Goal: Transaction & Acquisition: Book appointment/travel/reservation

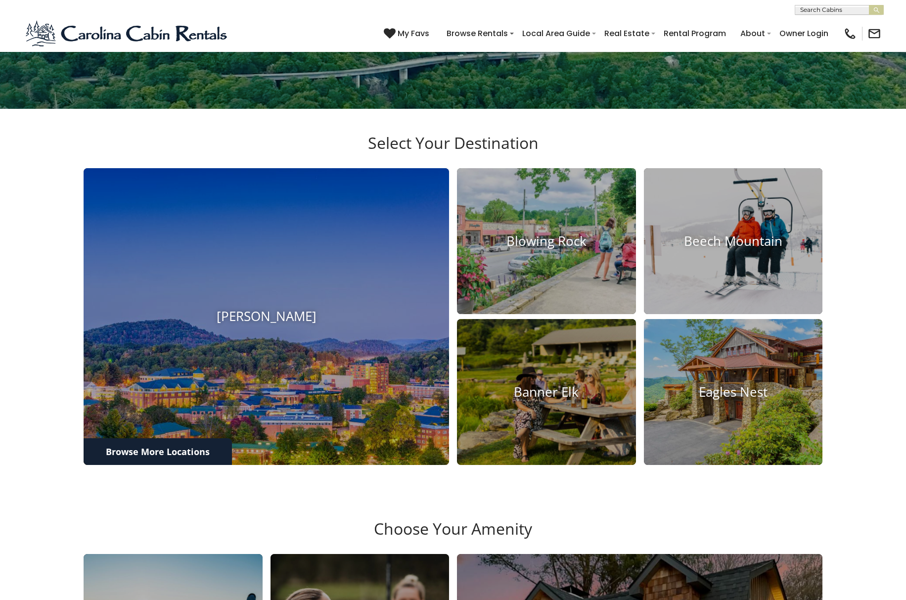
scroll to position [346, 0]
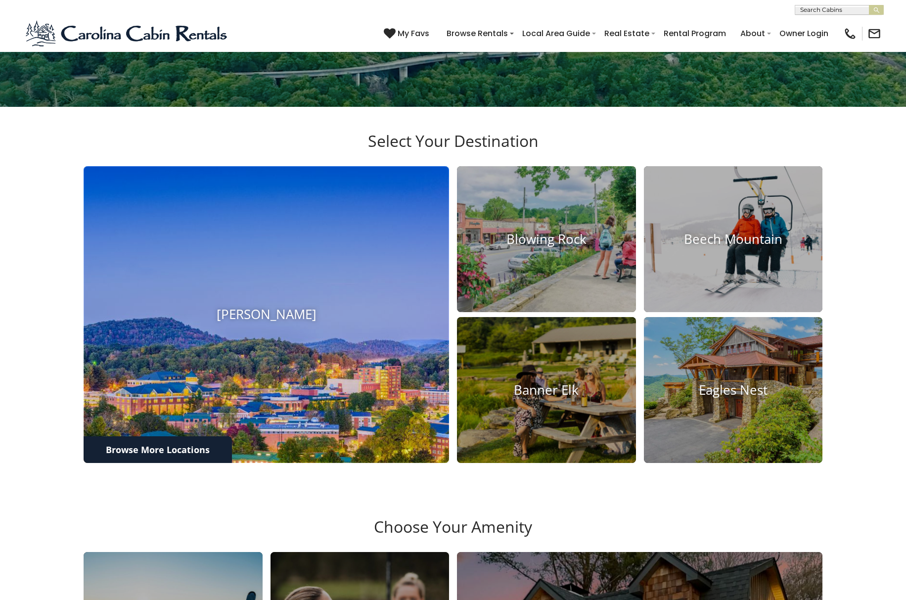
click at [291, 390] on img at bounding box center [266, 314] width 402 height 326
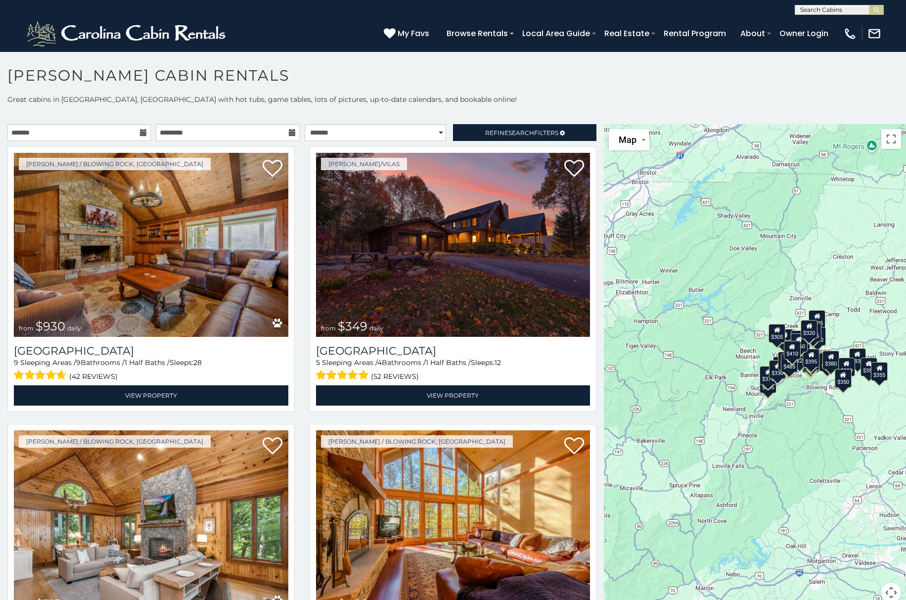
click at [751, 329] on div "$930 $349 $315 $480 $525 $355 $675 $635 $345 $400 $395 $299 $225 $250 $375 $330…" at bounding box center [755, 369] width 302 height 490
click at [703, 328] on div "$930 $349 $315 $480 $525 $355 $675 $635 $345 $400 $395 $299 $225 $250 $375 $330…" at bounding box center [755, 369] width 302 height 490
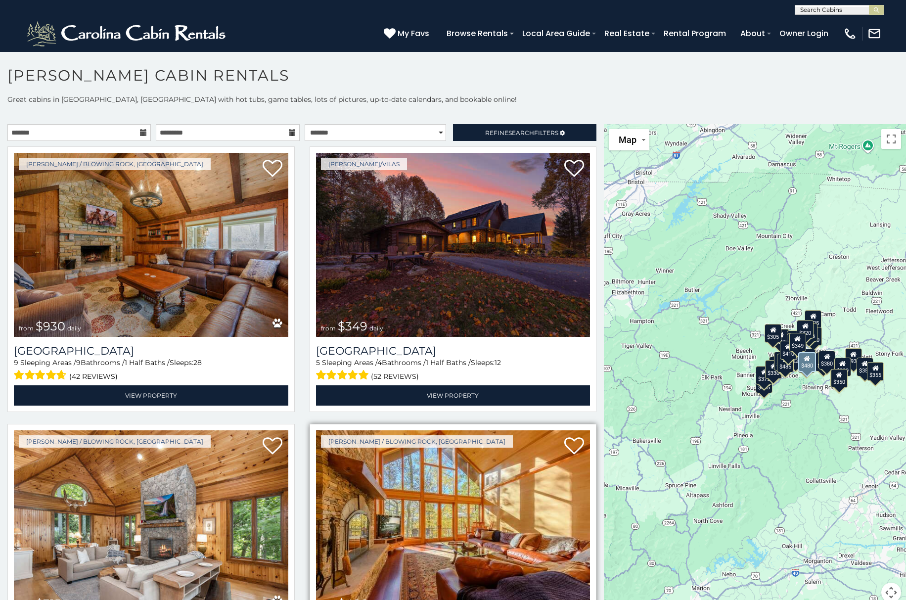
click at [410, 500] on img at bounding box center [453, 522] width 274 height 184
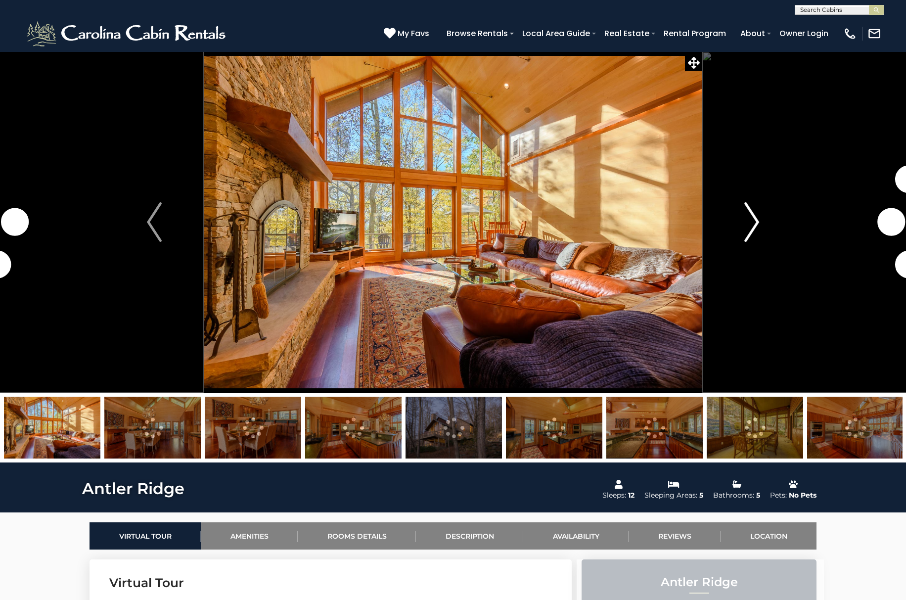
click at [741, 234] on button "Next" at bounding box center [751, 221] width 99 height 341
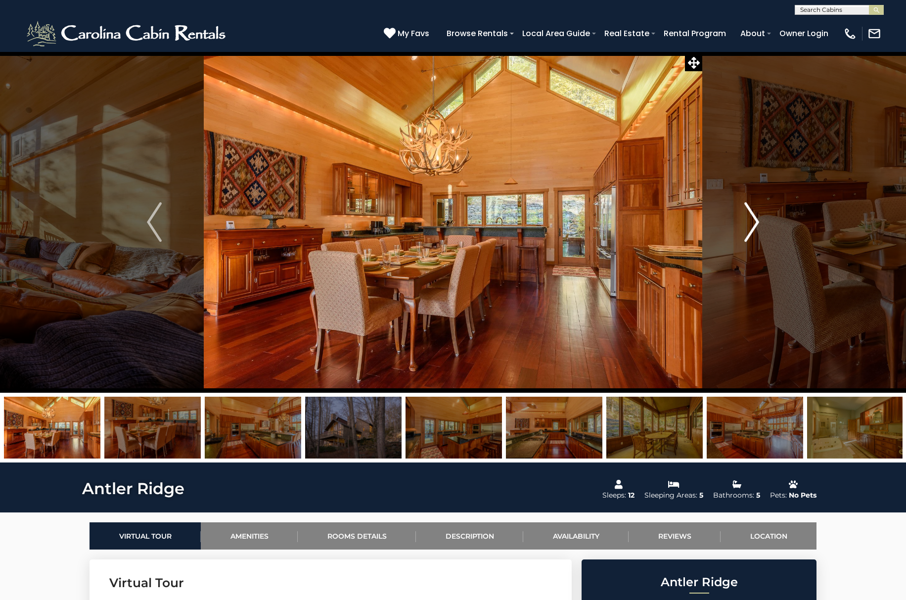
click at [745, 231] on img "Next" at bounding box center [751, 222] width 15 height 40
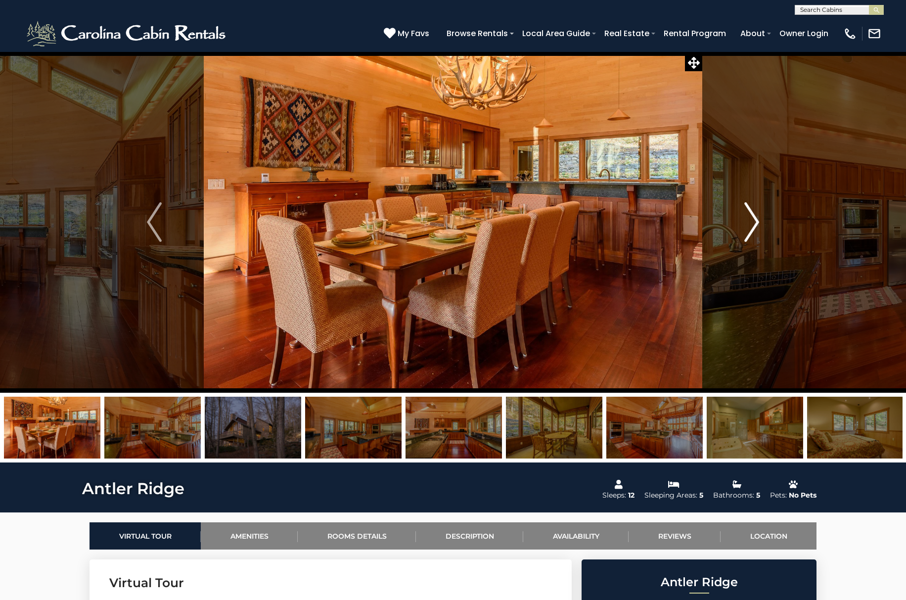
click at [745, 231] on img "Next" at bounding box center [751, 222] width 15 height 40
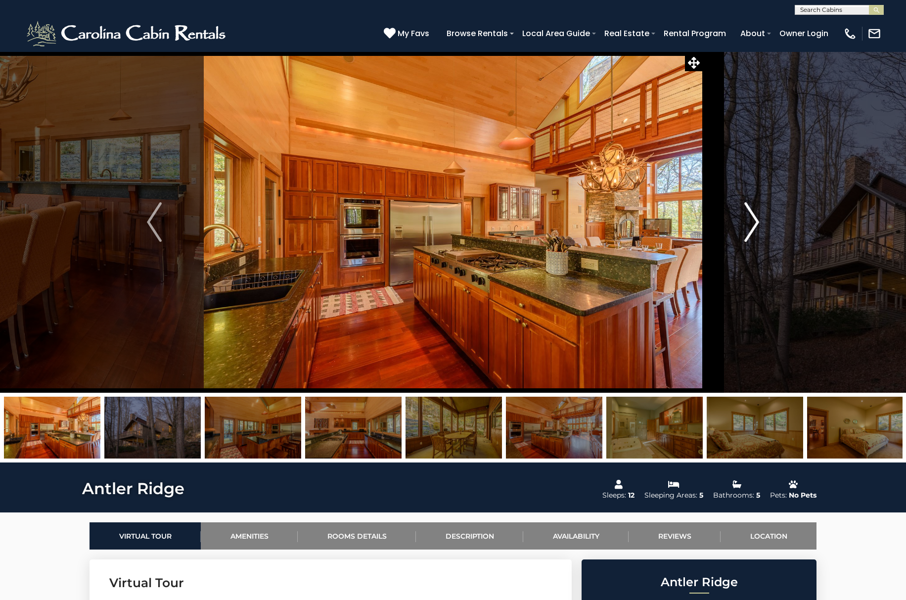
click at [753, 223] on img "Next" at bounding box center [751, 222] width 15 height 40
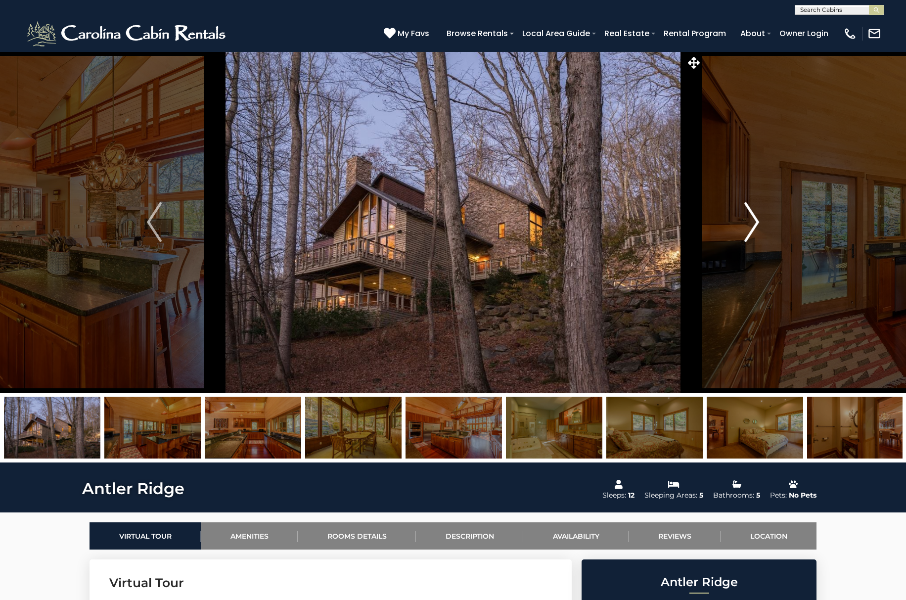
click at [753, 223] on img "Next" at bounding box center [751, 222] width 15 height 40
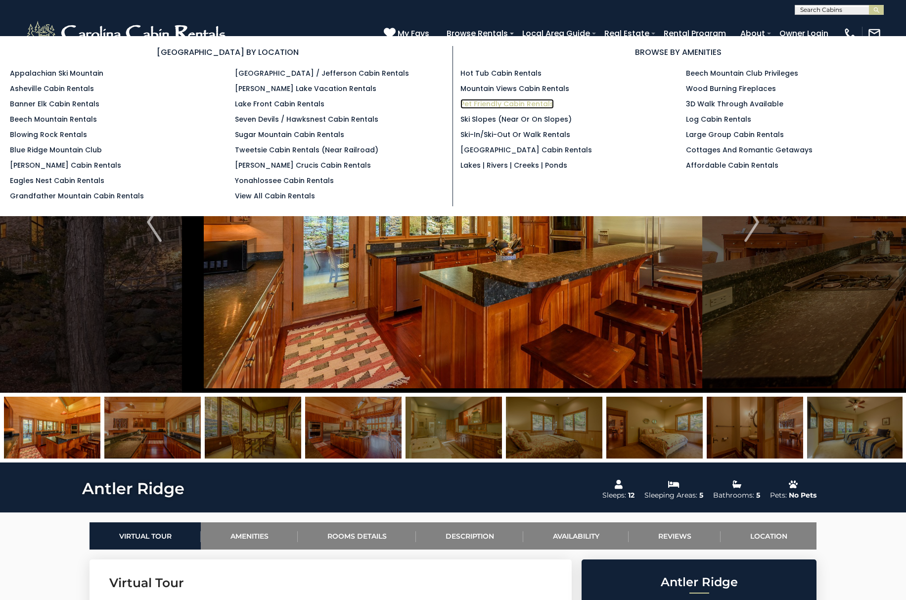
click at [488, 107] on link "Pet Friendly Cabin Rentals" at bounding box center [506, 104] width 93 height 10
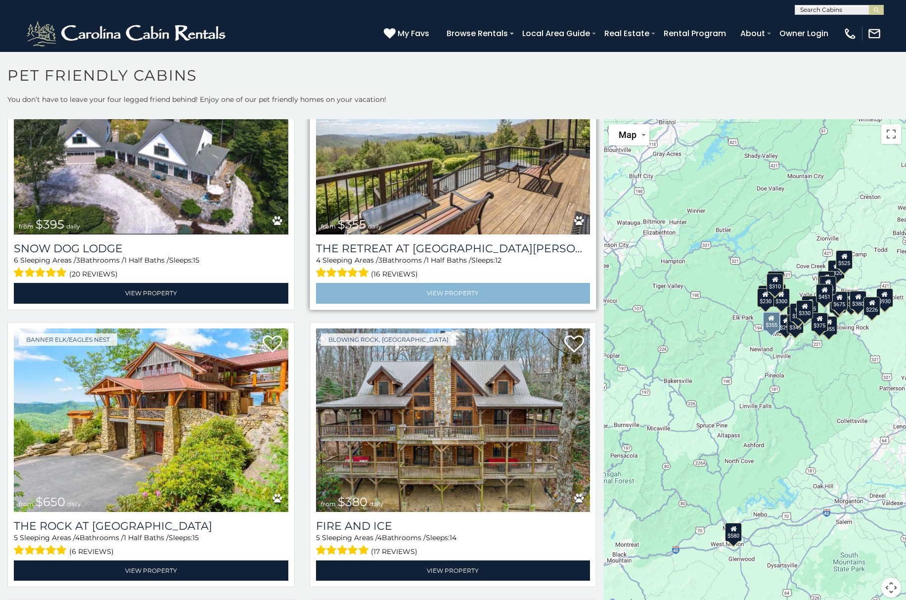
scroll to position [1533, 0]
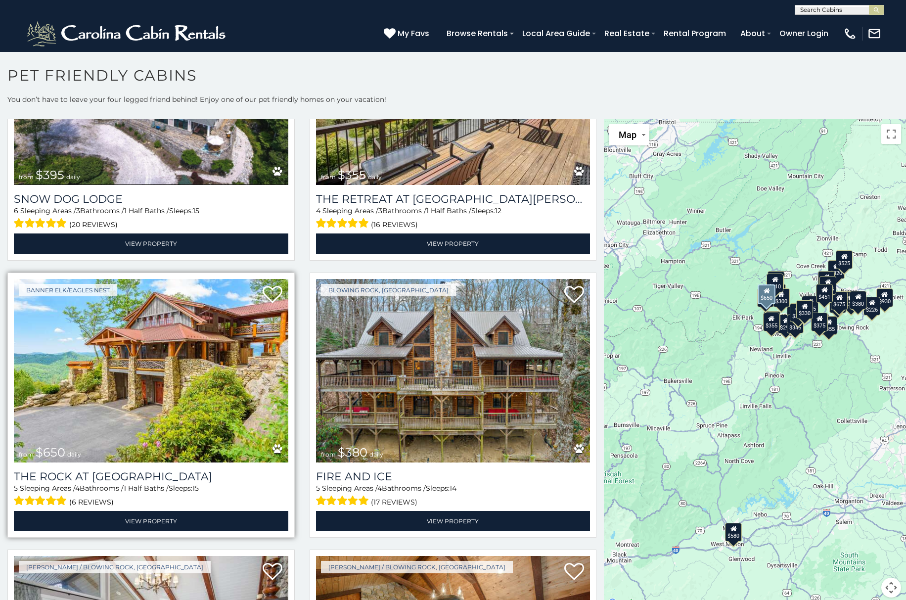
click at [164, 344] on img at bounding box center [151, 371] width 274 height 184
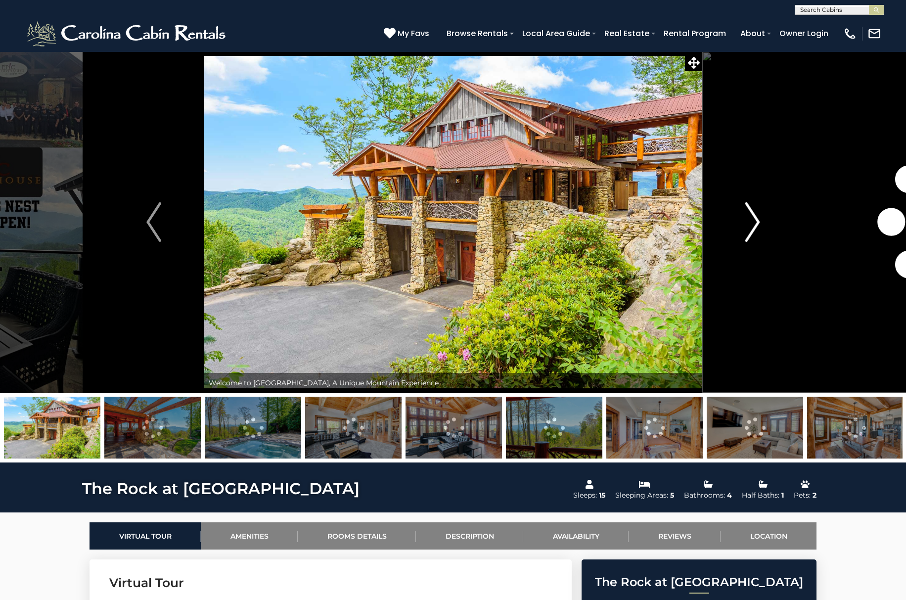
click at [751, 220] on img "Next" at bounding box center [752, 222] width 15 height 40
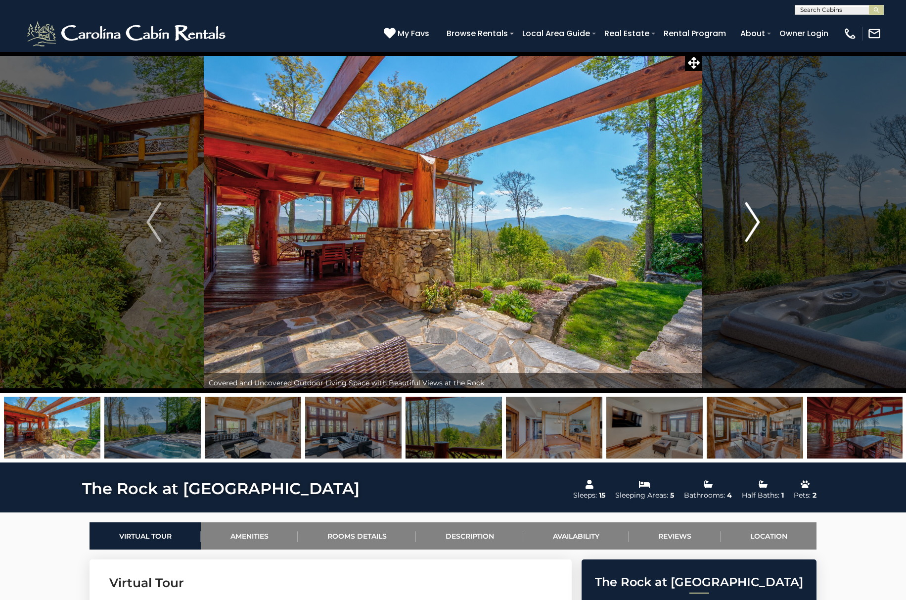
click at [753, 220] on img "Next" at bounding box center [752, 222] width 15 height 40
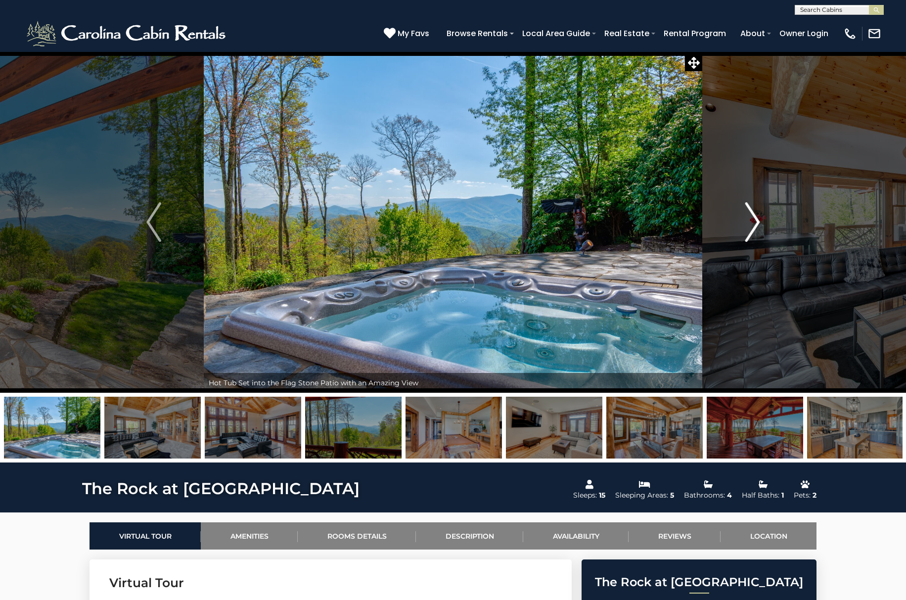
click at [753, 220] on img "Next" at bounding box center [752, 222] width 15 height 40
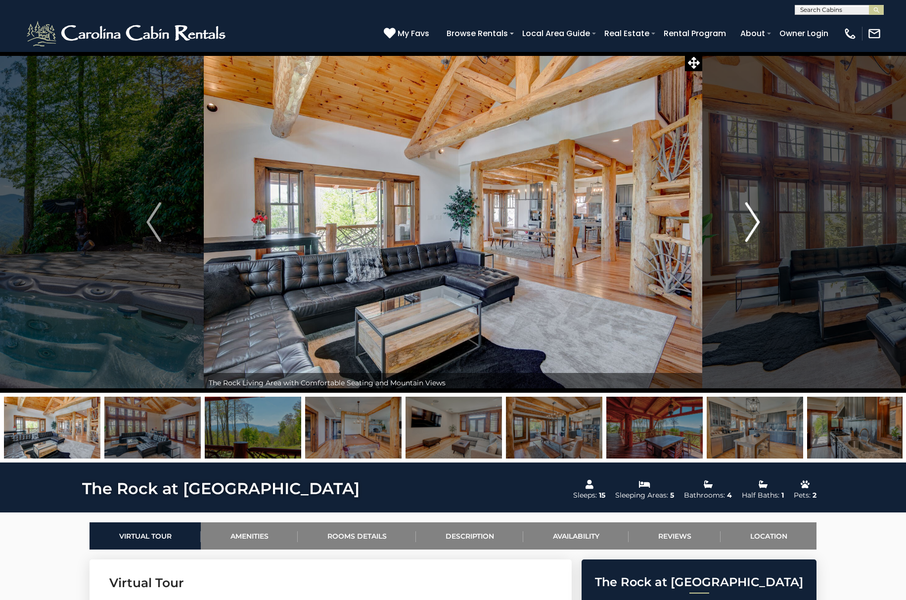
click at [753, 220] on img "Next" at bounding box center [752, 222] width 15 height 40
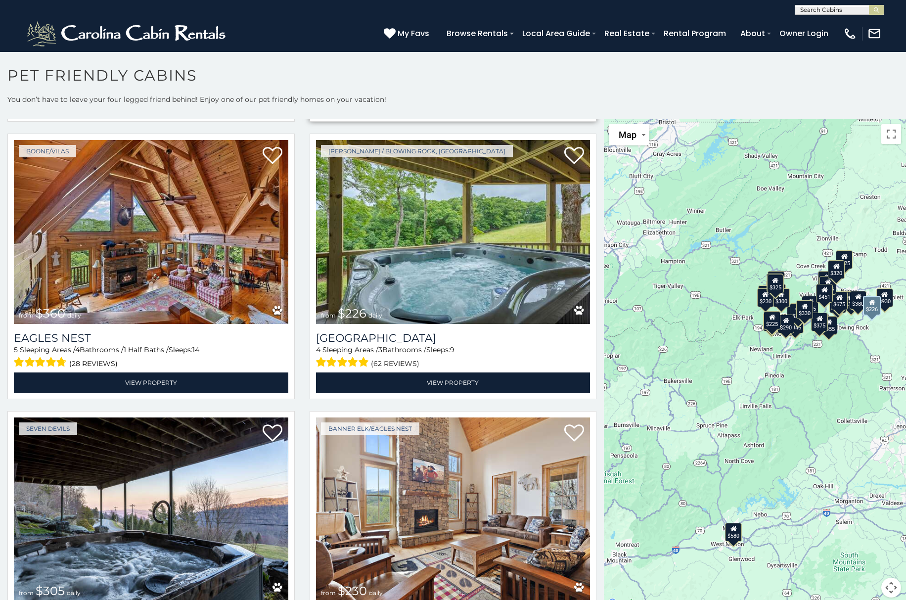
scroll to position [3362, 0]
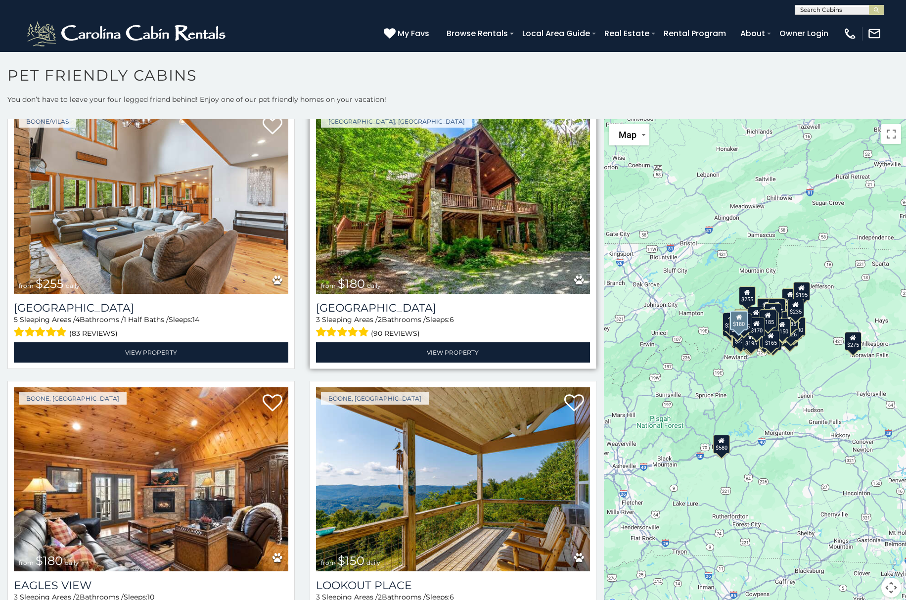
scroll to position [8359, 0]
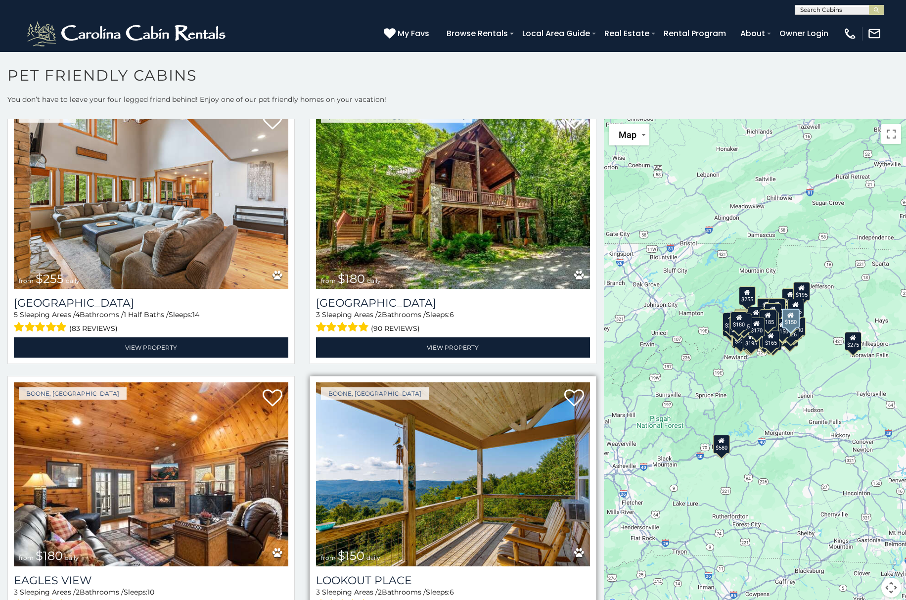
click at [485, 416] on img at bounding box center [453, 474] width 274 height 184
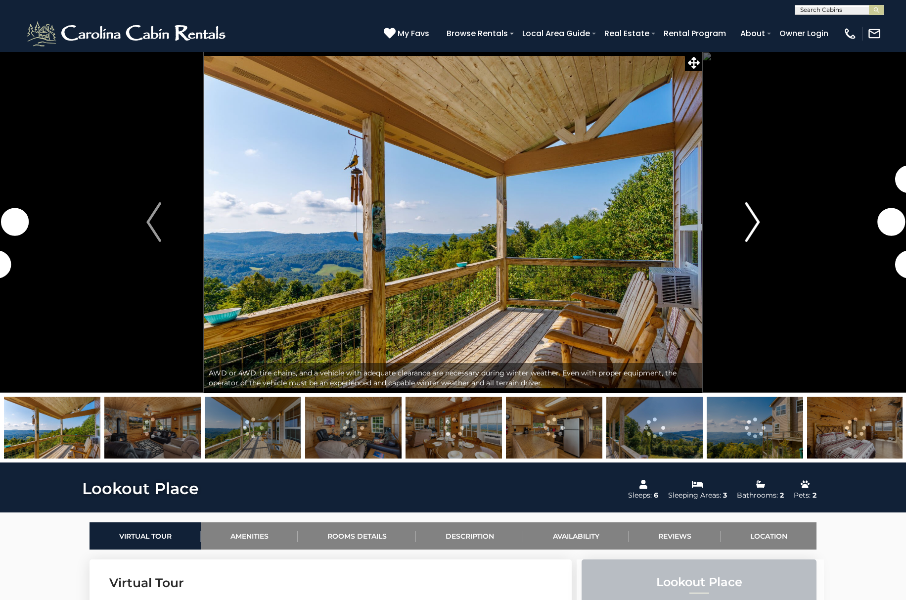
click at [749, 224] on img "Next" at bounding box center [752, 222] width 15 height 40
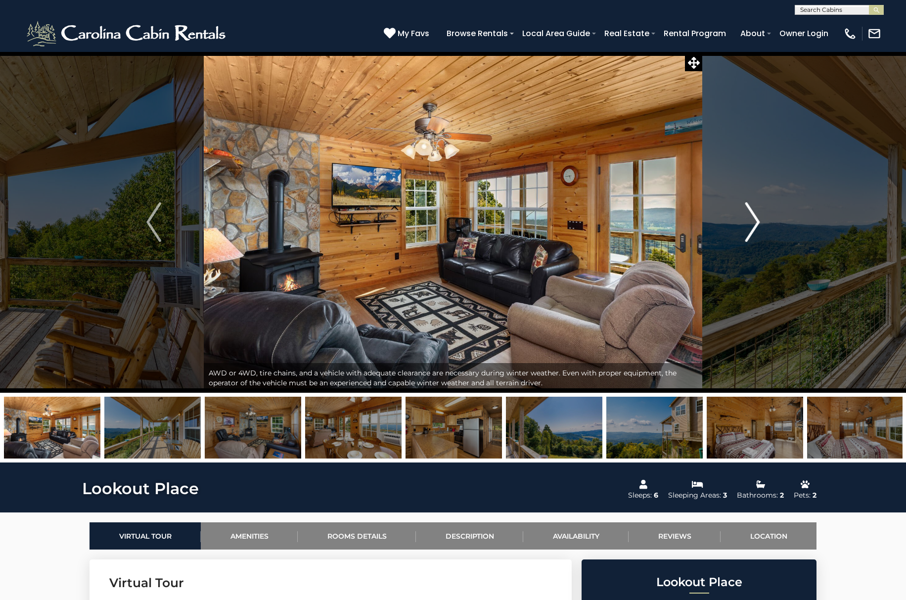
click at [755, 234] on img "Next" at bounding box center [752, 222] width 15 height 40
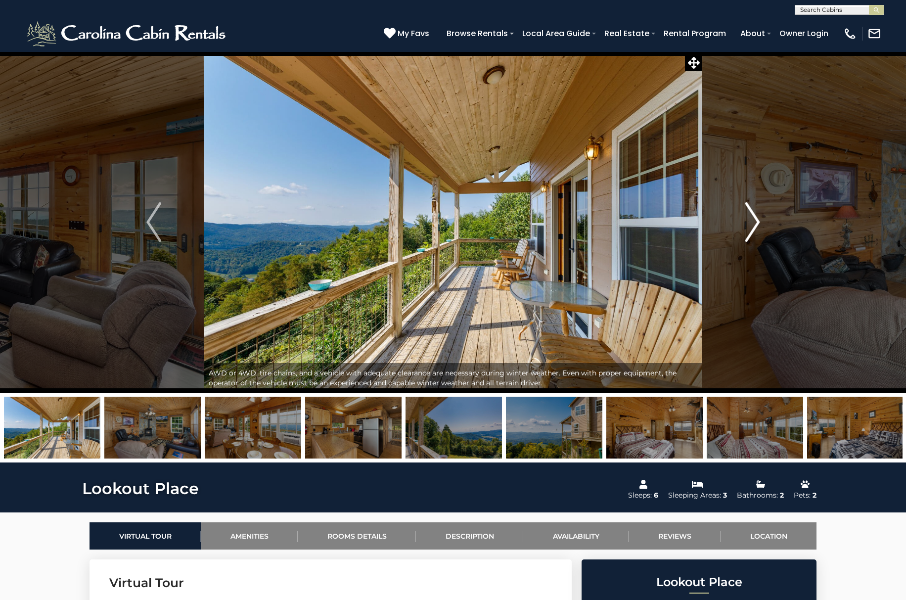
click at [755, 234] on img "Next" at bounding box center [752, 222] width 15 height 40
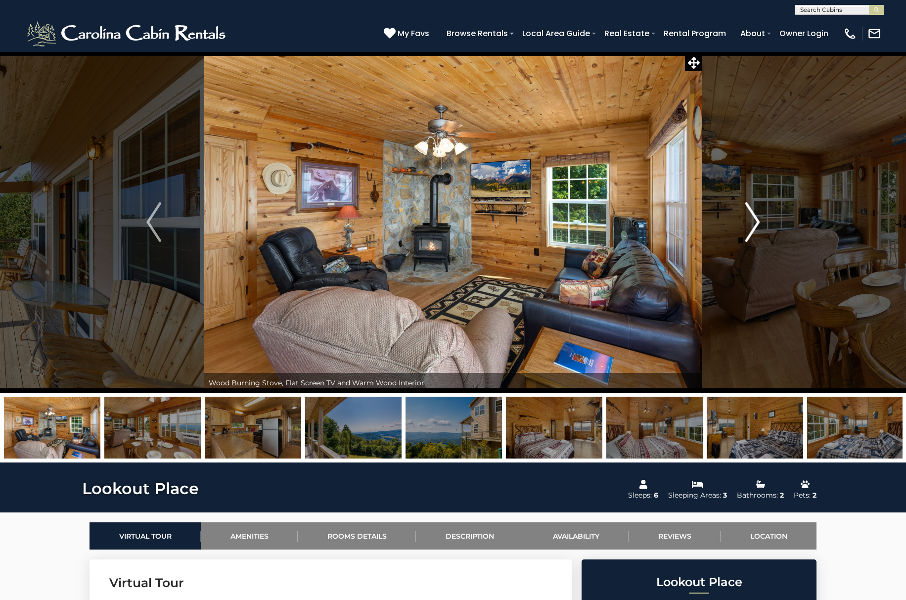
click at [755, 234] on img "Next" at bounding box center [752, 222] width 15 height 40
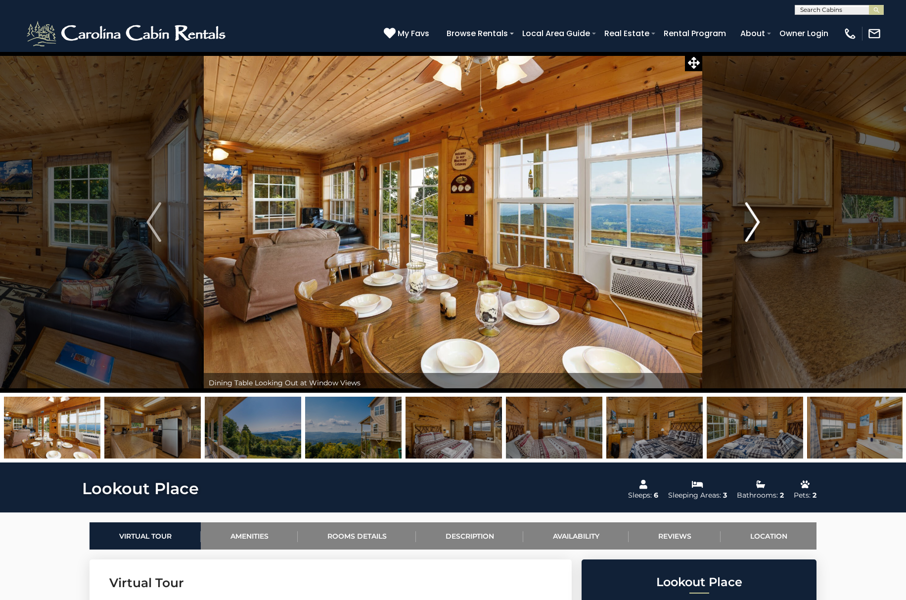
click at [755, 233] on img "Next" at bounding box center [752, 222] width 15 height 40
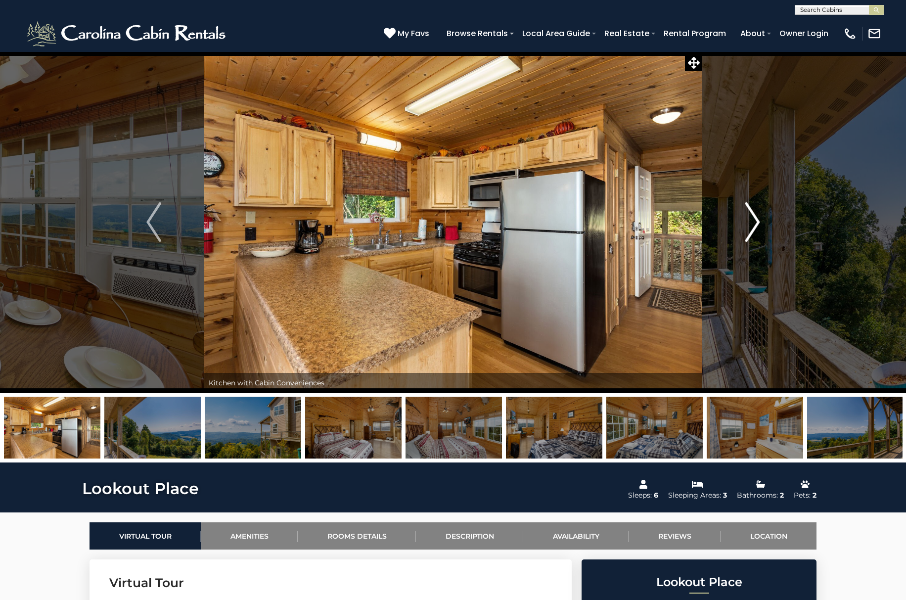
click at [755, 233] on img "Next" at bounding box center [752, 222] width 15 height 40
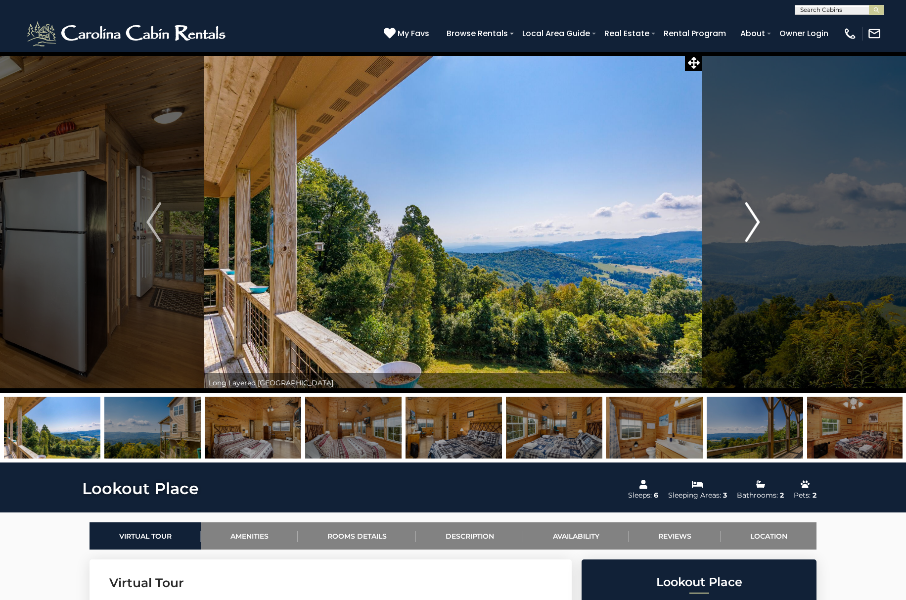
click at [753, 228] on img "Next" at bounding box center [752, 222] width 15 height 40
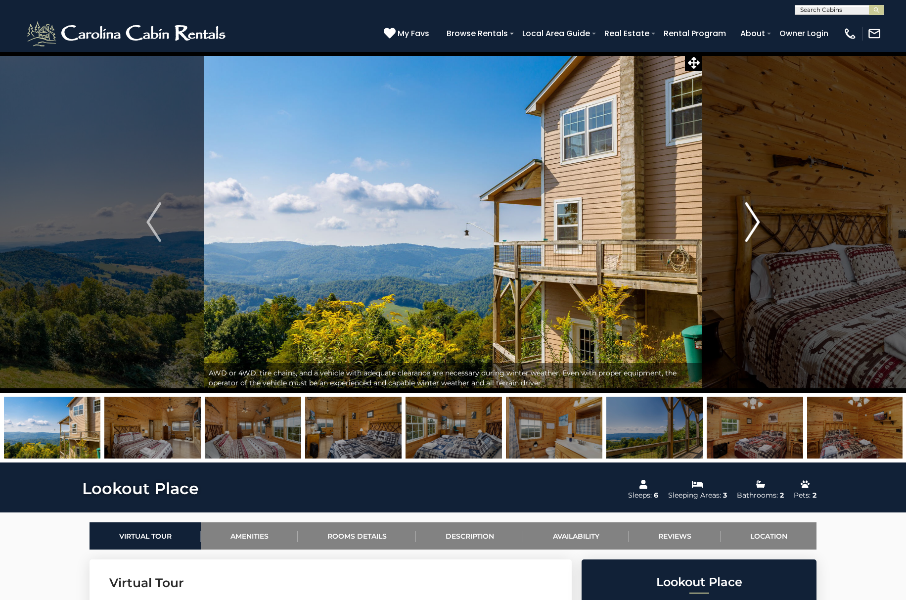
click at [753, 228] on img "Next" at bounding box center [752, 222] width 15 height 40
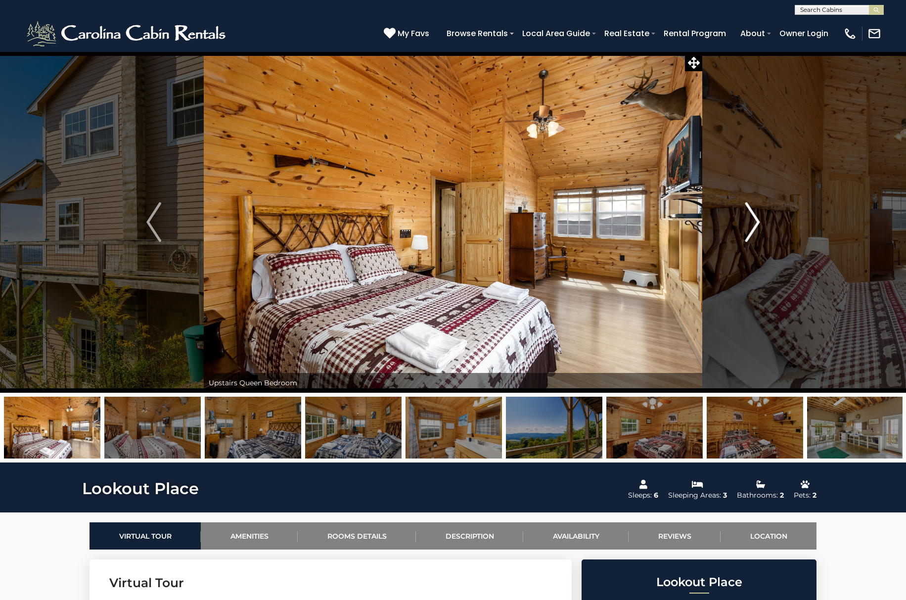
click at [753, 228] on img "Next" at bounding box center [752, 222] width 15 height 40
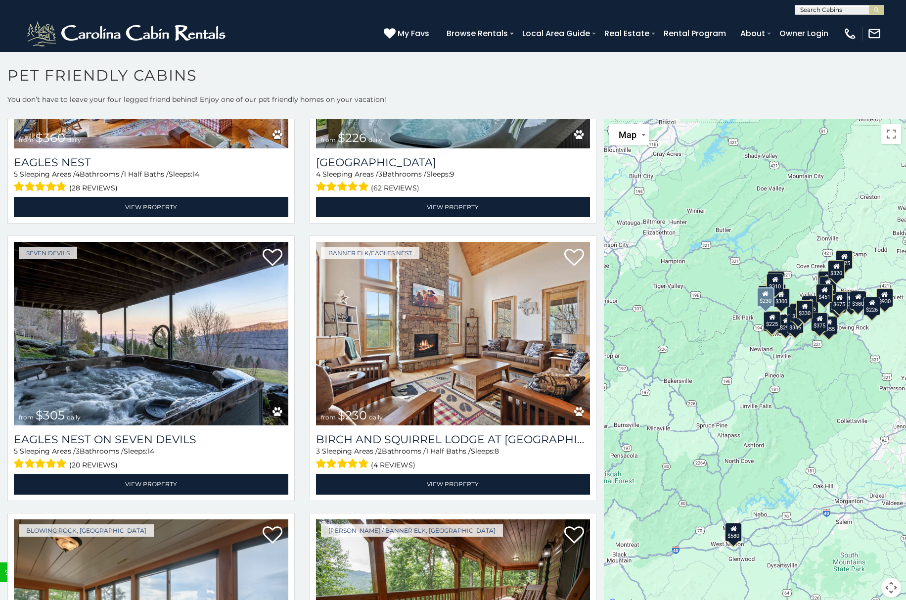
scroll to position [3649, 0]
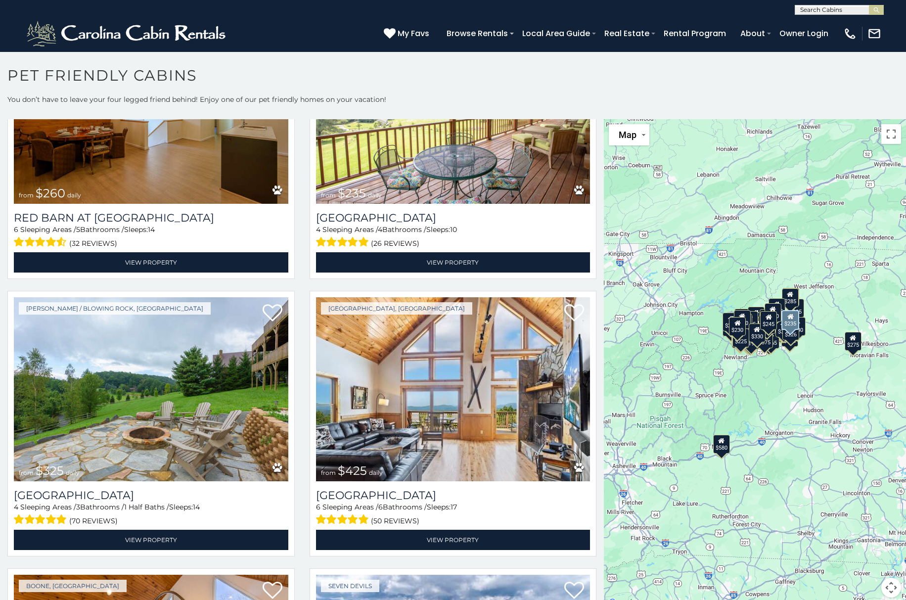
scroll to position [4292, 0]
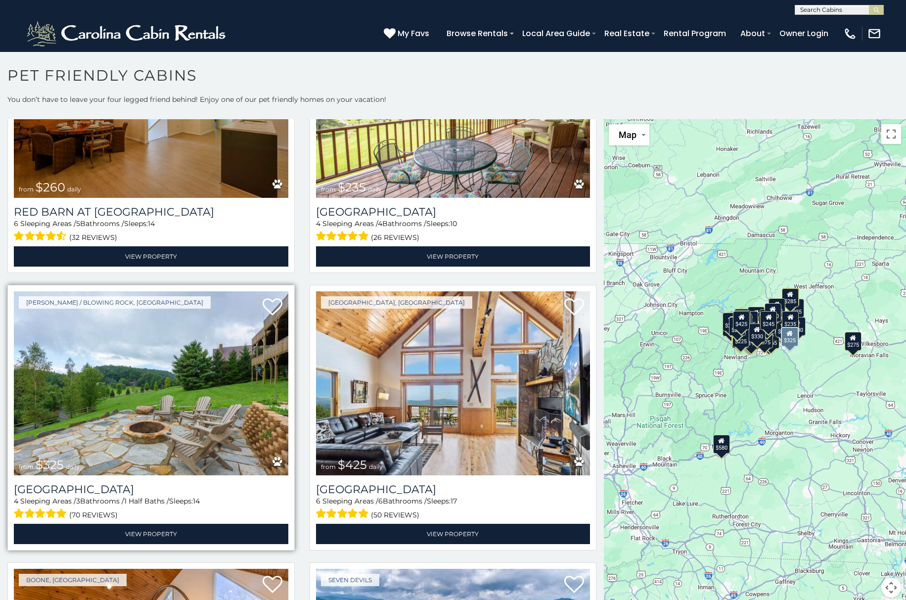
click at [231, 386] on img at bounding box center [151, 383] width 274 height 184
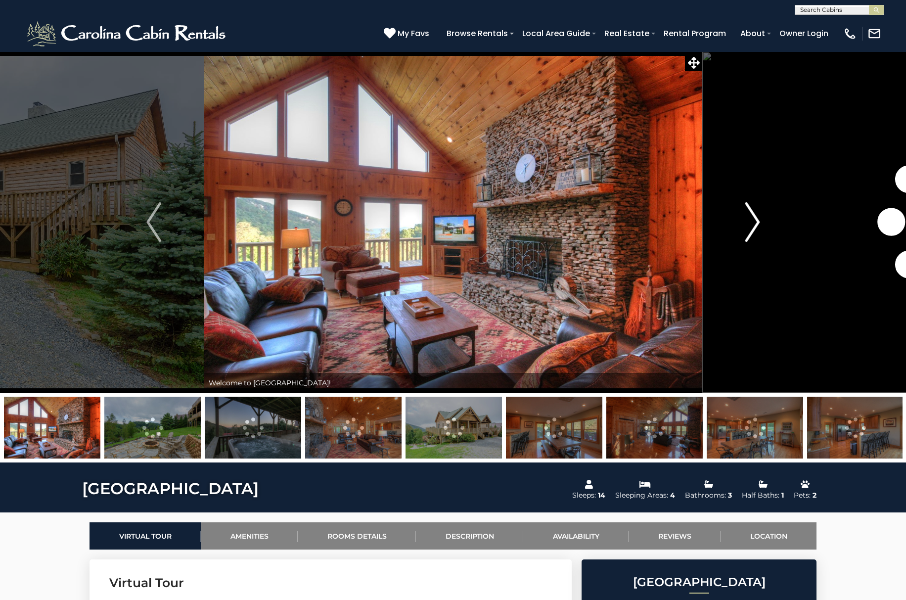
click at [752, 225] on img "Next" at bounding box center [752, 222] width 15 height 40
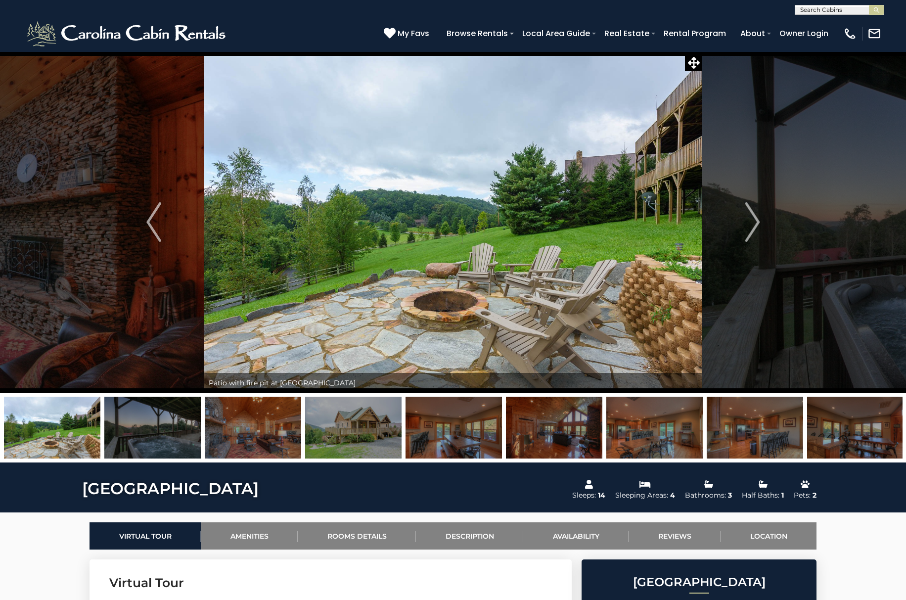
click at [372, 431] on img at bounding box center [353, 427] width 96 height 62
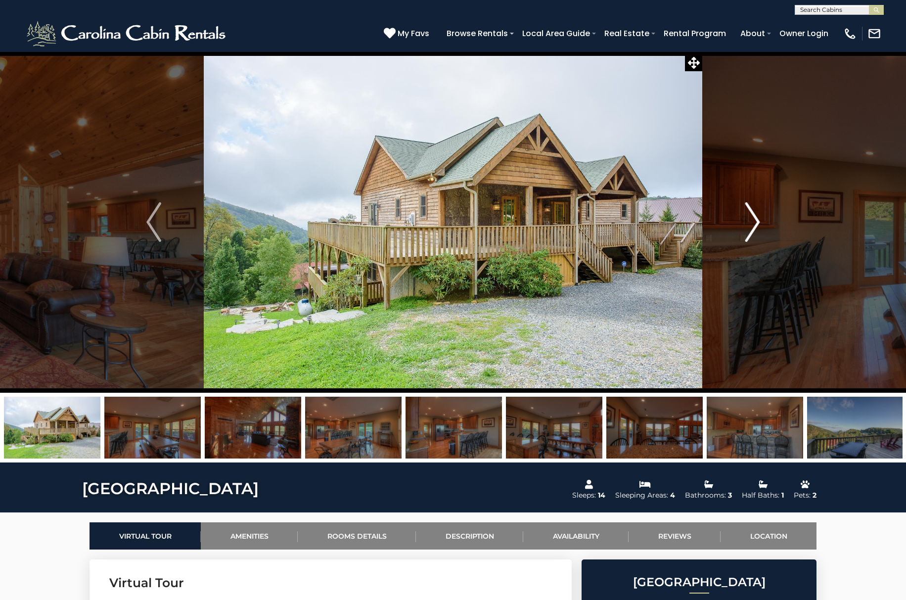
click at [755, 221] on img "Next" at bounding box center [752, 222] width 15 height 40
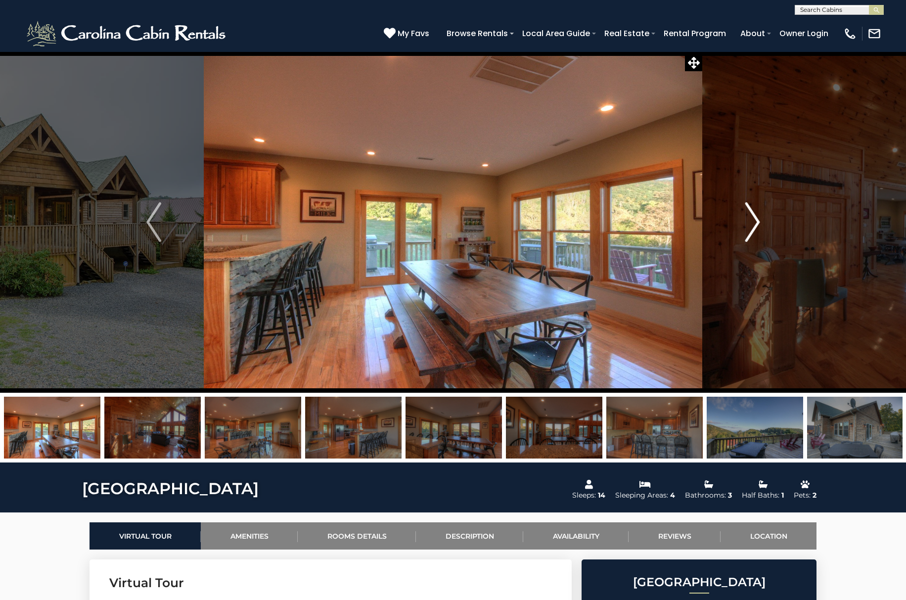
click at [755, 221] on img "Next" at bounding box center [752, 222] width 15 height 40
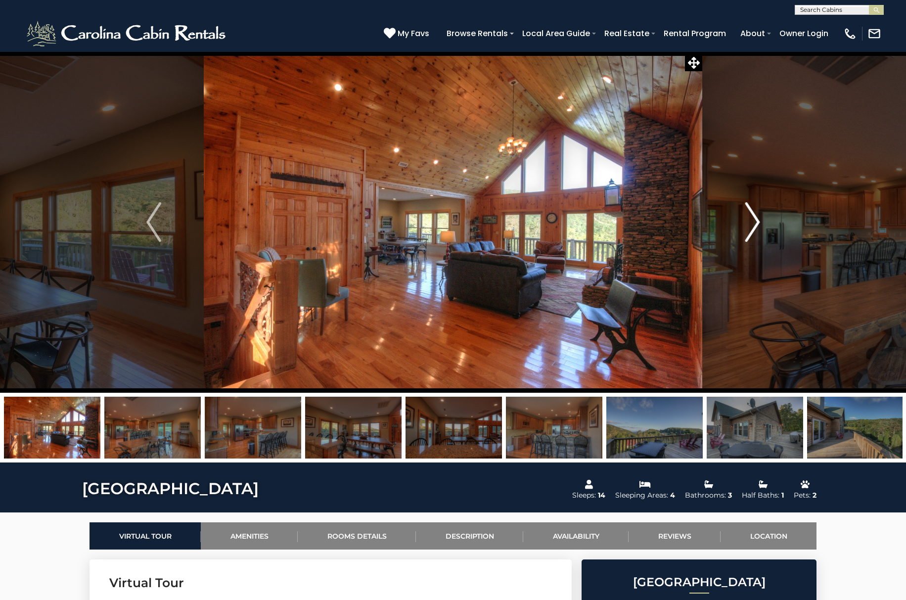
click at [755, 221] on img "Next" at bounding box center [752, 222] width 15 height 40
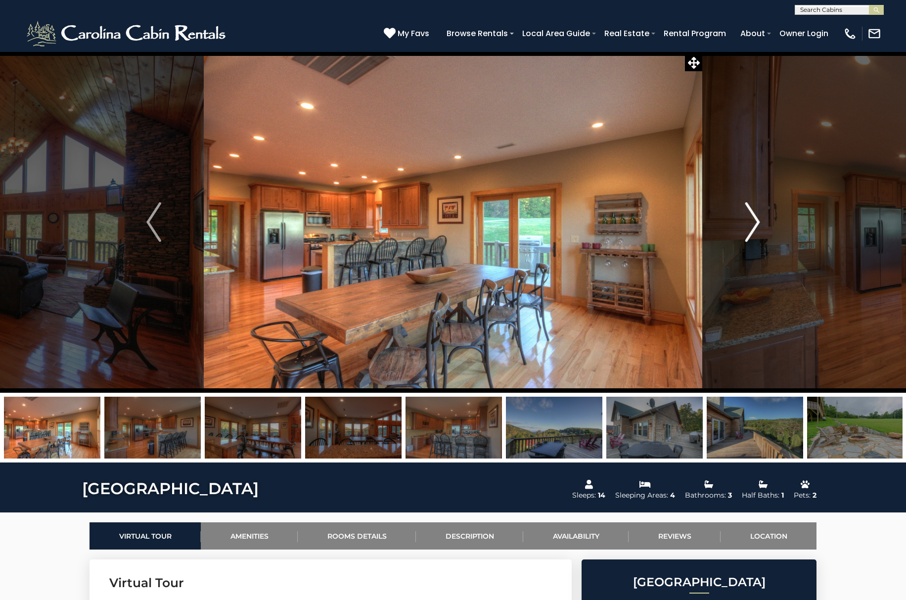
click at [755, 221] on img "Next" at bounding box center [752, 222] width 15 height 40
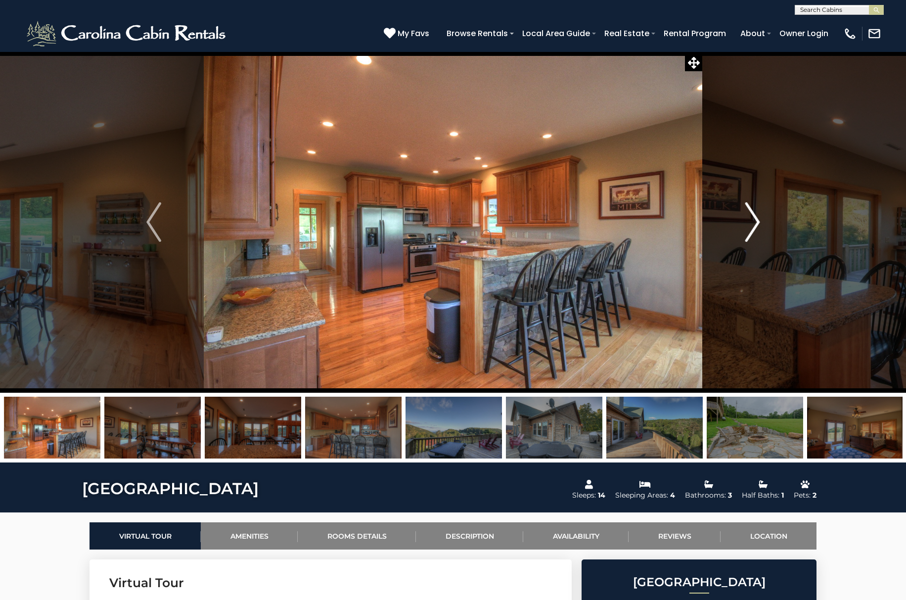
click at [755, 221] on img "Next" at bounding box center [752, 222] width 15 height 40
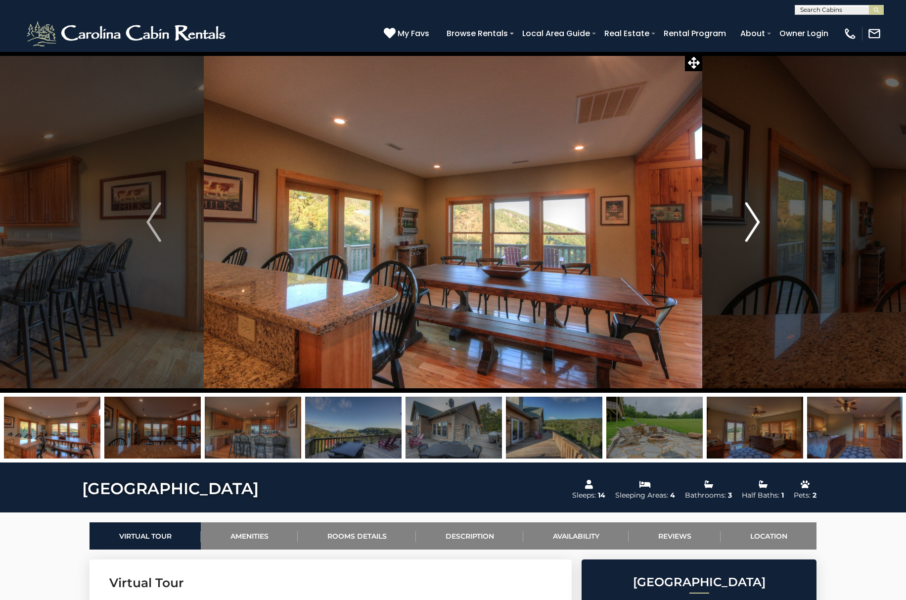
click at [755, 221] on img "Next" at bounding box center [752, 222] width 15 height 40
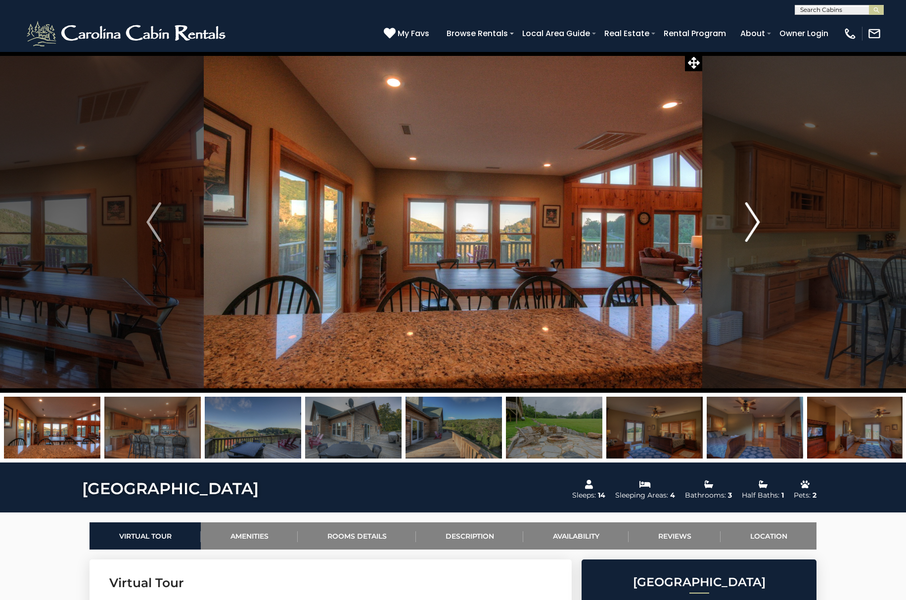
click at [755, 221] on img "Next" at bounding box center [752, 222] width 15 height 40
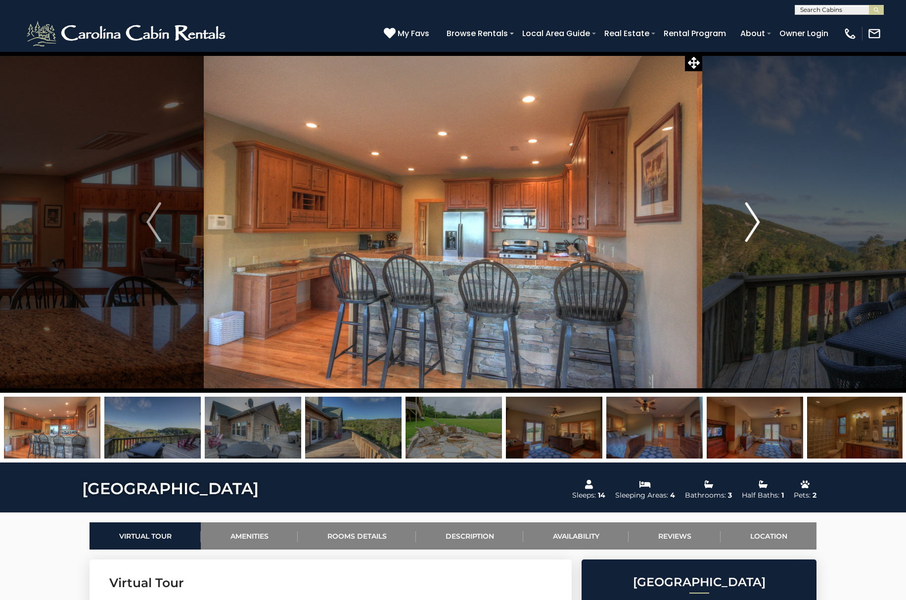
click at [755, 221] on img "Next" at bounding box center [752, 222] width 15 height 40
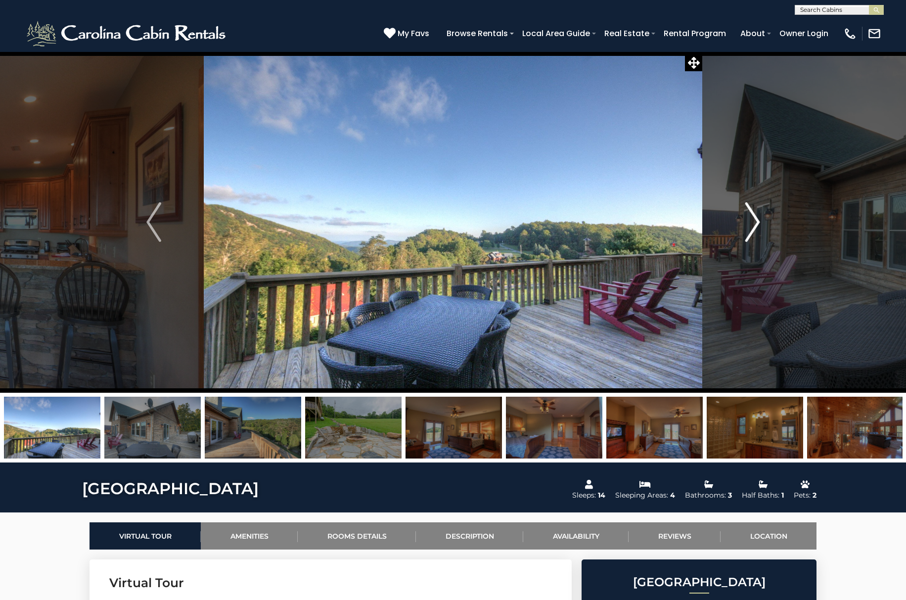
click at [755, 221] on img "Next" at bounding box center [752, 222] width 15 height 40
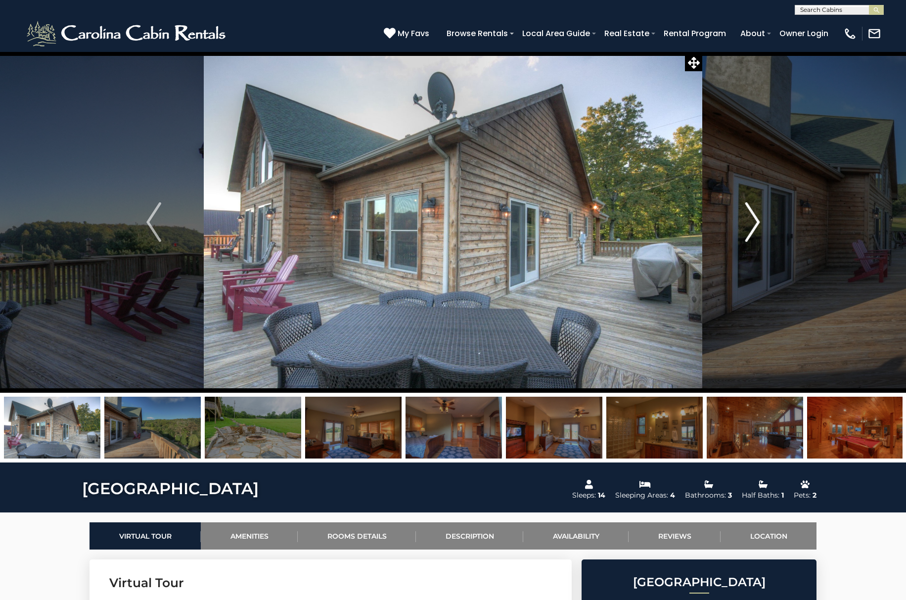
click at [755, 221] on img "Next" at bounding box center [752, 222] width 15 height 40
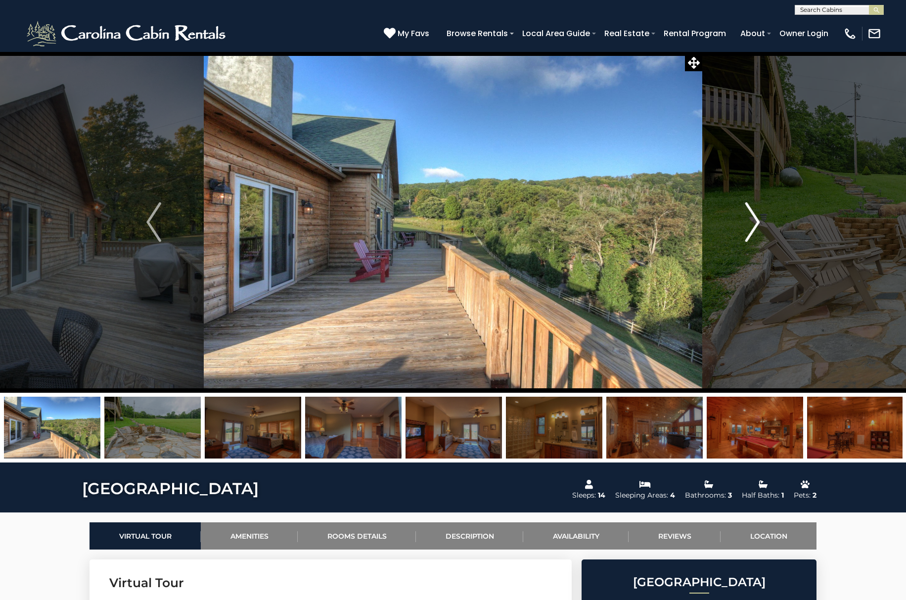
click at [755, 221] on img "Next" at bounding box center [752, 222] width 15 height 40
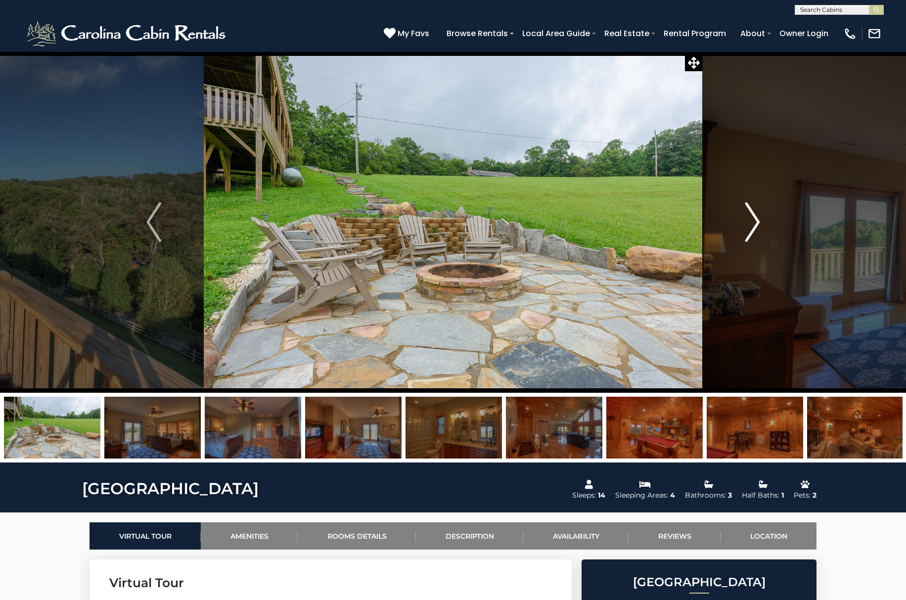
click at [755, 221] on img "Next" at bounding box center [752, 222] width 15 height 40
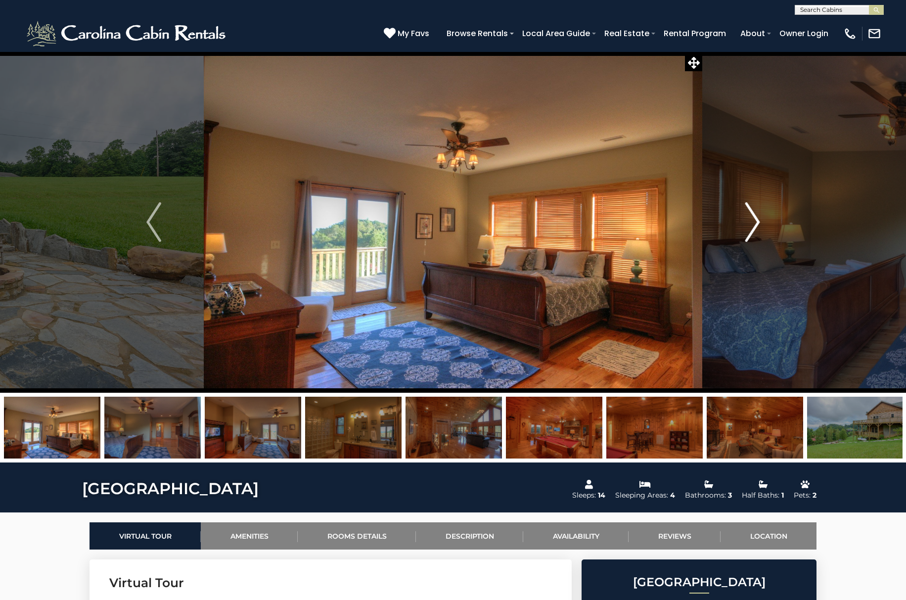
click at [755, 221] on img "Next" at bounding box center [752, 222] width 15 height 40
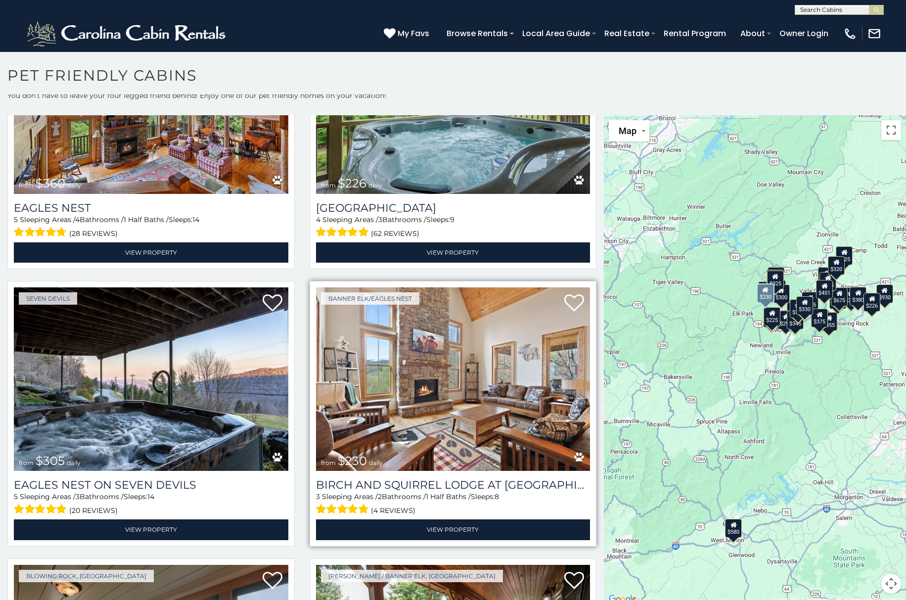
scroll to position [3649, 0]
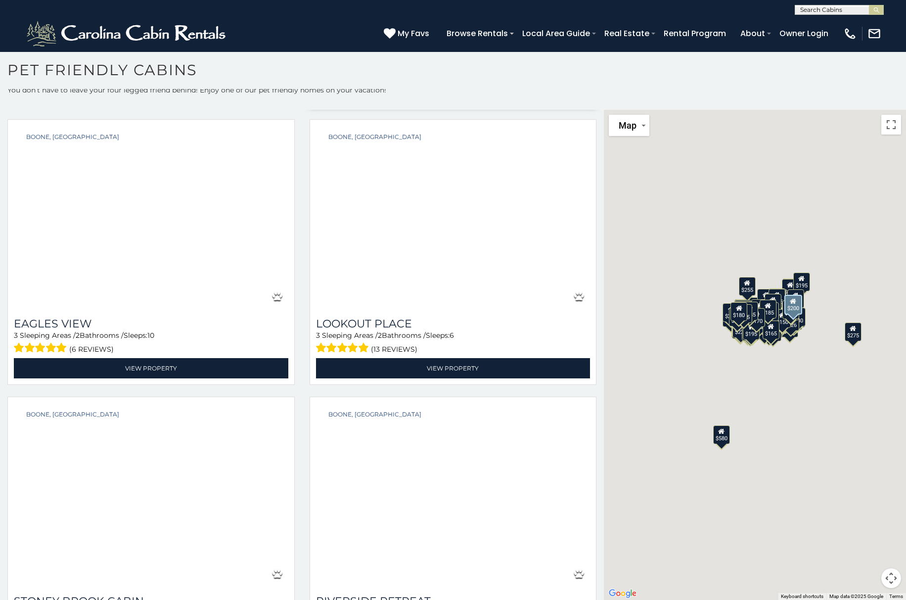
scroll to position [8656, 0]
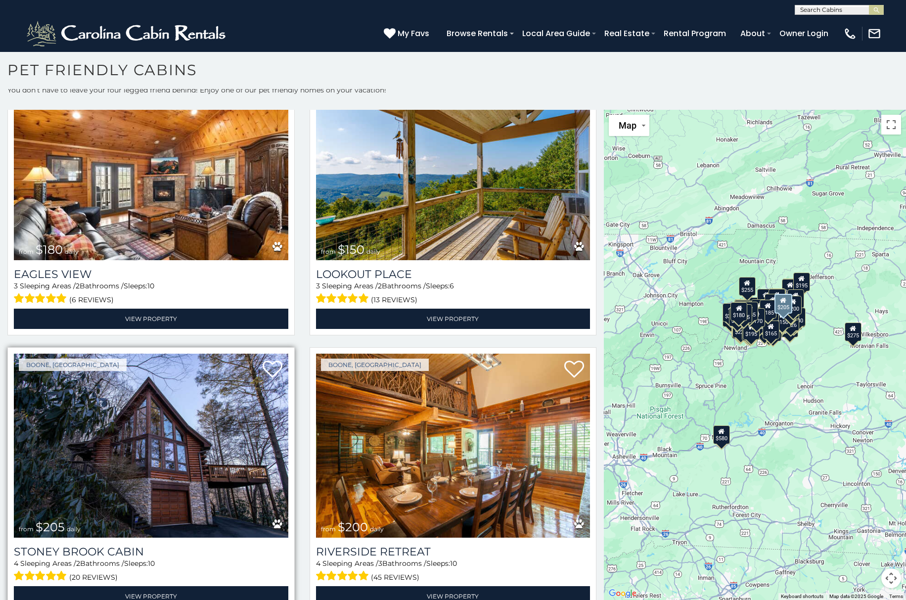
click at [135, 415] on img at bounding box center [151, 445] width 274 height 184
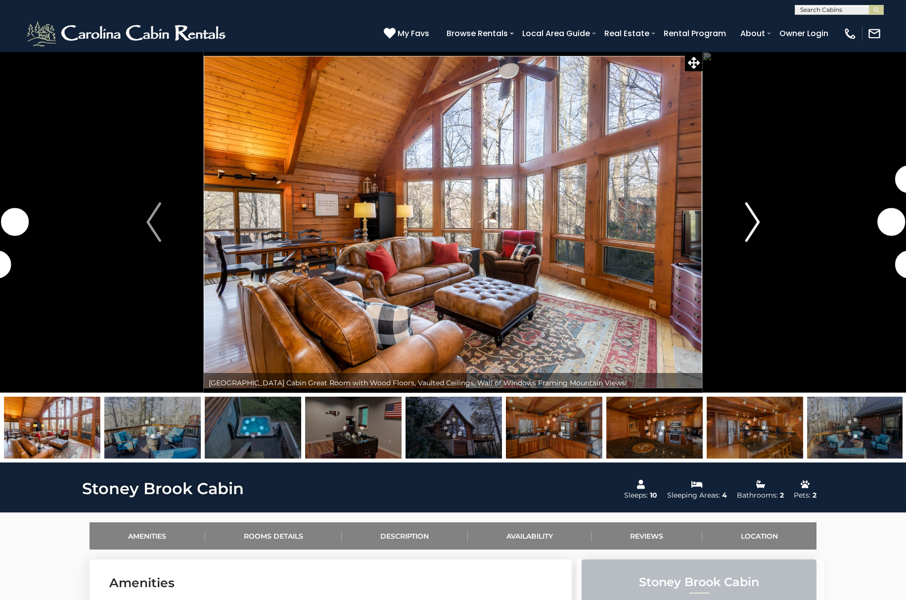
click at [749, 221] on img "Next" at bounding box center [752, 222] width 15 height 40
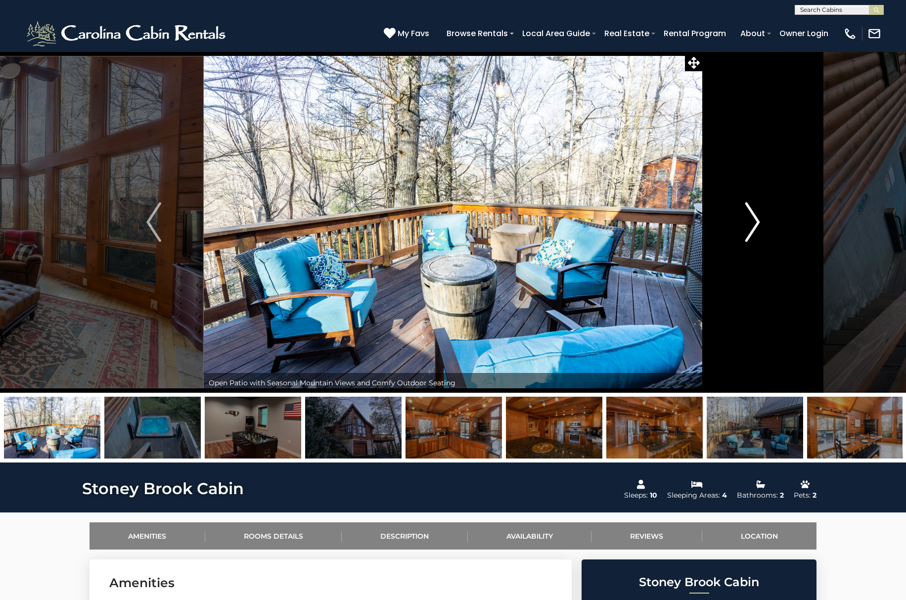
click at [752, 220] on img "Next" at bounding box center [752, 222] width 15 height 40
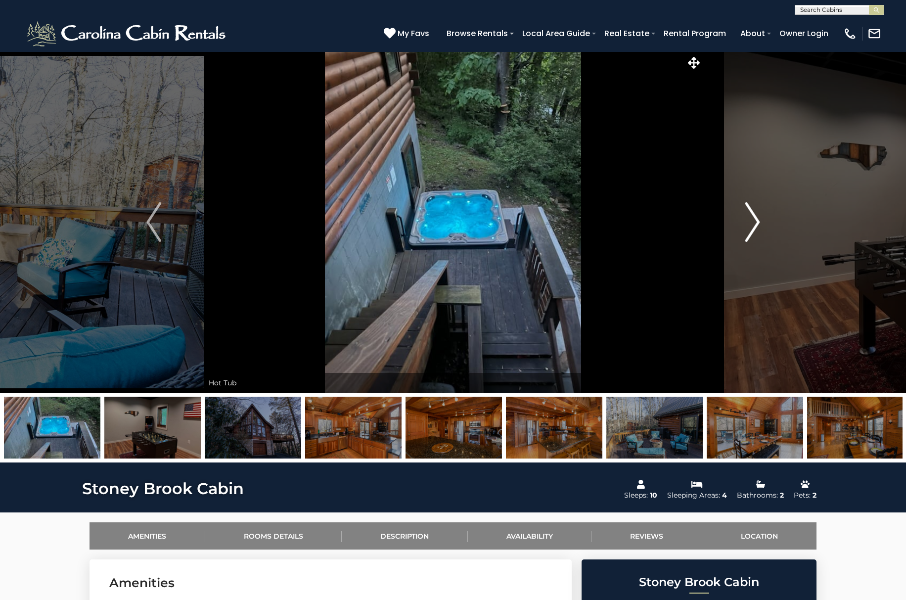
click at [752, 220] on img "Next" at bounding box center [752, 222] width 15 height 40
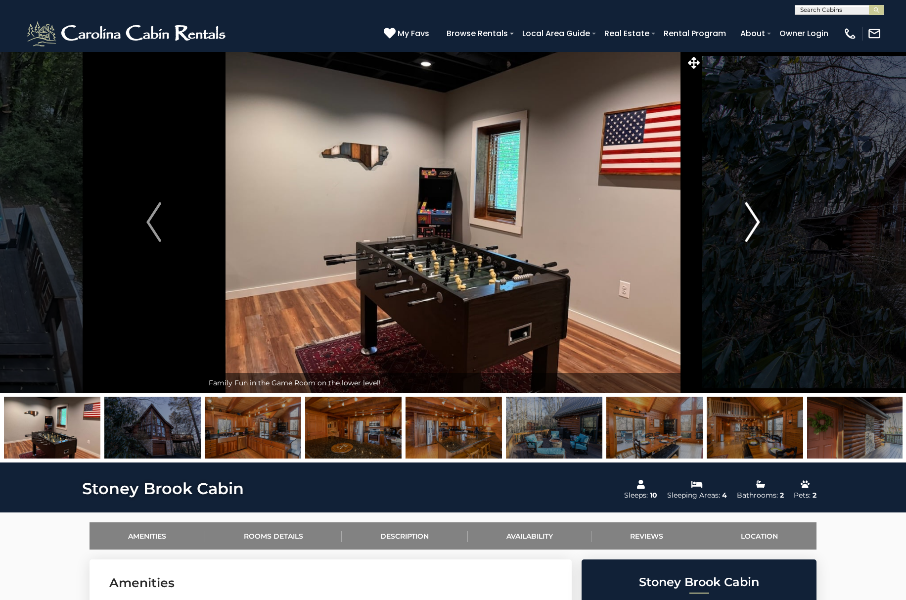
click at [752, 220] on img "Next" at bounding box center [752, 222] width 15 height 40
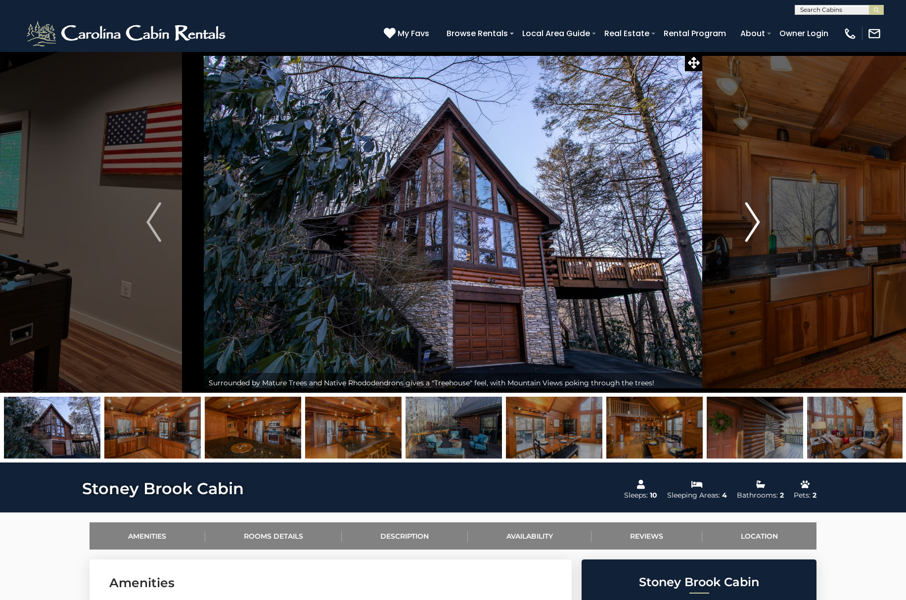
click at [752, 220] on img "Next" at bounding box center [752, 222] width 15 height 40
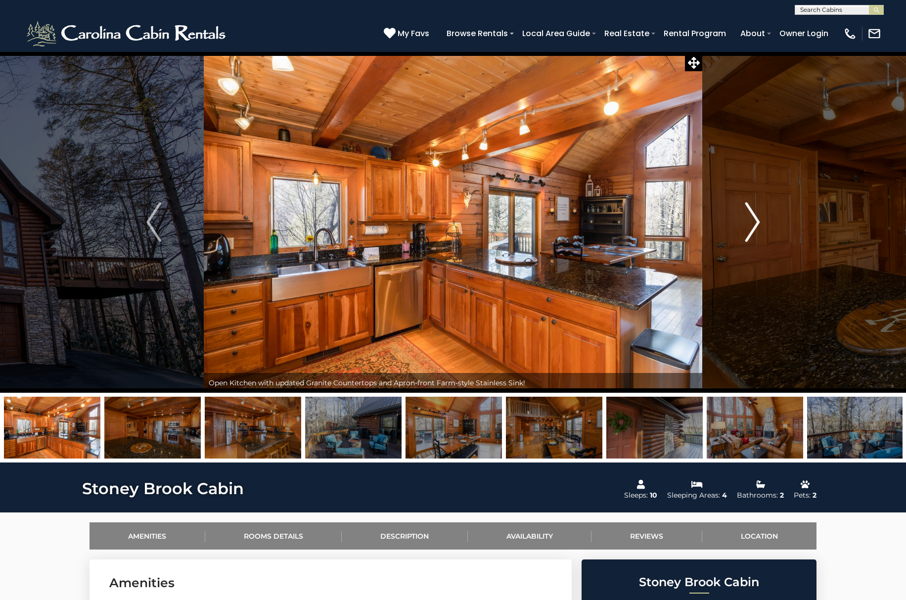
click at [752, 220] on img "Next" at bounding box center [752, 222] width 15 height 40
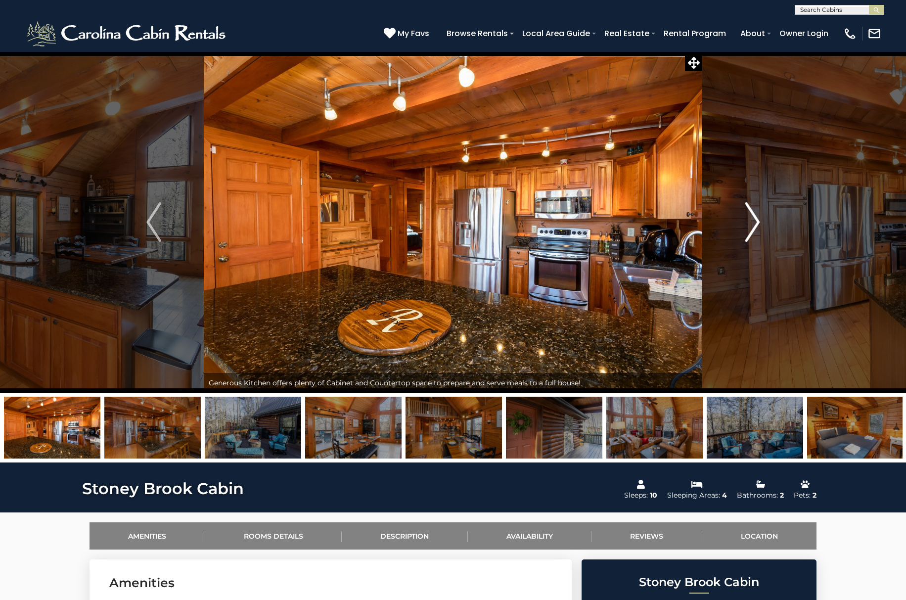
click at [752, 220] on img "Next" at bounding box center [752, 222] width 15 height 40
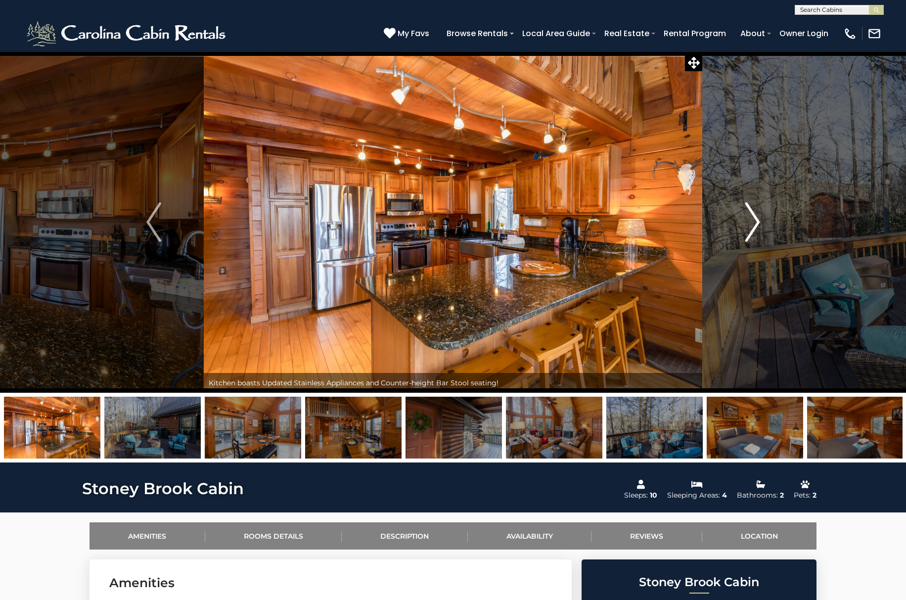
click at [752, 220] on img "Next" at bounding box center [752, 222] width 15 height 40
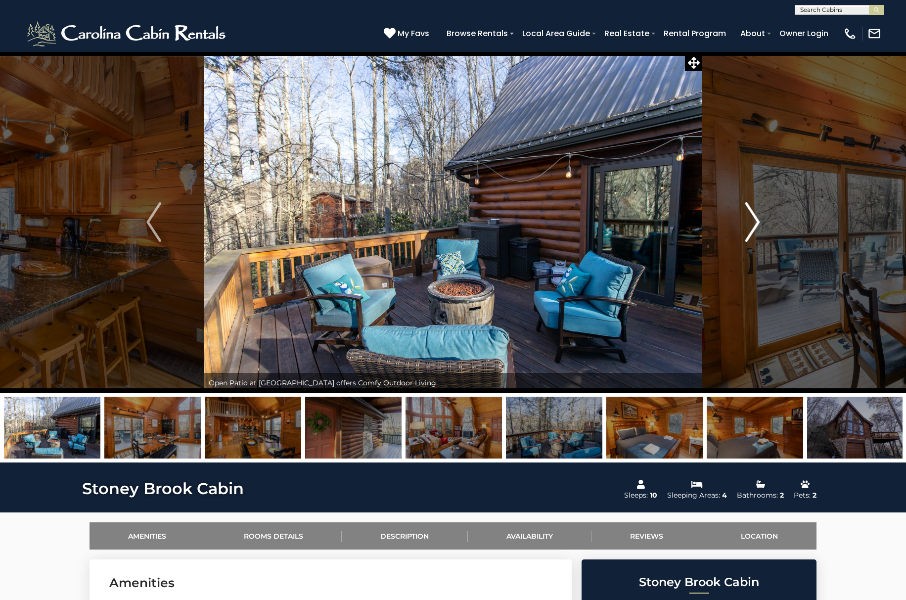
click at [752, 220] on img "Next" at bounding box center [752, 222] width 15 height 40
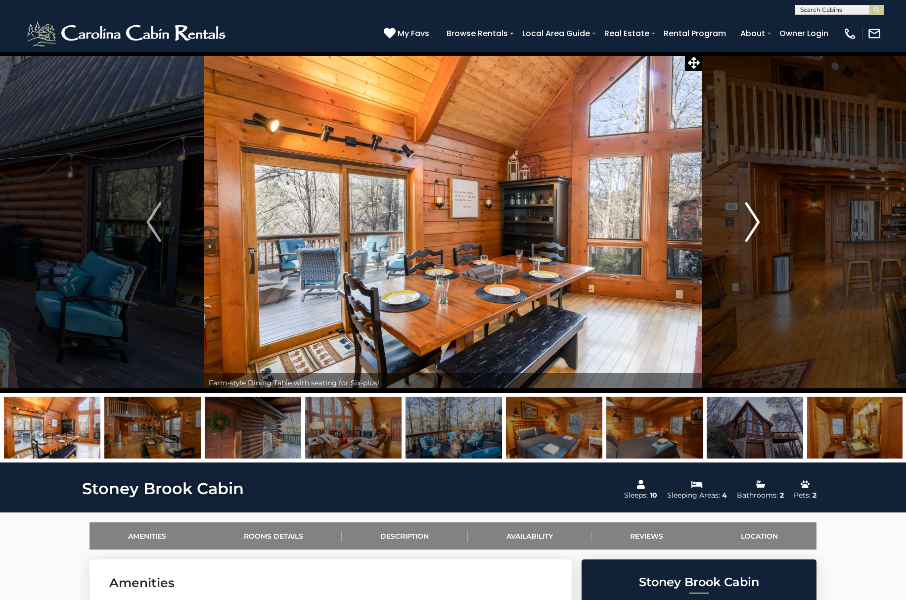
click at [752, 220] on img "Next" at bounding box center [752, 222] width 15 height 40
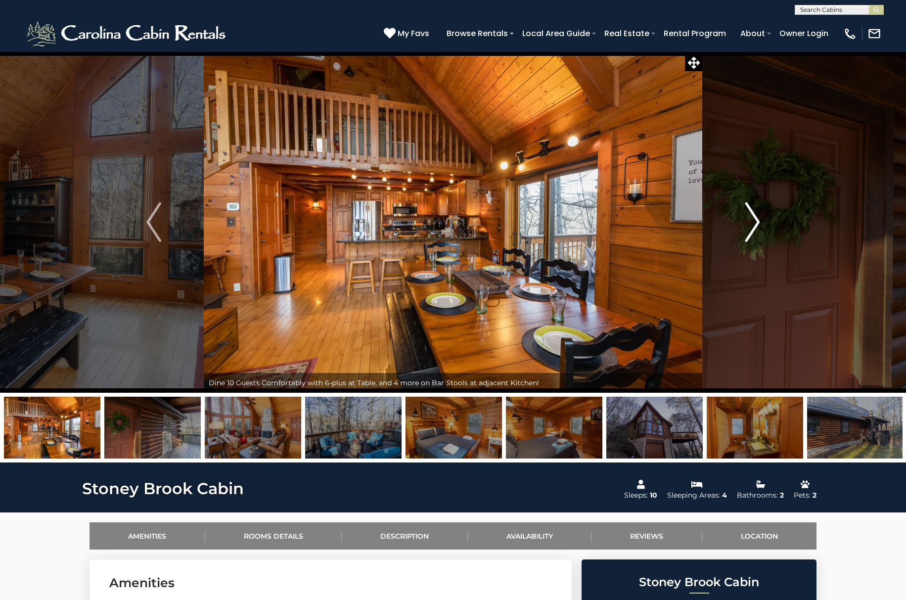
click at [752, 220] on img "Next" at bounding box center [752, 222] width 15 height 40
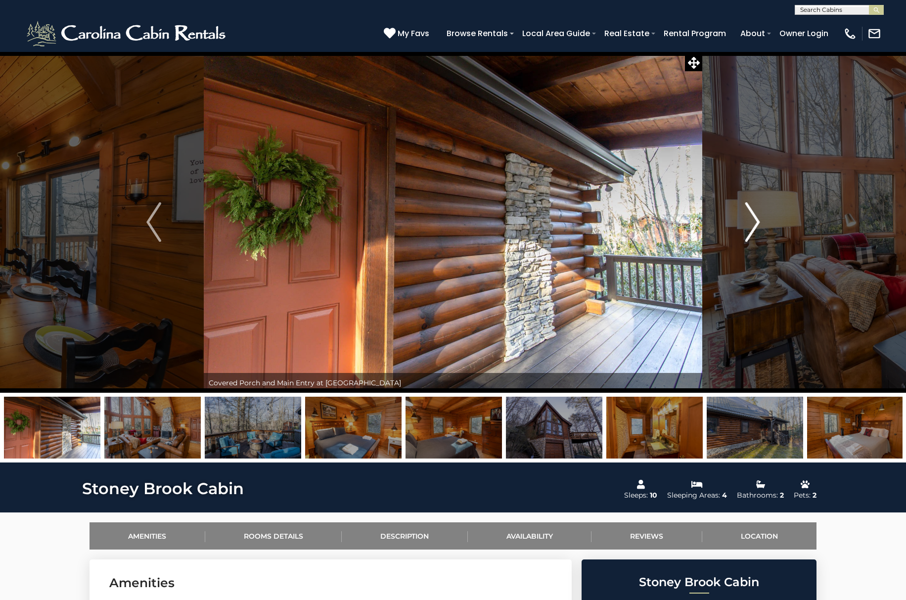
click at [752, 220] on img "Next" at bounding box center [752, 222] width 15 height 40
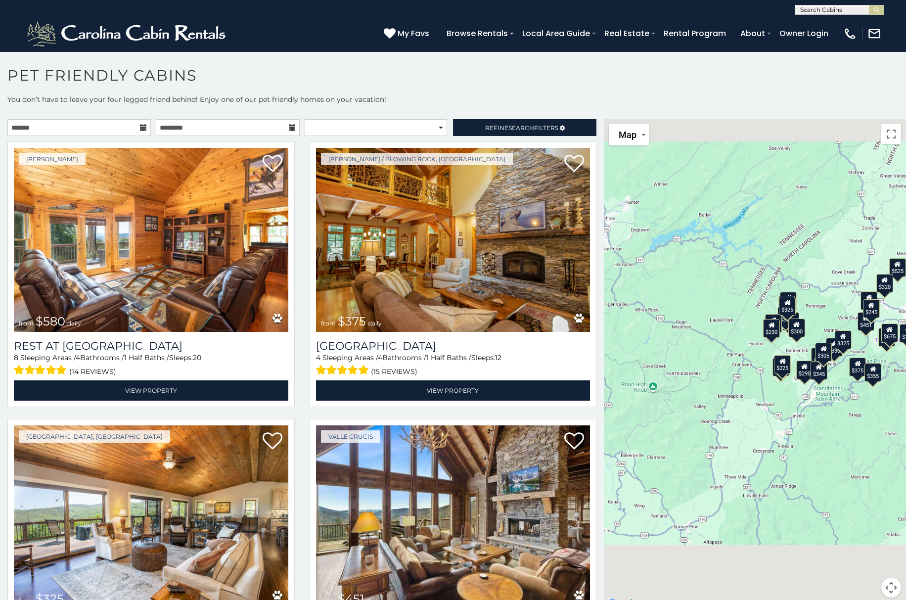
scroll to position [5, 0]
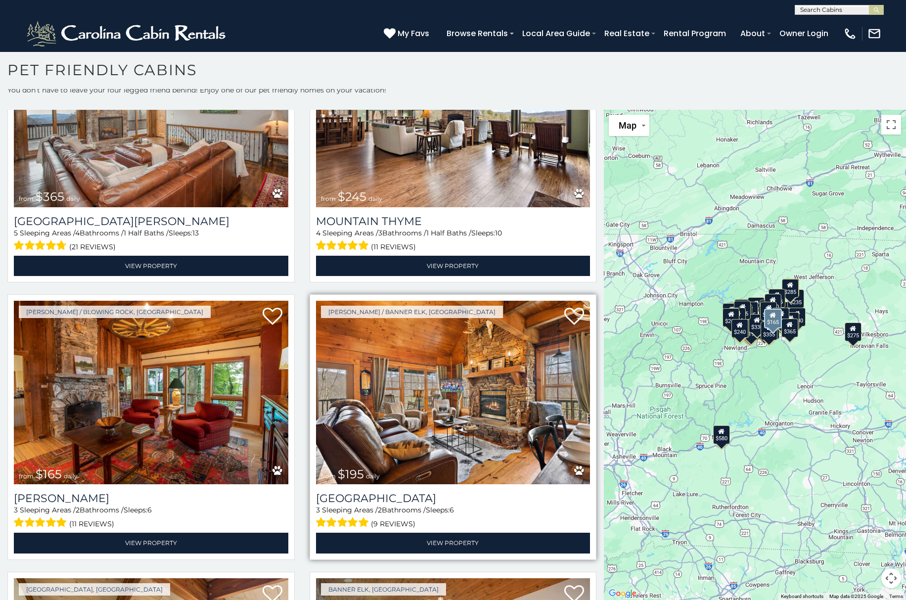
scroll to position [5676, 0]
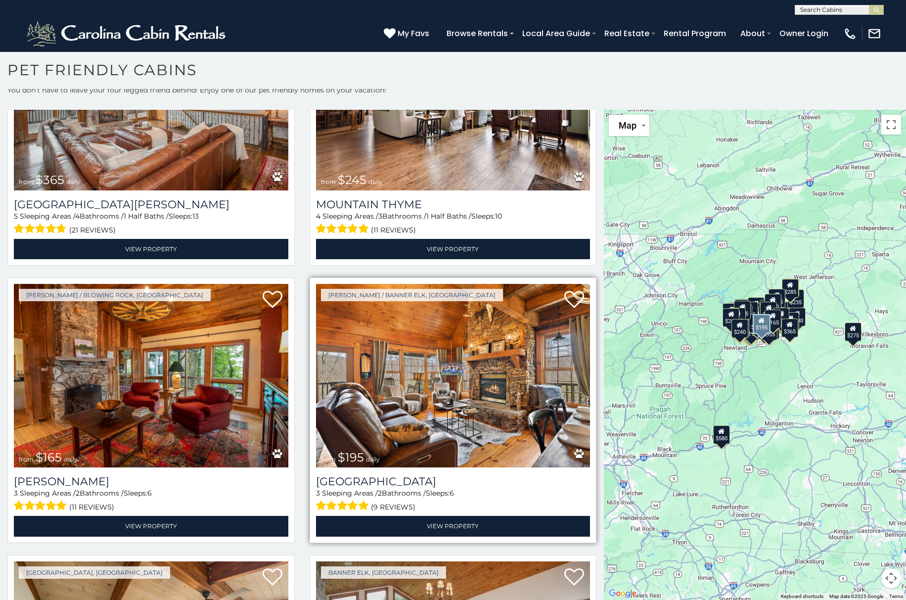
click at [467, 328] on img at bounding box center [453, 376] width 274 height 184
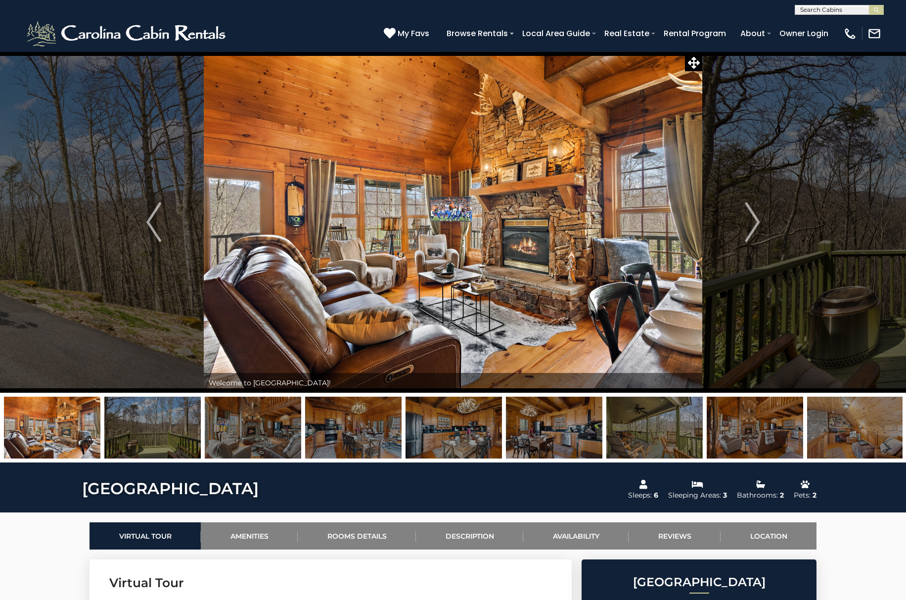
click at [550, 423] on img at bounding box center [554, 427] width 96 height 62
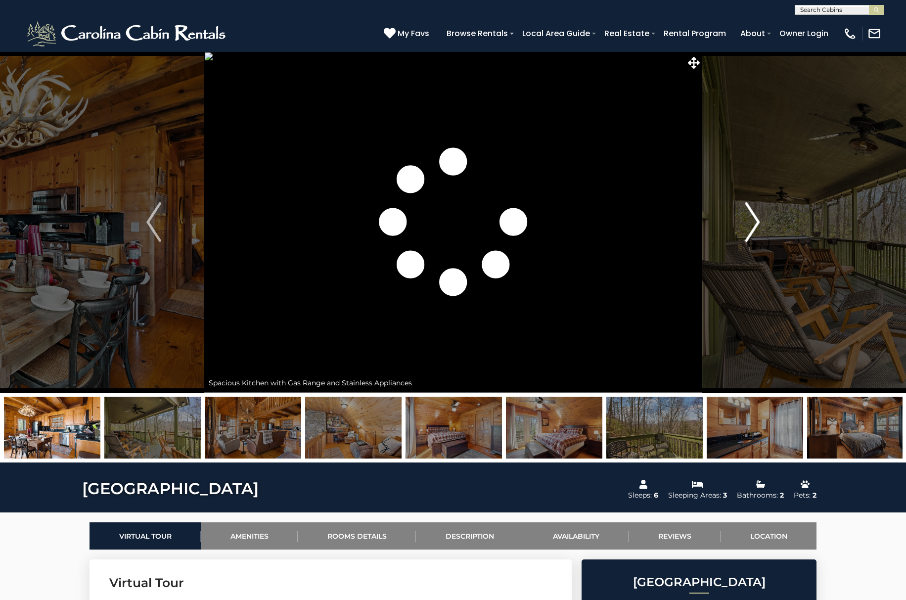
click at [757, 221] on img "Next" at bounding box center [752, 222] width 15 height 40
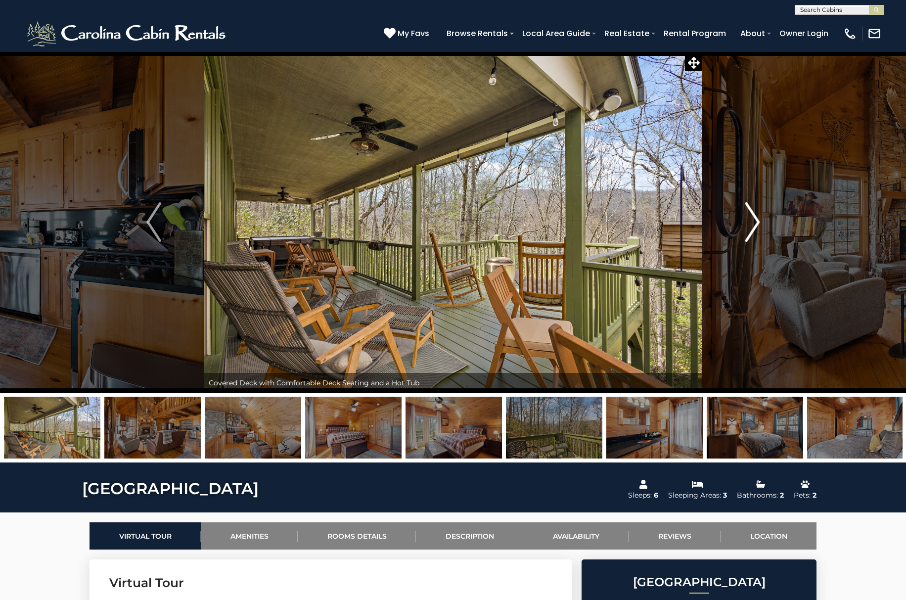
click at [757, 221] on img "Next" at bounding box center [752, 222] width 15 height 40
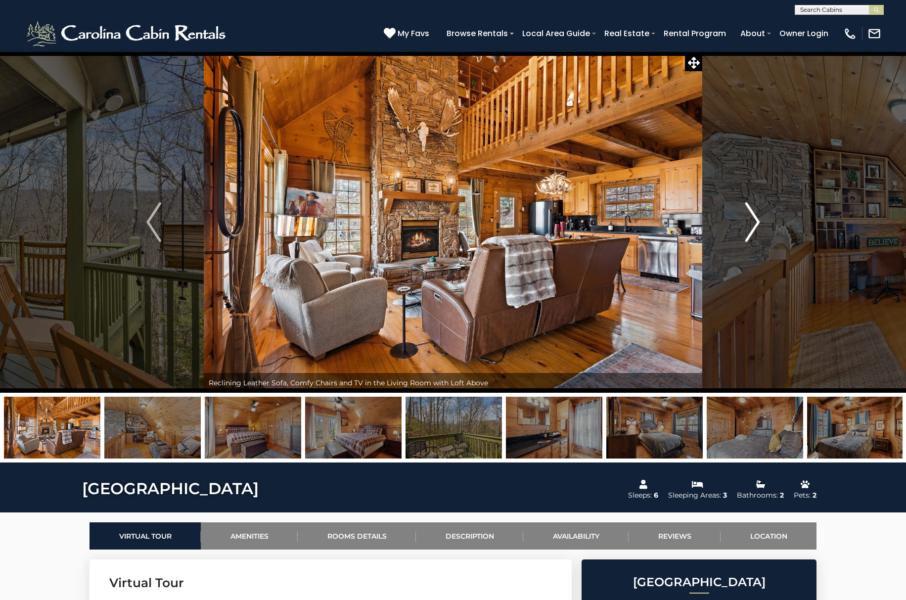
click at [757, 221] on img "Next" at bounding box center [752, 222] width 15 height 40
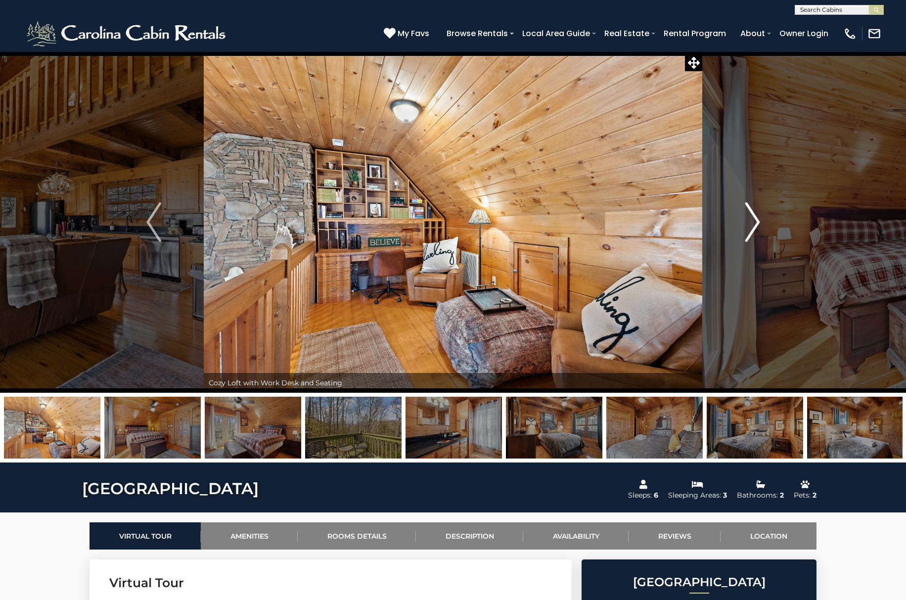
click at [757, 221] on img "Next" at bounding box center [752, 222] width 15 height 40
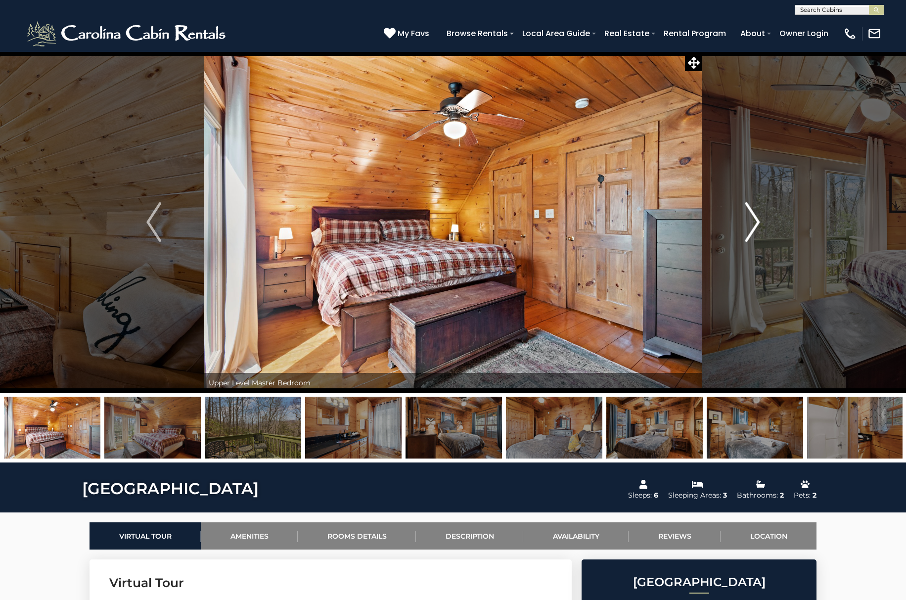
click at [757, 221] on img "Next" at bounding box center [752, 222] width 15 height 40
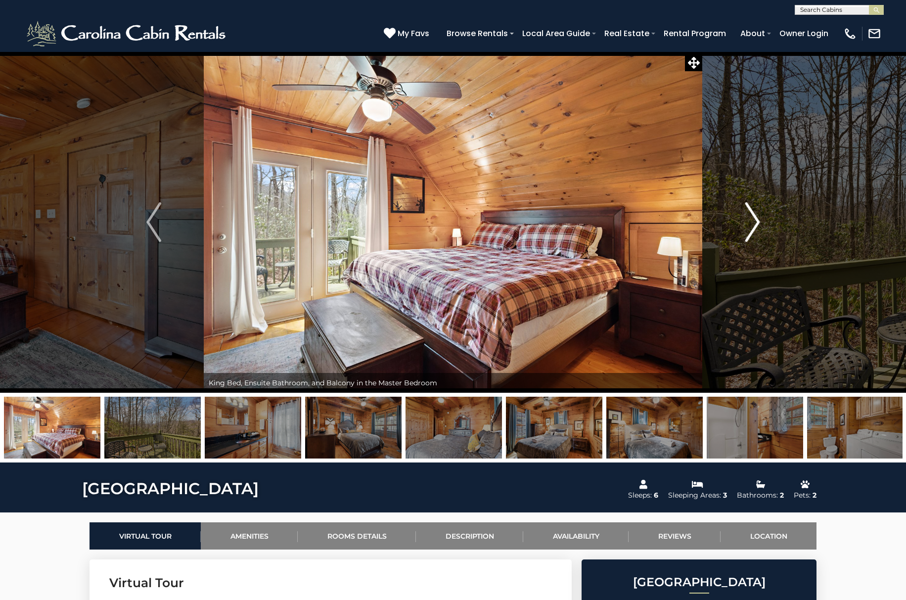
click at [757, 221] on img "Next" at bounding box center [752, 222] width 15 height 40
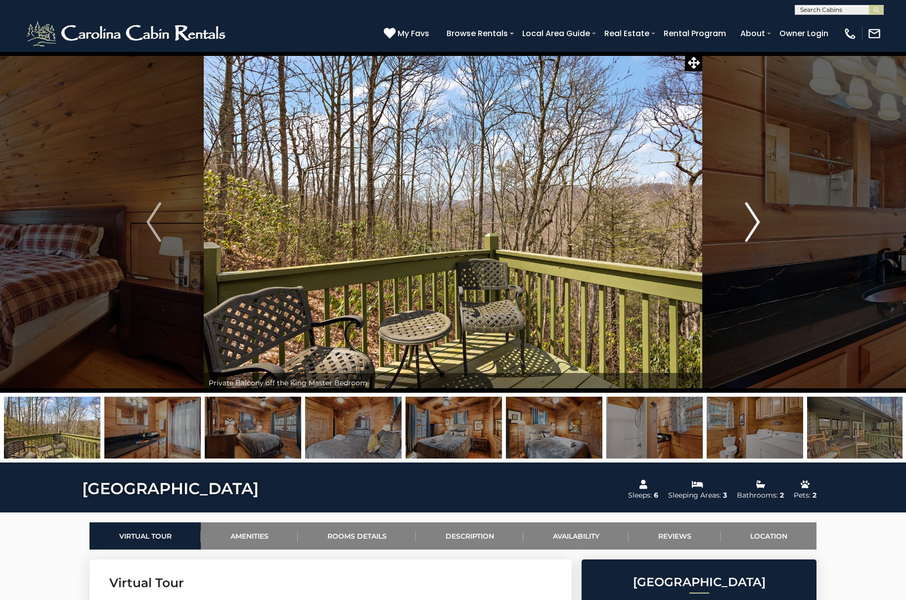
click at [757, 221] on img "Next" at bounding box center [752, 222] width 15 height 40
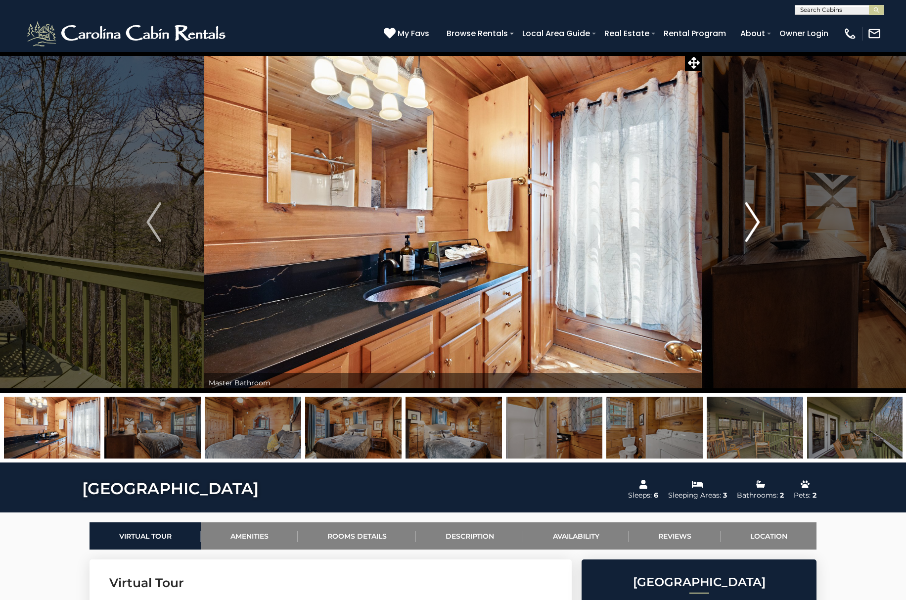
click at [757, 221] on img "Next" at bounding box center [752, 222] width 15 height 40
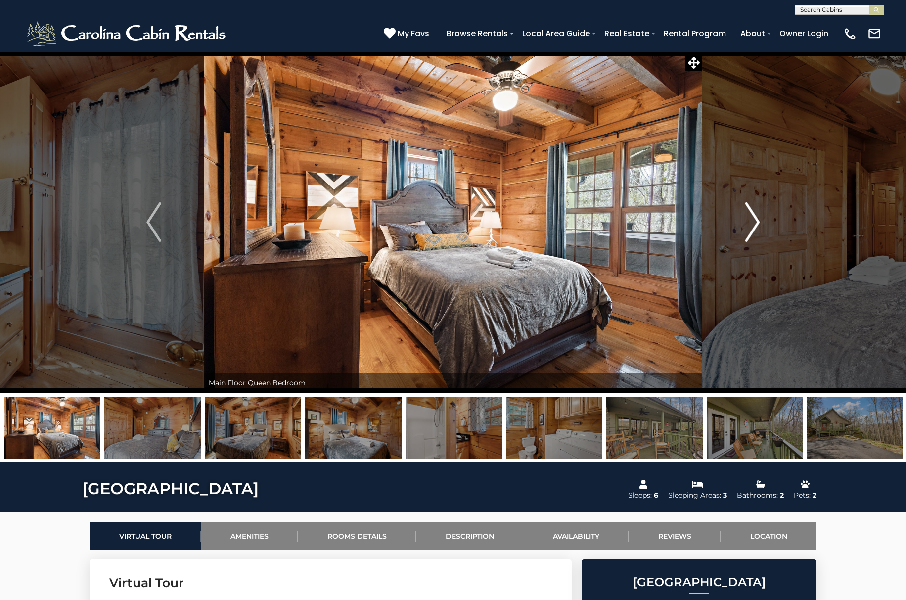
click at [757, 221] on img "Next" at bounding box center [752, 222] width 15 height 40
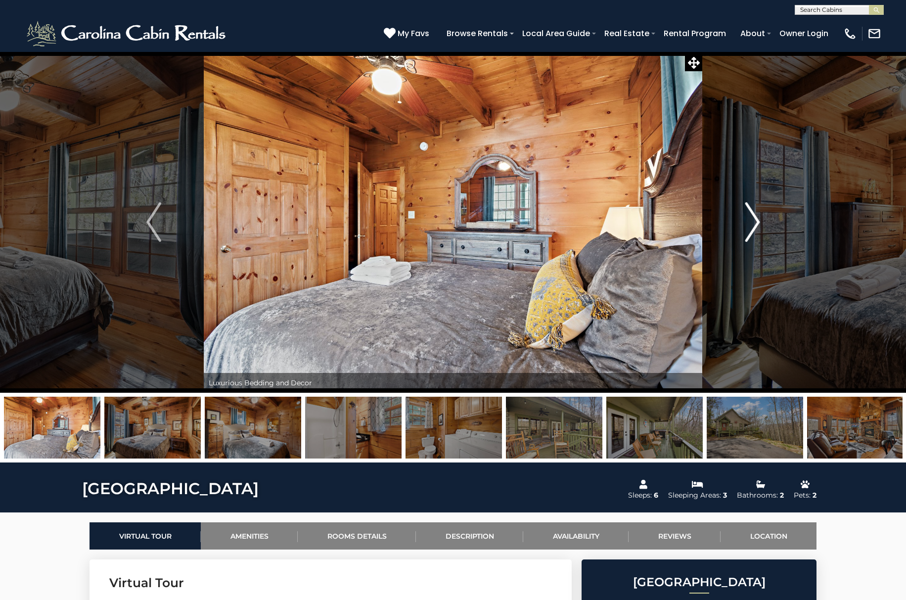
click at [757, 221] on img "Next" at bounding box center [752, 222] width 15 height 40
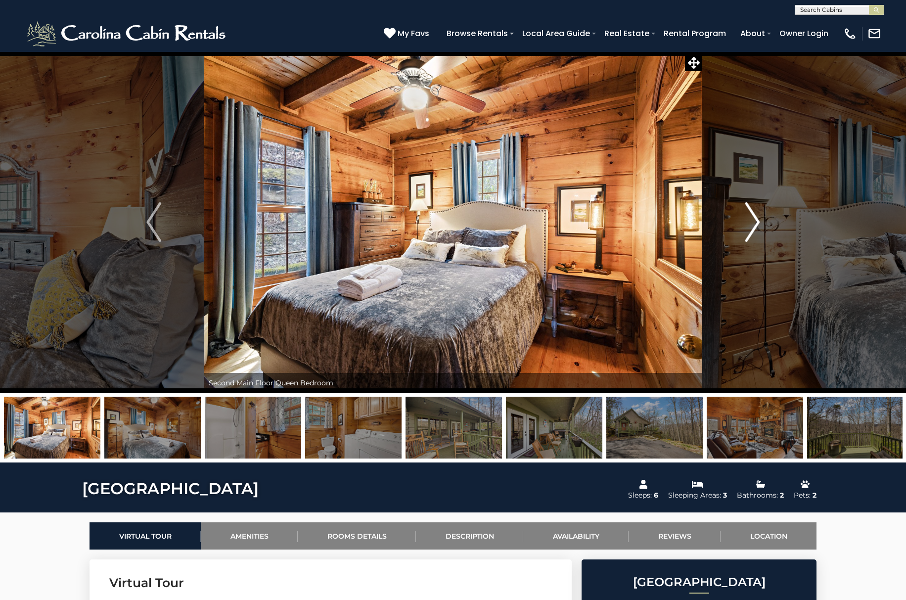
click at [757, 221] on img "Next" at bounding box center [752, 222] width 15 height 40
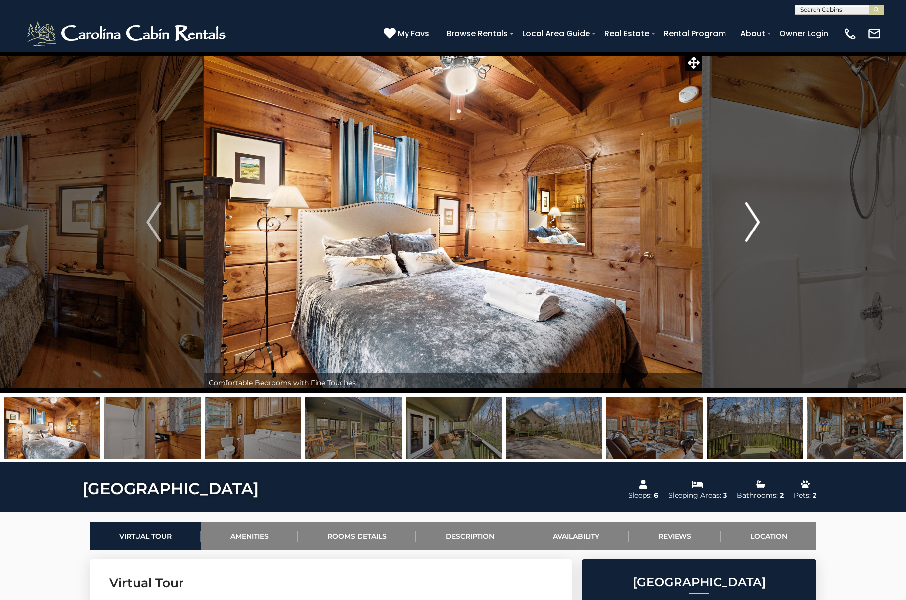
click at [757, 221] on img "Next" at bounding box center [752, 222] width 15 height 40
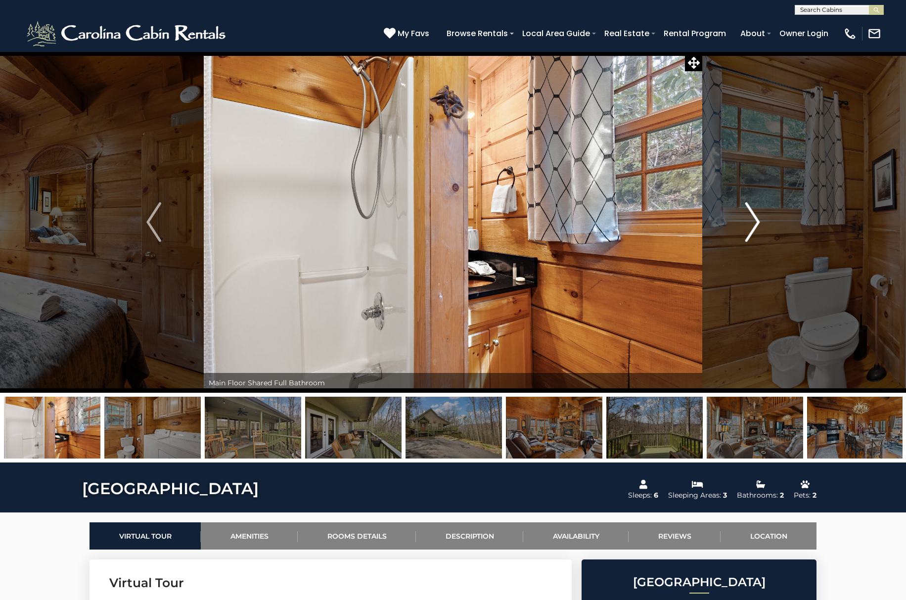
click at [757, 221] on img "Next" at bounding box center [752, 222] width 15 height 40
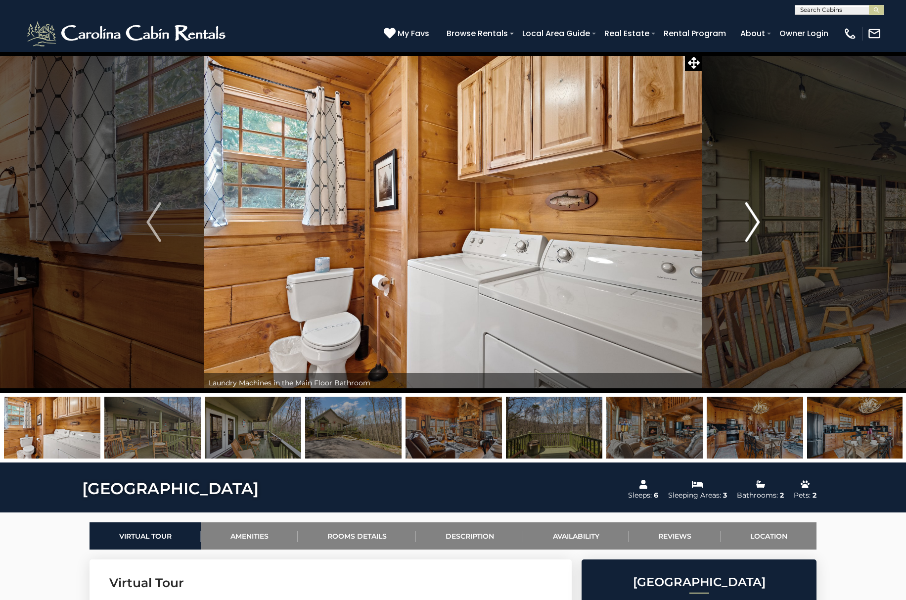
click at [757, 221] on img "Next" at bounding box center [752, 222] width 15 height 40
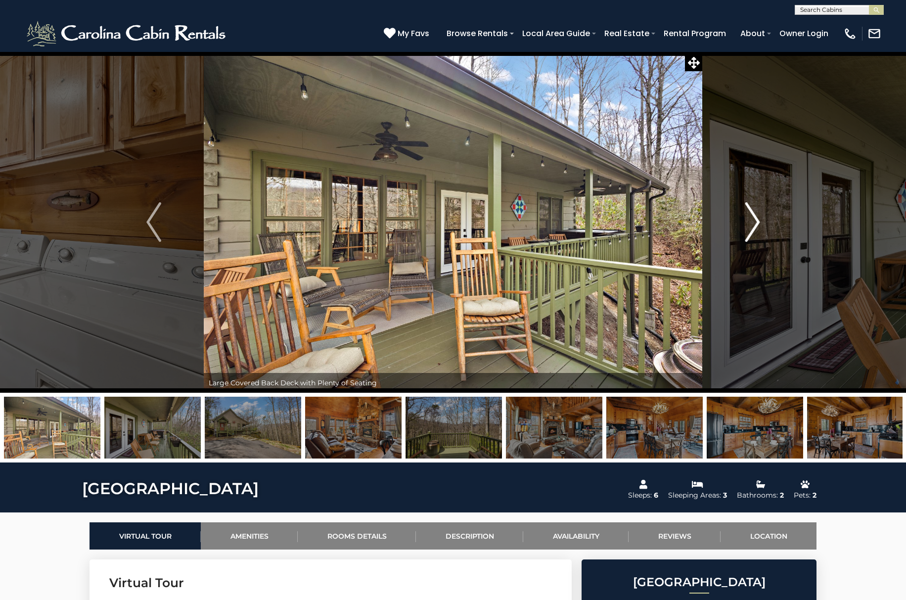
click at [752, 222] on img "Next" at bounding box center [752, 222] width 15 height 40
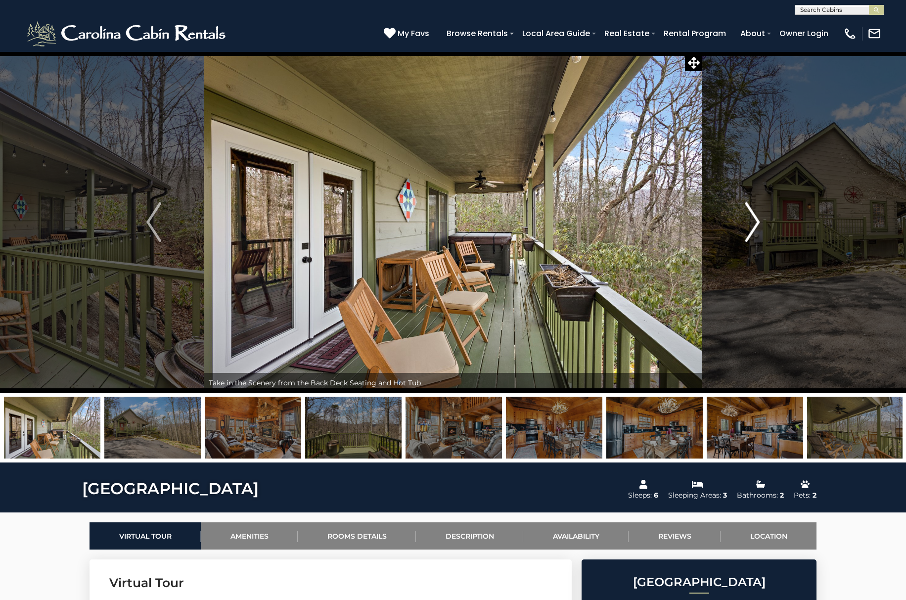
click at [752, 222] on img "Next" at bounding box center [752, 222] width 15 height 40
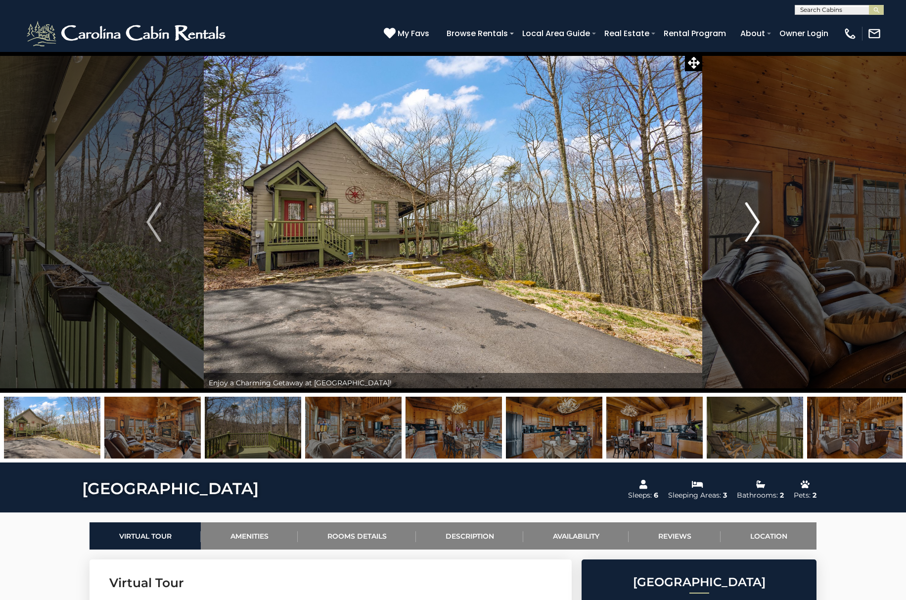
click at [752, 222] on img "Next" at bounding box center [752, 222] width 15 height 40
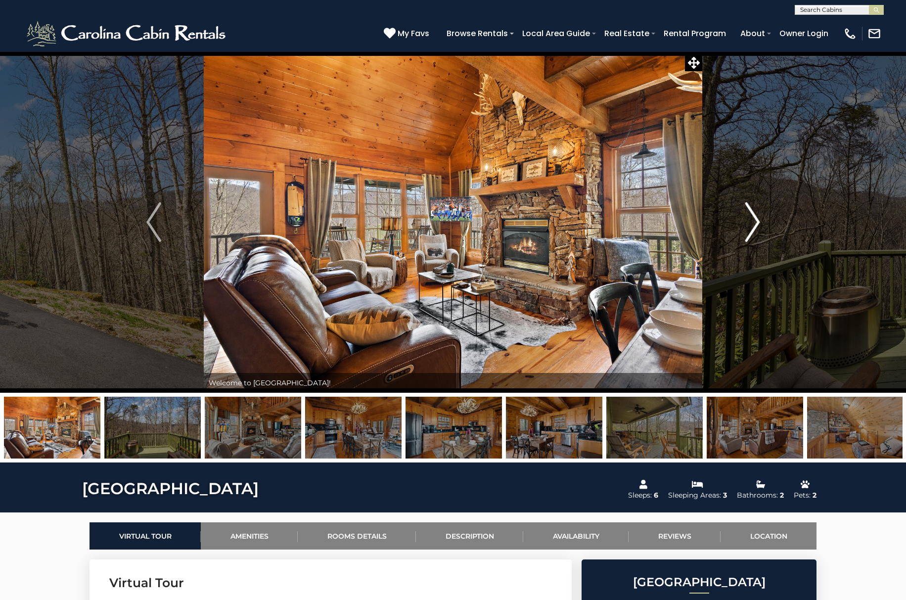
click at [752, 222] on img "Next" at bounding box center [752, 222] width 15 height 40
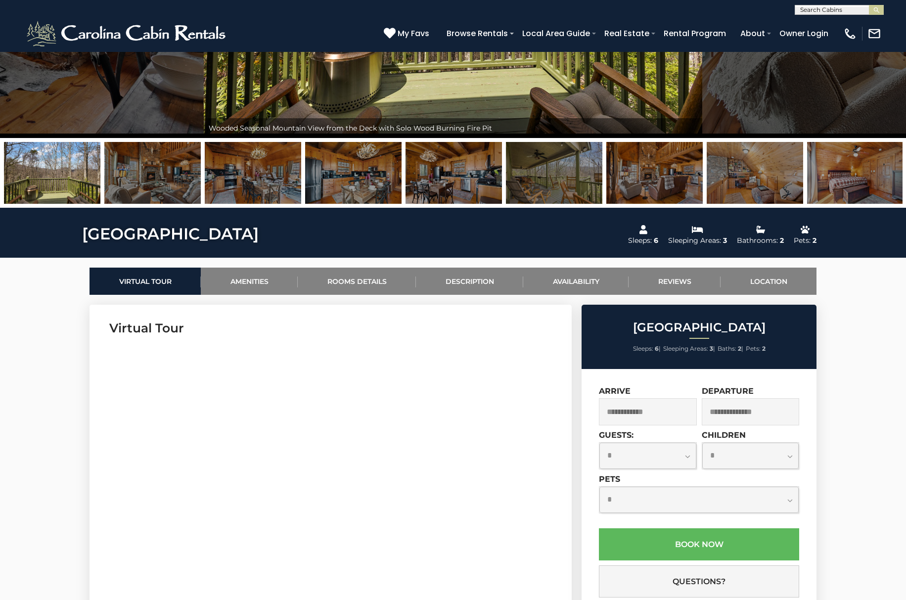
scroll to position [445, 0]
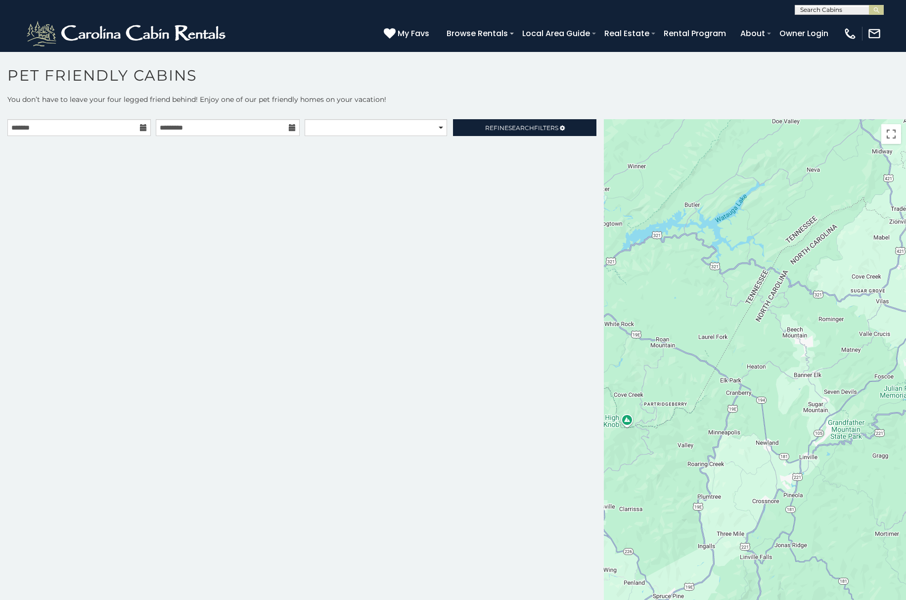
scroll to position [5, 0]
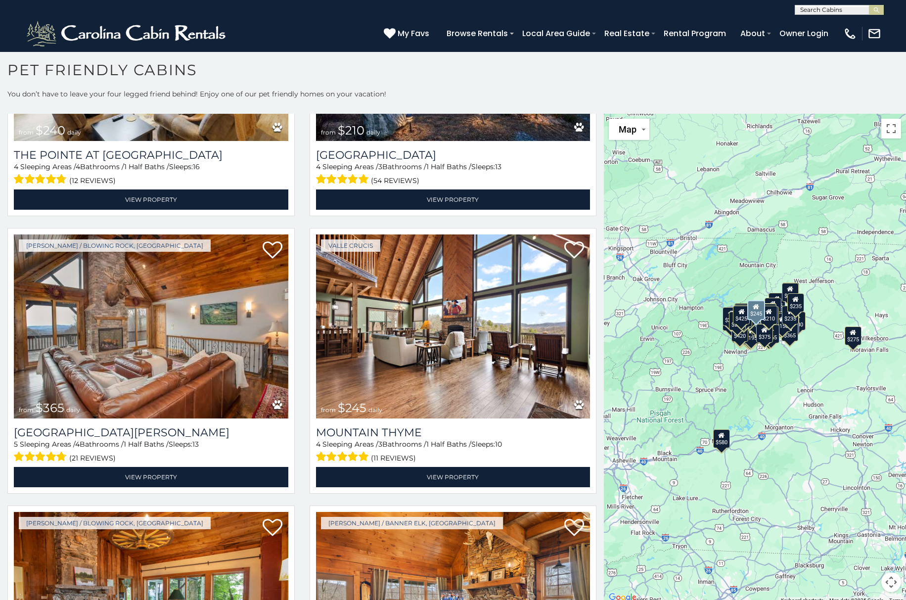
scroll to position [5455, 0]
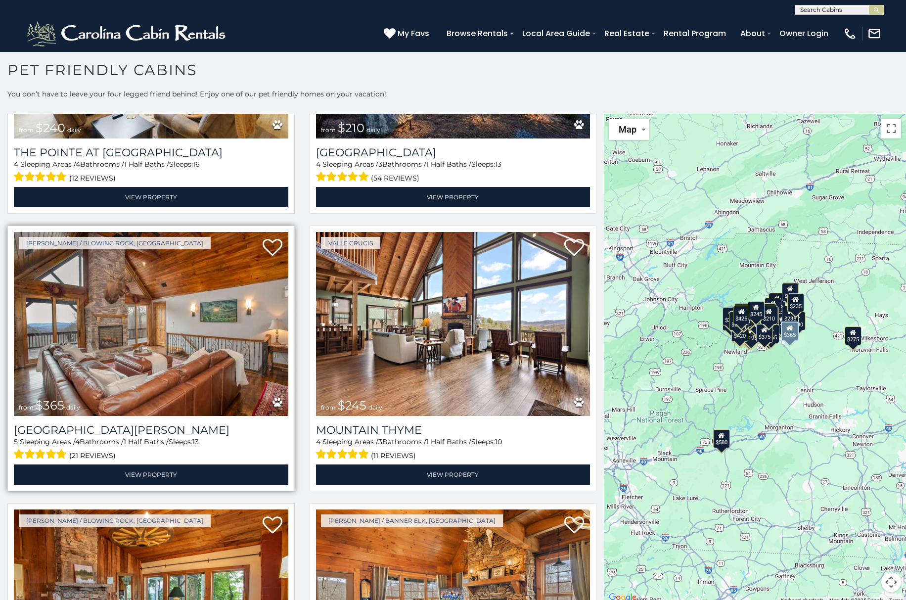
click at [148, 283] on img at bounding box center [151, 324] width 274 height 184
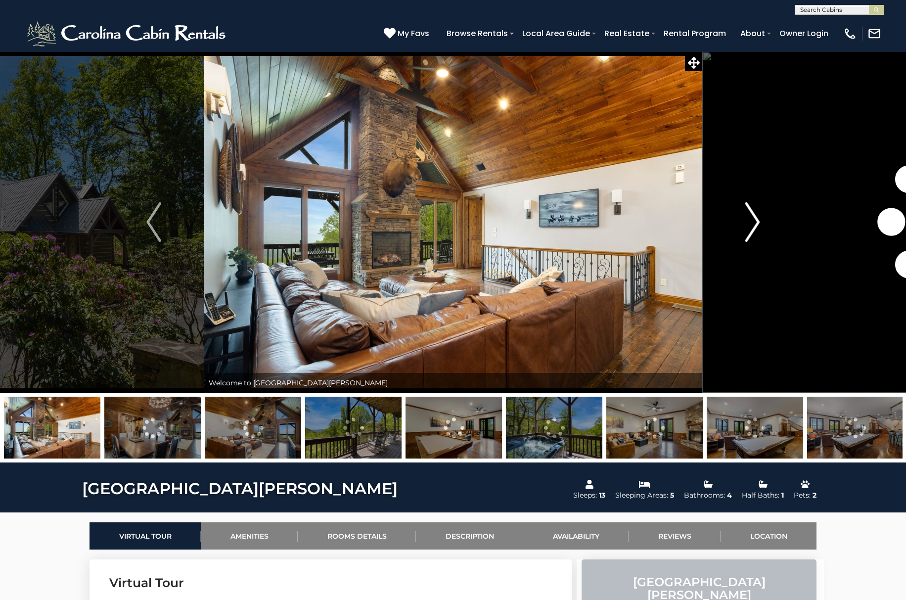
click at [754, 219] on img "Next" at bounding box center [752, 222] width 15 height 40
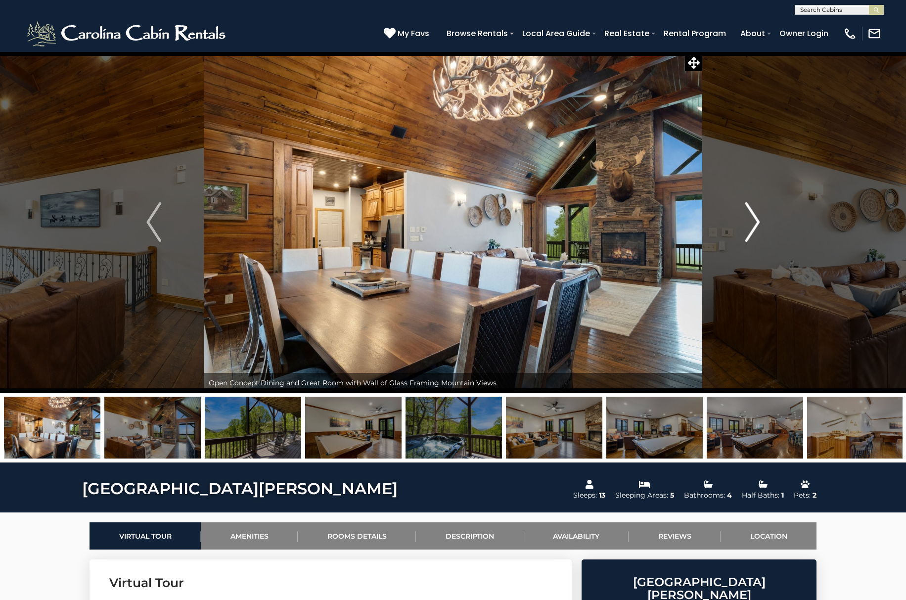
click at [754, 219] on img "Next" at bounding box center [752, 222] width 15 height 40
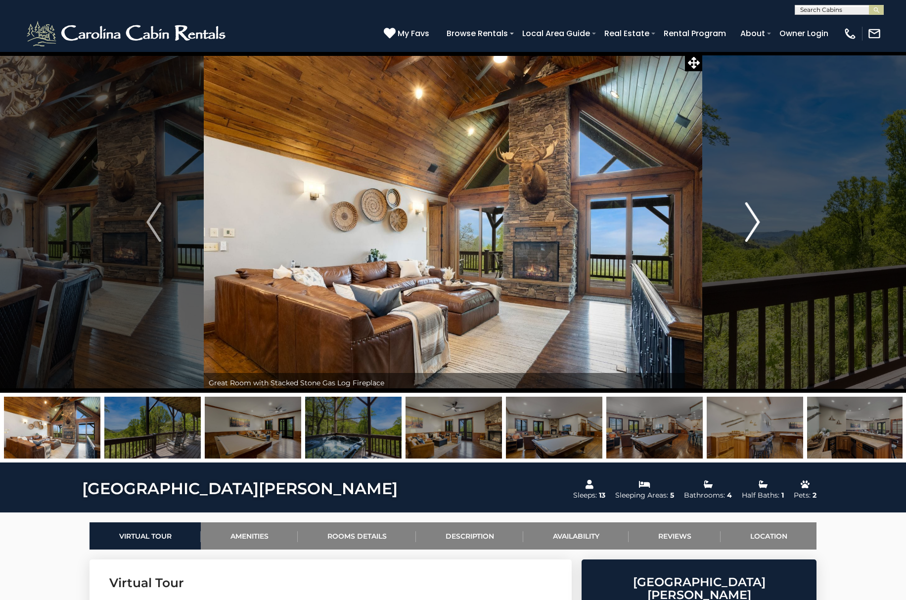
click at [754, 219] on img "Next" at bounding box center [752, 222] width 15 height 40
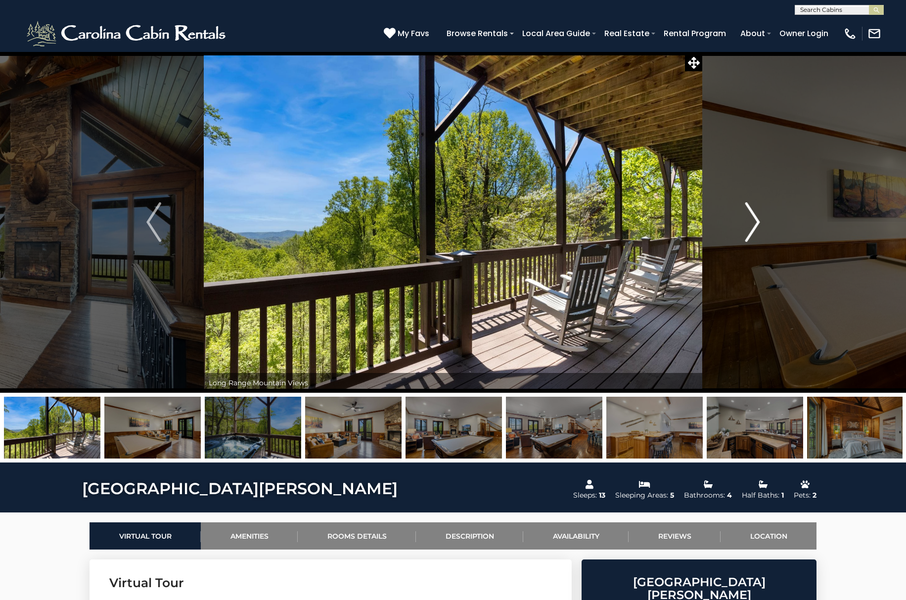
click at [754, 219] on img "Next" at bounding box center [752, 222] width 15 height 40
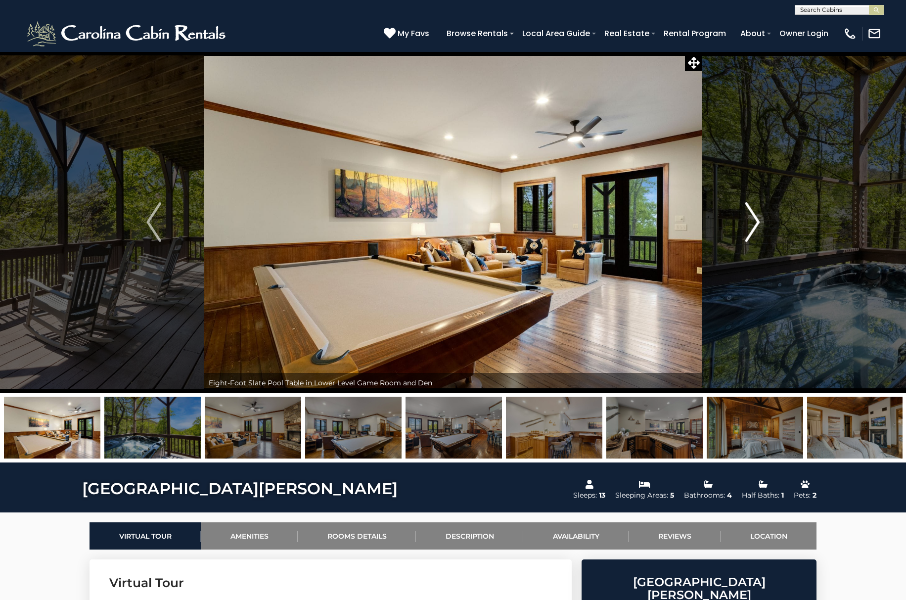
click at [754, 219] on img "Next" at bounding box center [752, 222] width 15 height 40
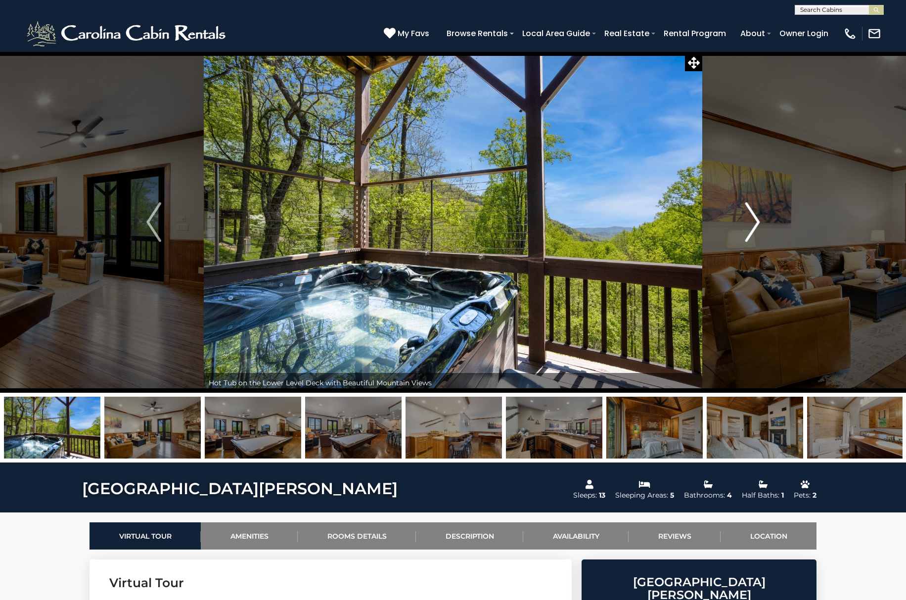
click at [754, 219] on img "Next" at bounding box center [752, 222] width 15 height 40
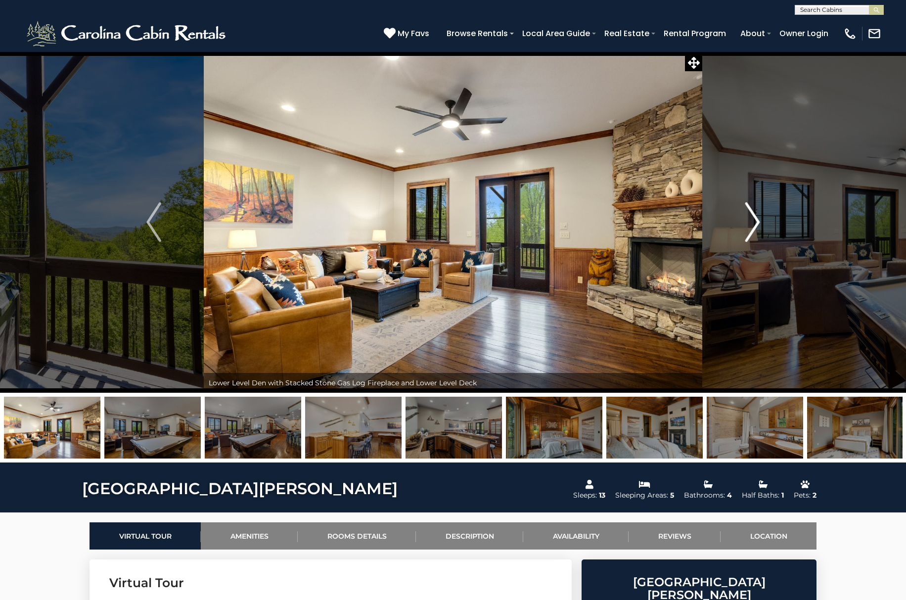
click at [754, 219] on img "Next" at bounding box center [752, 222] width 15 height 40
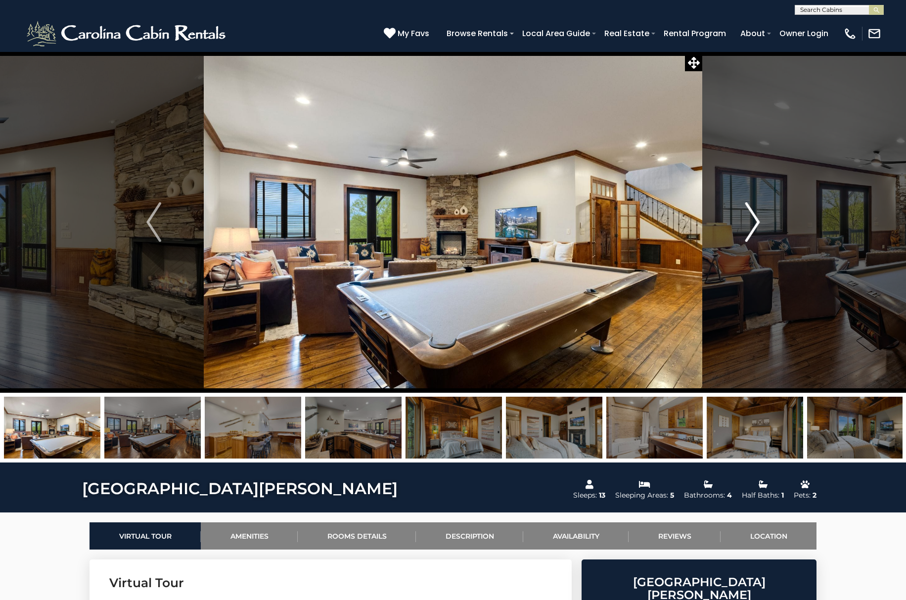
click at [754, 219] on img "Next" at bounding box center [752, 222] width 15 height 40
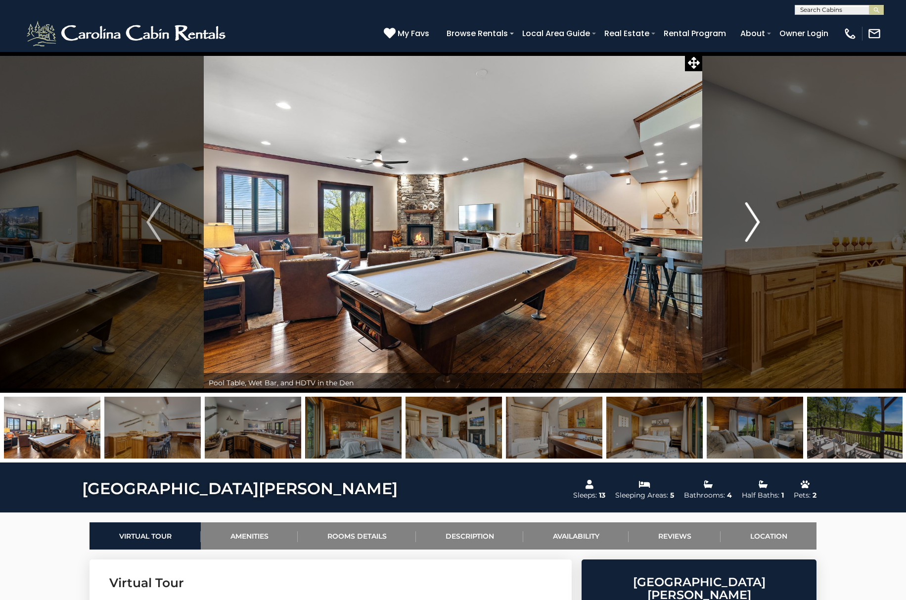
click at [754, 219] on img "Next" at bounding box center [752, 222] width 15 height 40
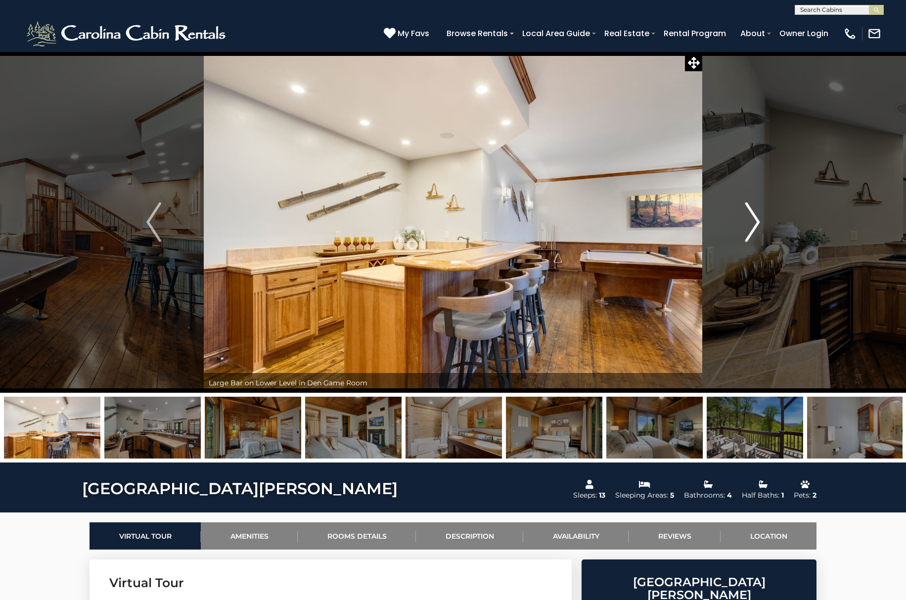
click at [754, 219] on img "Next" at bounding box center [752, 222] width 15 height 40
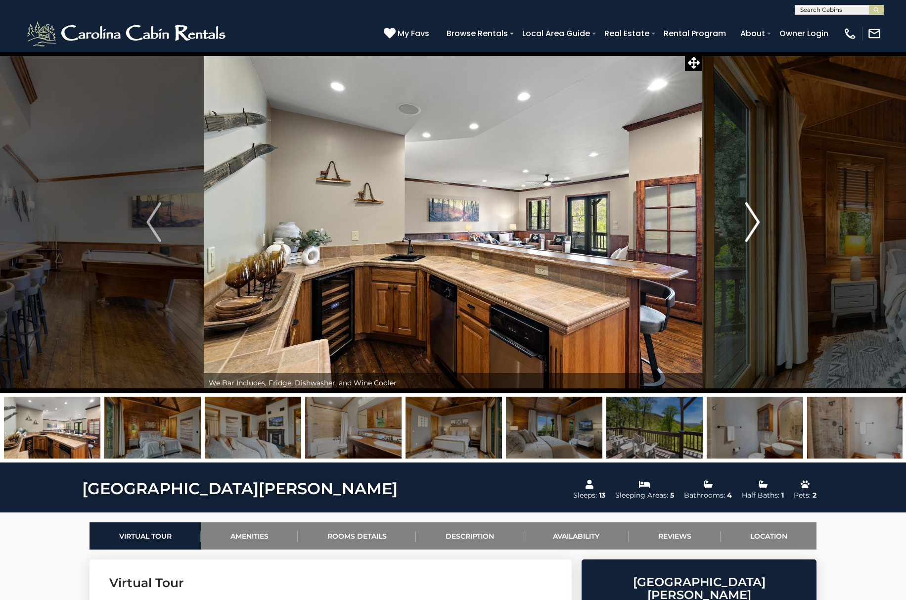
click at [754, 219] on img "Next" at bounding box center [752, 222] width 15 height 40
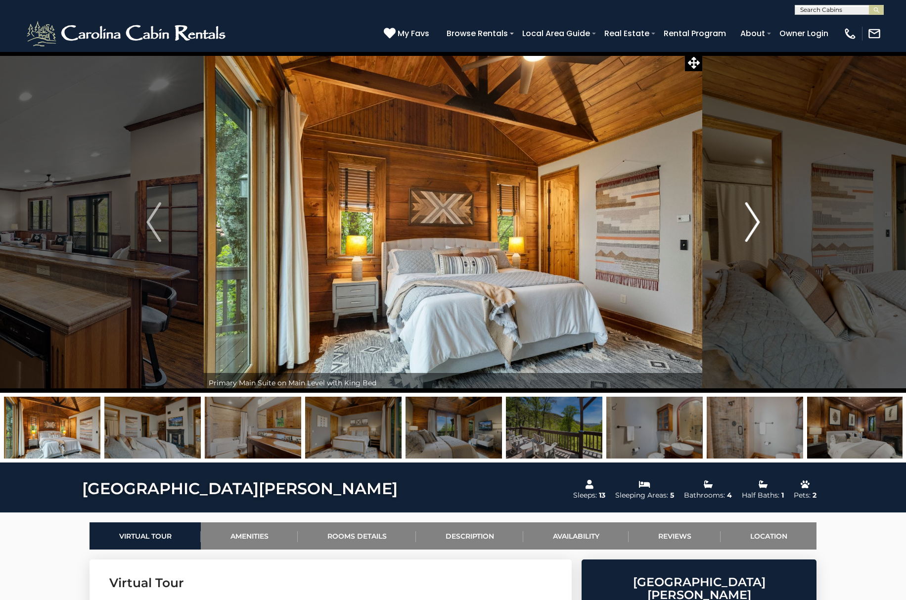
click at [754, 219] on img "Next" at bounding box center [752, 222] width 15 height 40
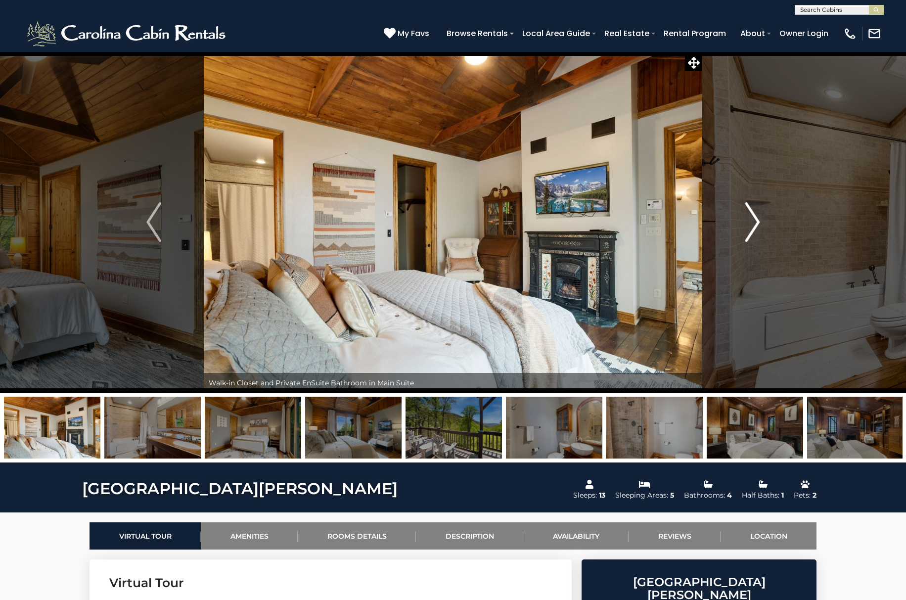
click at [754, 219] on img "Next" at bounding box center [752, 222] width 15 height 40
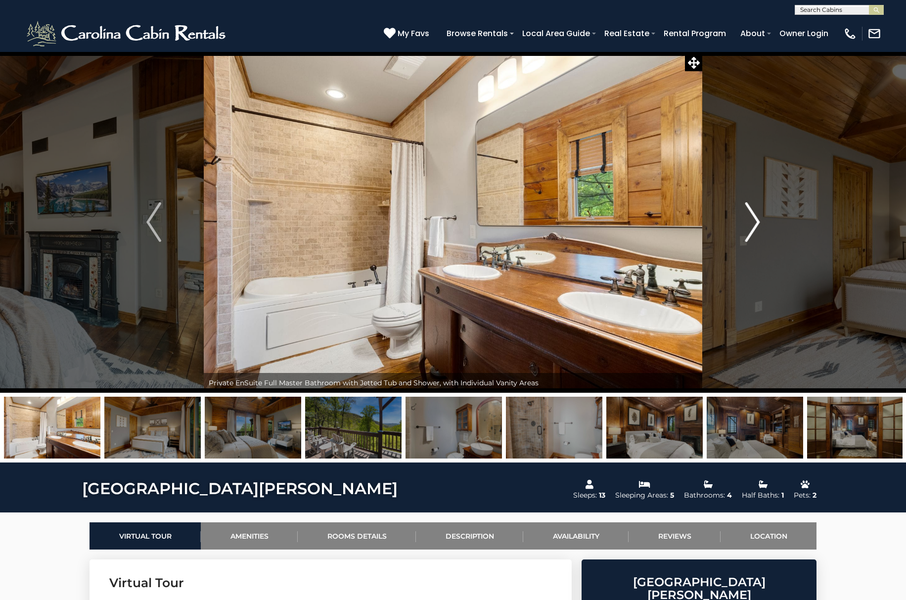
click at [754, 219] on img "Next" at bounding box center [752, 222] width 15 height 40
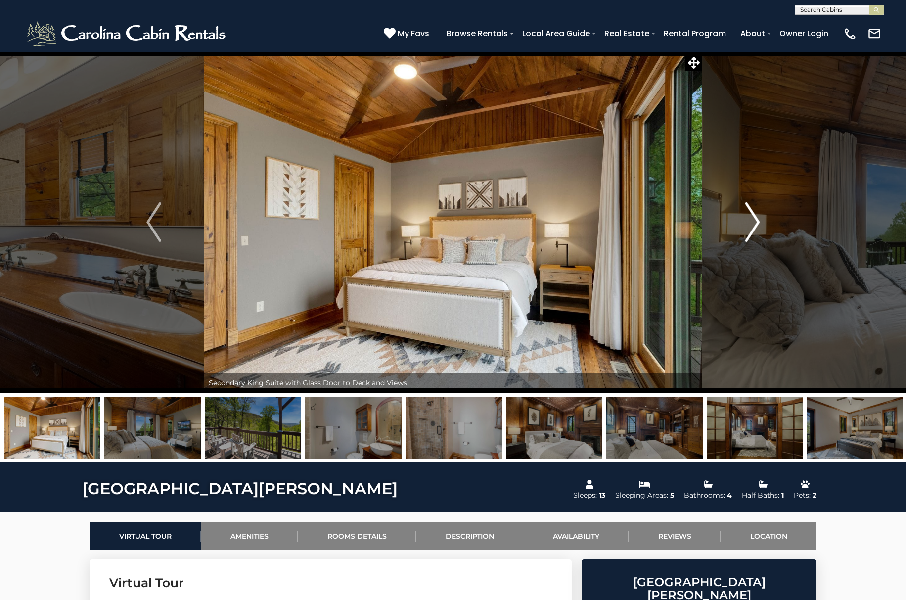
click at [754, 219] on img "Next" at bounding box center [752, 222] width 15 height 40
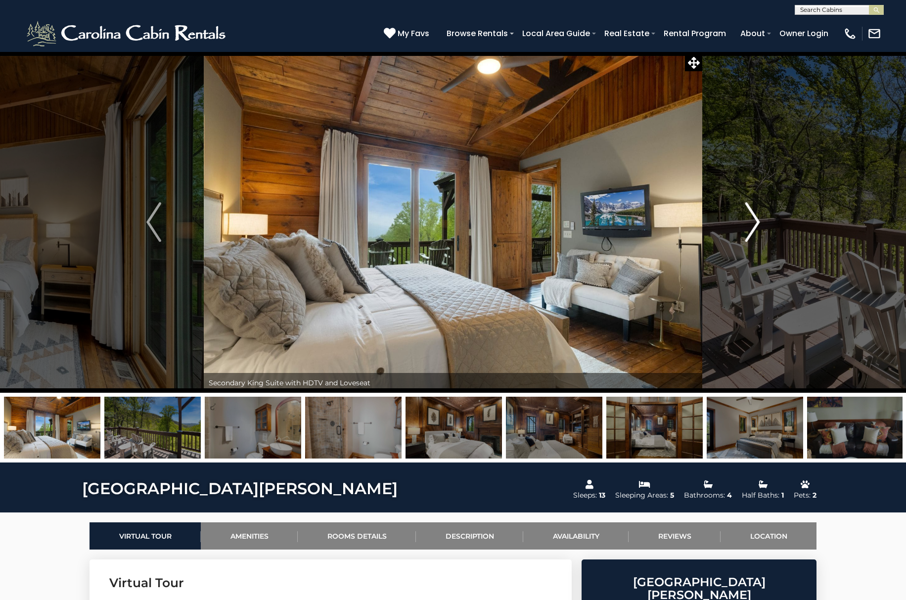
click at [754, 219] on img "Next" at bounding box center [752, 222] width 15 height 40
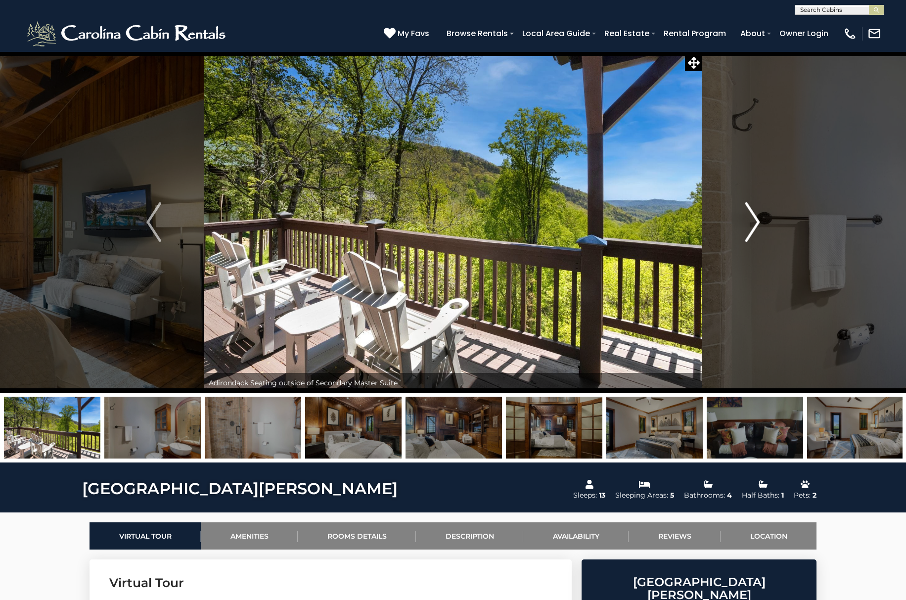
click at [754, 219] on img "Next" at bounding box center [752, 222] width 15 height 40
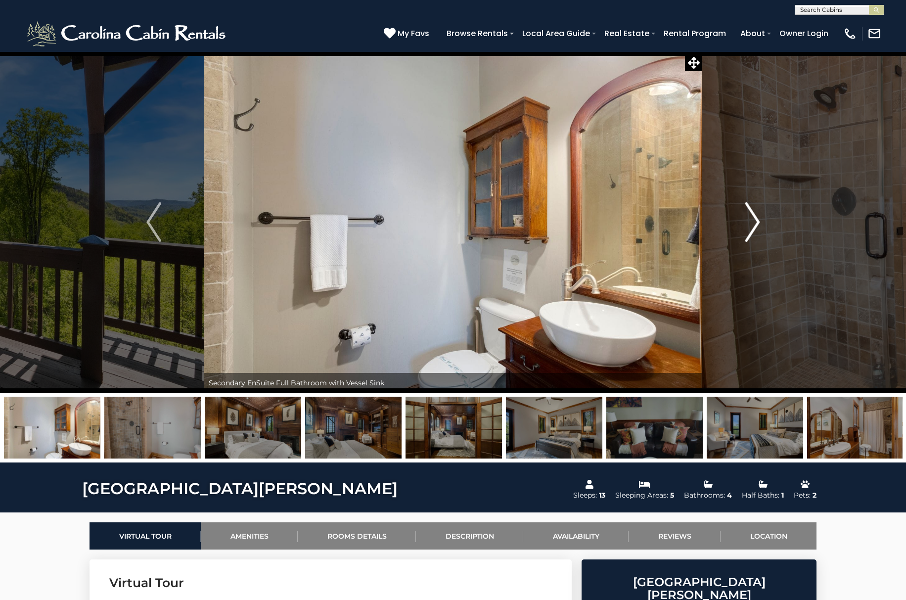
click at [754, 219] on img "Next" at bounding box center [752, 222] width 15 height 40
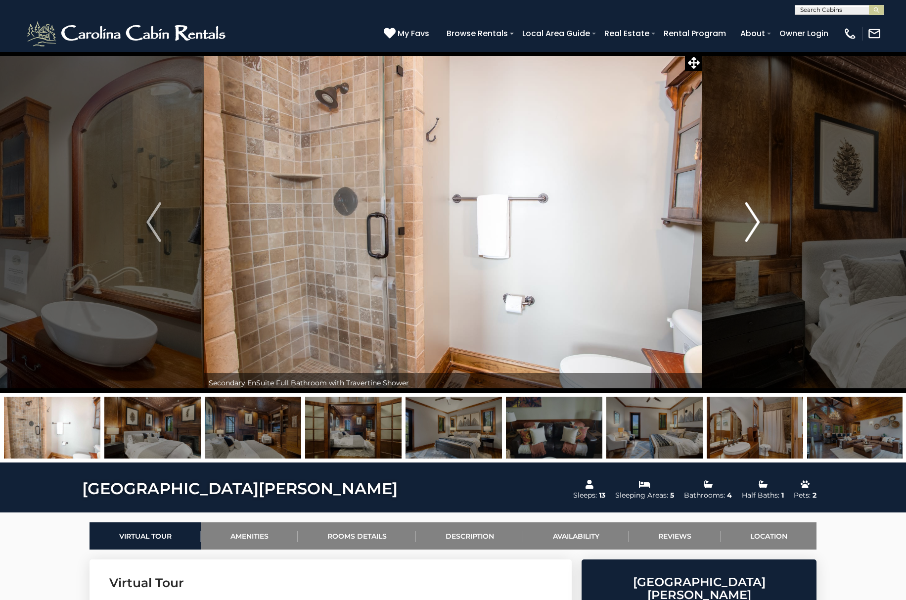
click at [754, 220] on img "Next" at bounding box center [752, 222] width 15 height 40
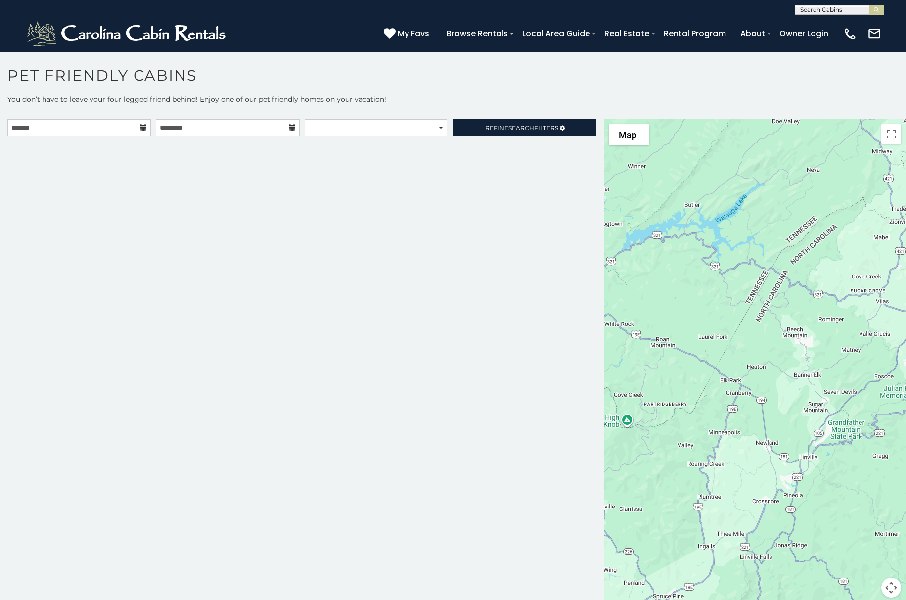
scroll to position [5, 0]
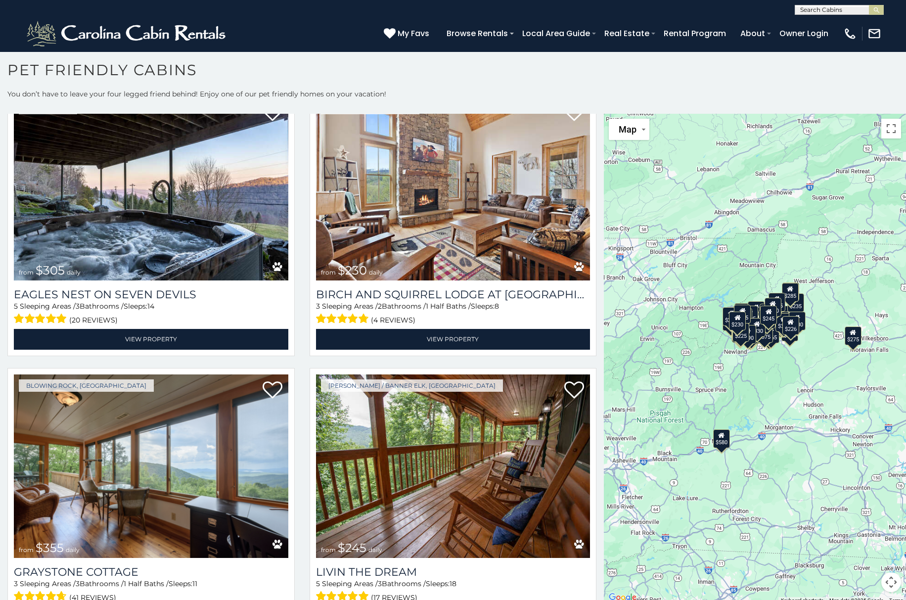
click at [767, 369] on div "$580 $375 $325 $451 $460 $525 $315 $310 $315 $330 $395 $355 $650 $380 $675 $930…" at bounding box center [755, 359] width 302 height 490
click at [760, 334] on div "$330" at bounding box center [756, 326] width 17 height 19
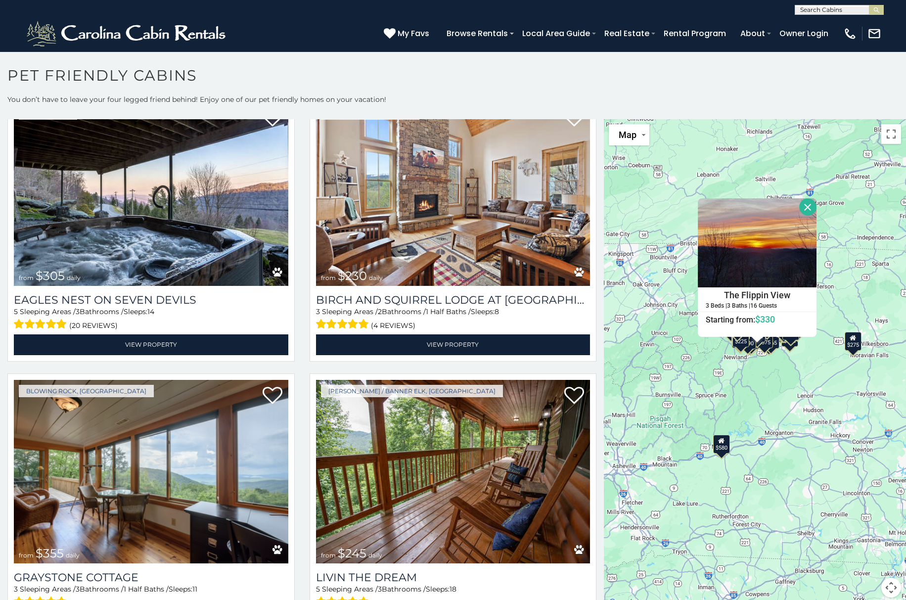
click at [814, 372] on div "$580 $375 $325 $451 $460 $525 $315 $310 $315 $330 $395 $355 $650 $380 $675 $930…" at bounding box center [755, 364] width 302 height 490
click at [751, 338] on div at bounding box center [756, 340] width 12 height 6
click at [739, 346] on div "$225" at bounding box center [740, 337] width 17 height 19
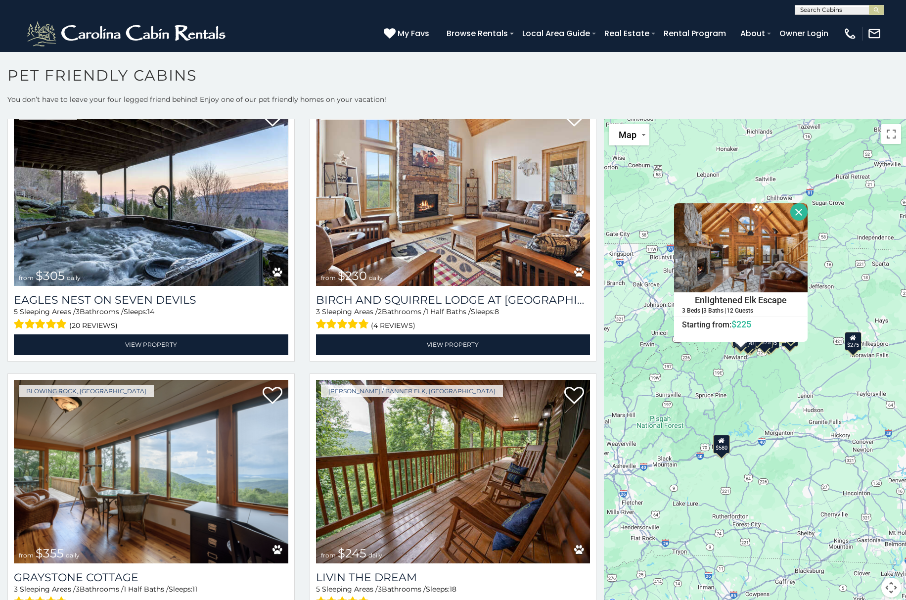
click at [790, 212] on button "Close" at bounding box center [798, 211] width 17 height 17
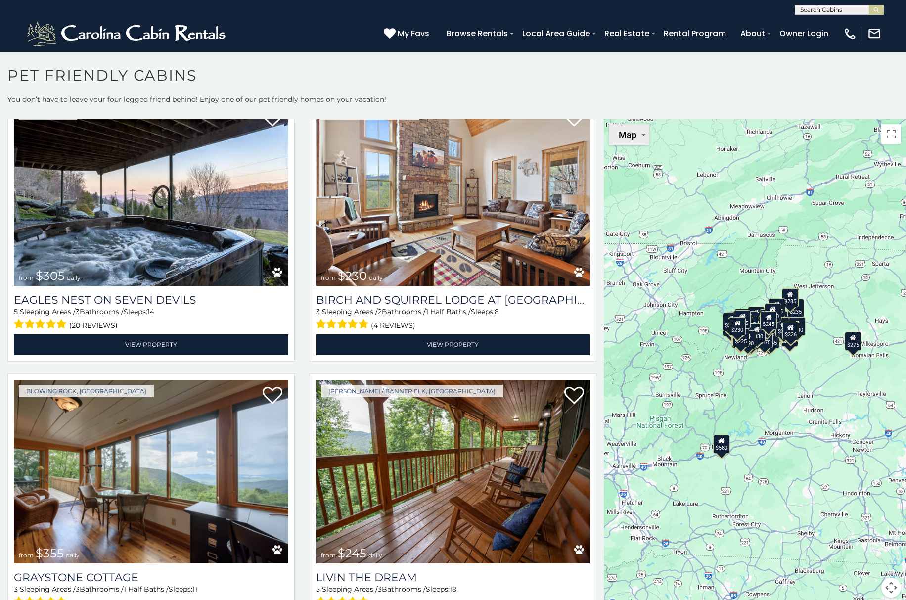
click at [626, 136] on span "Map" at bounding box center [627, 135] width 18 height 10
click at [881, 135] on button "Toggle fullscreen view" at bounding box center [891, 134] width 20 height 20
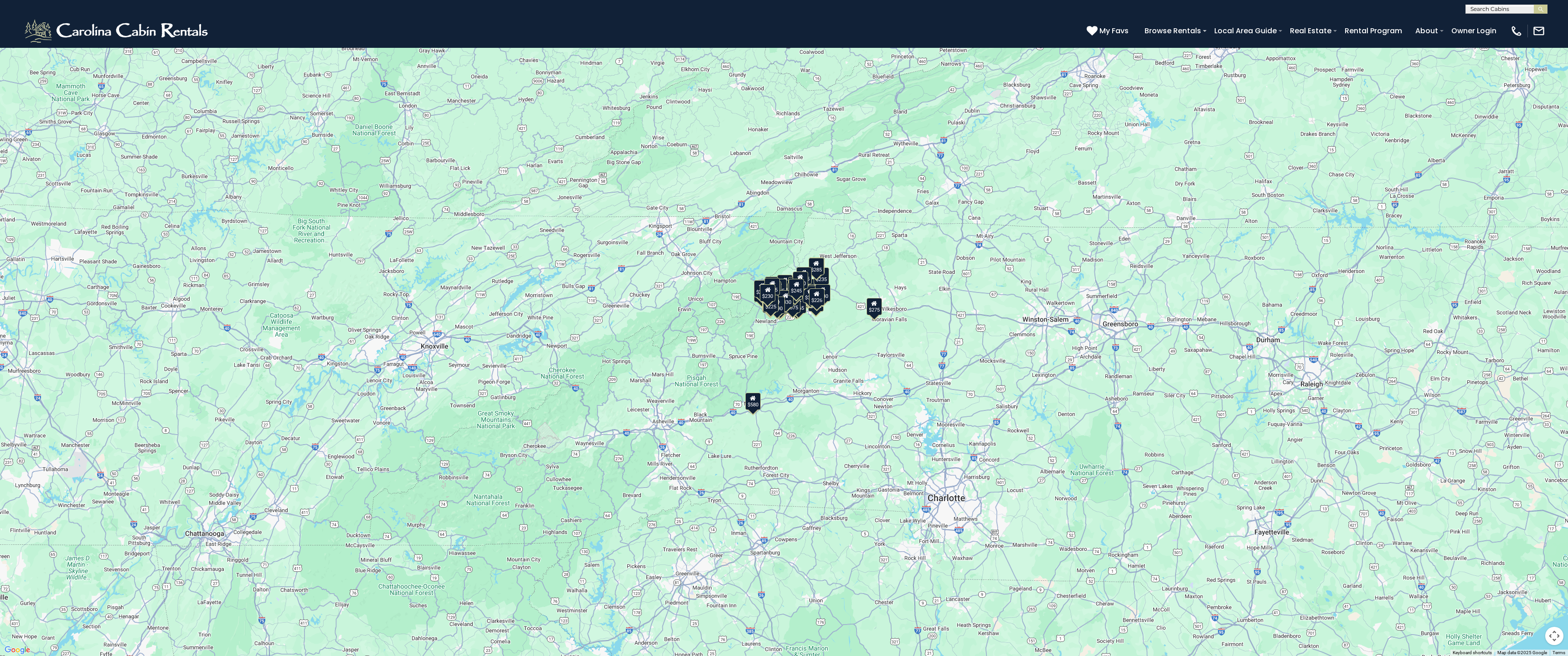
drag, startPoint x: 814, startPoint y: 300, endPoint x: 911, endPoint y: 256, distance: 106.5
click at [814, 299] on div "$226" at bounding box center [817, 297] width 16 height 18
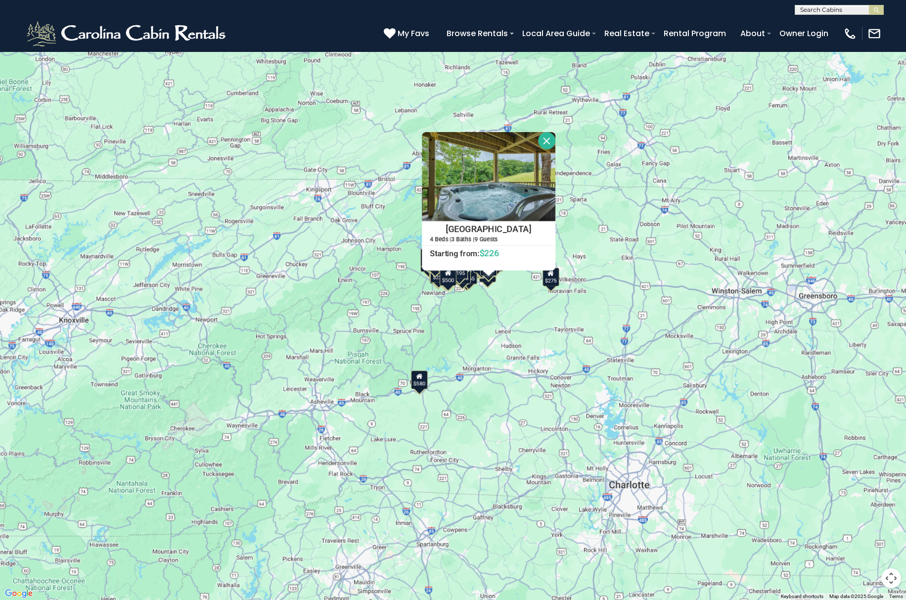
scroll to position [6270, 0]
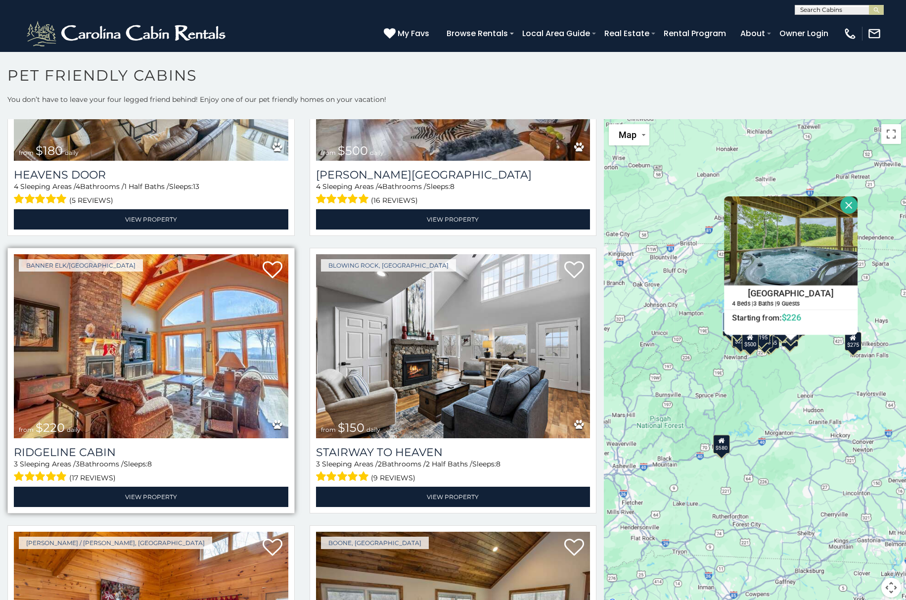
click at [192, 324] on img at bounding box center [151, 346] width 274 height 184
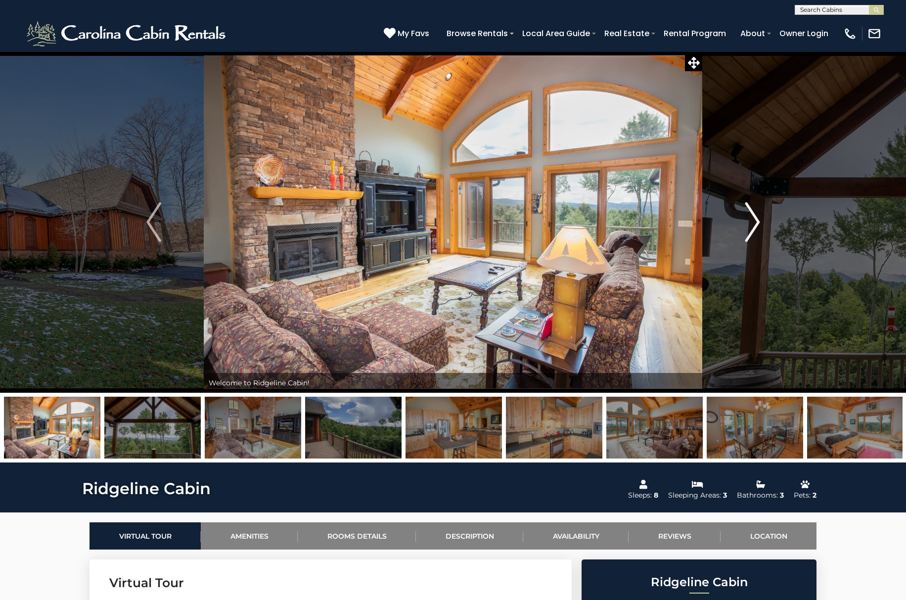
click at [751, 227] on img "Next" at bounding box center [752, 222] width 15 height 40
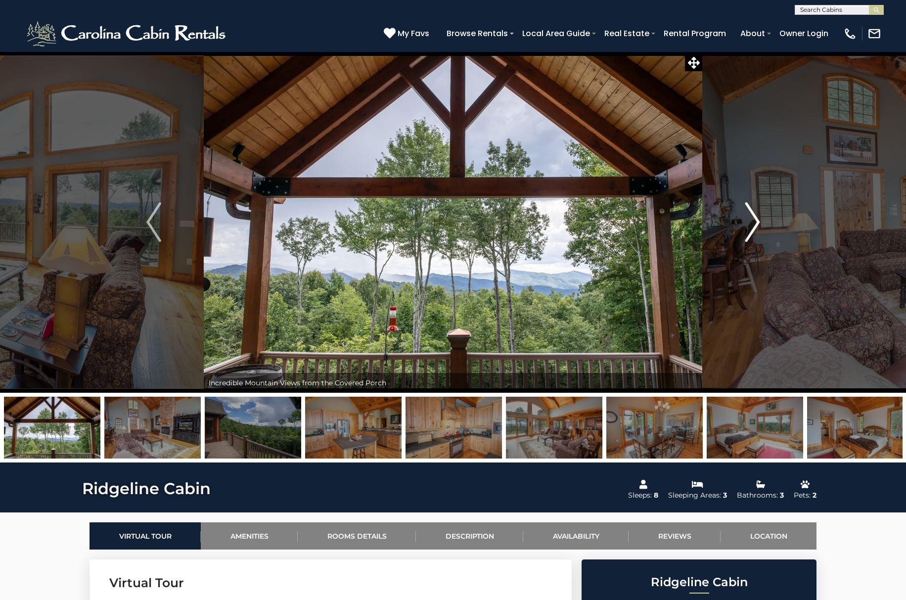
click at [751, 227] on img "Next" at bounding box center [752, 222] width 15 height 40
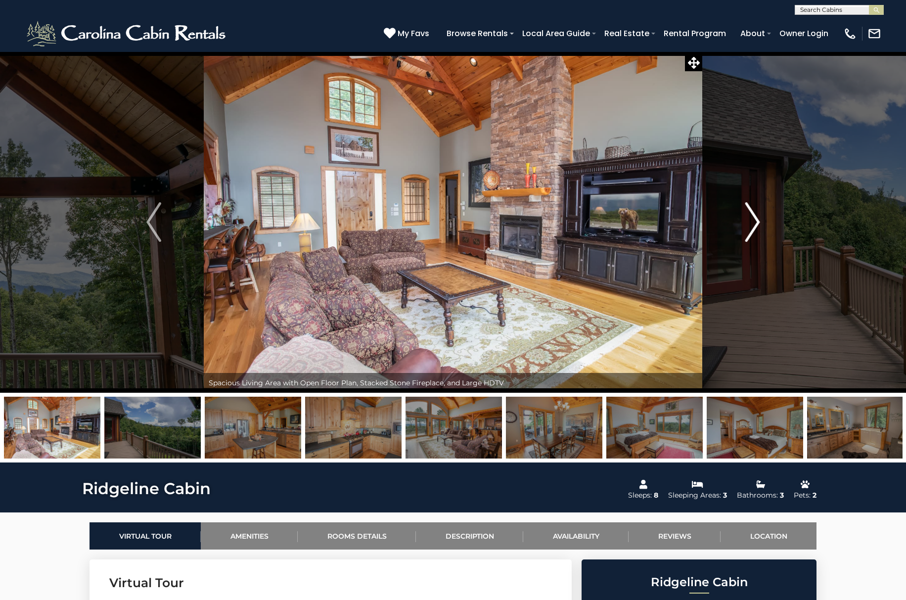
click at [751, 227] on img "Next" at bounding box center [752, 222] width 15 height 40
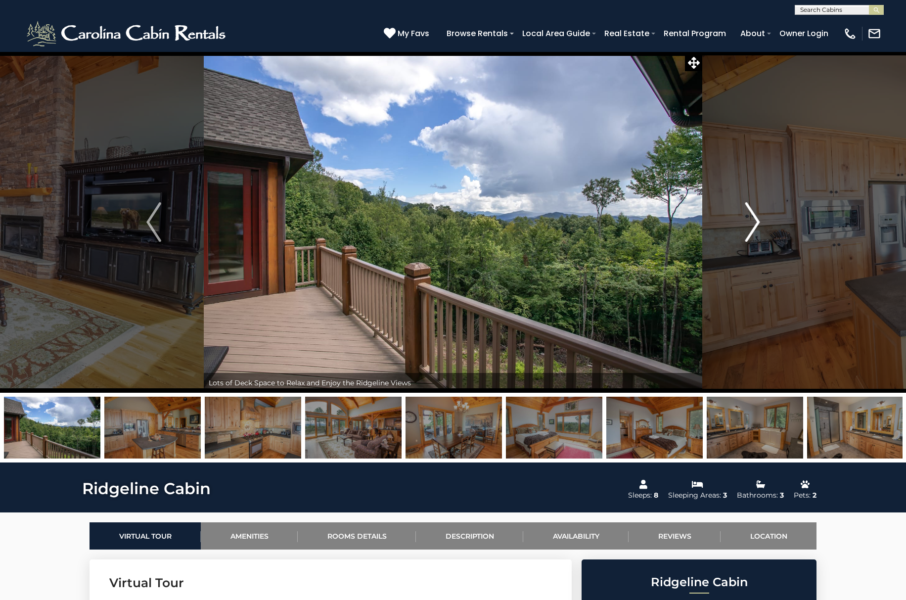
click at [751, 227] on img "Next" at bounding box center [752, 222] width 15 height 40
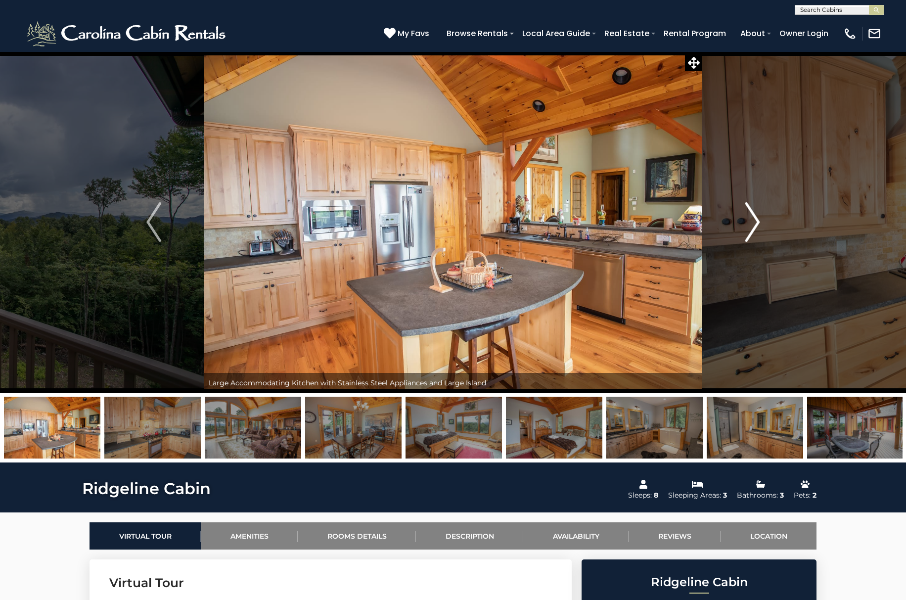
click at [751, 227] on img "Next" at bounding box center [752, 222] width 15 height 40
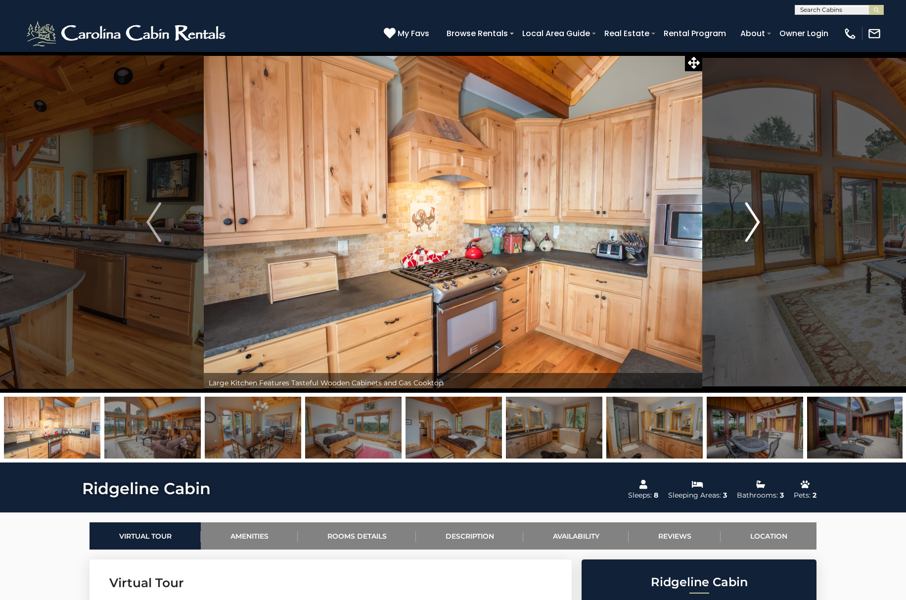
click at [752, 226] on img "Next" at bounding box center [752, 222] width 15 height 40
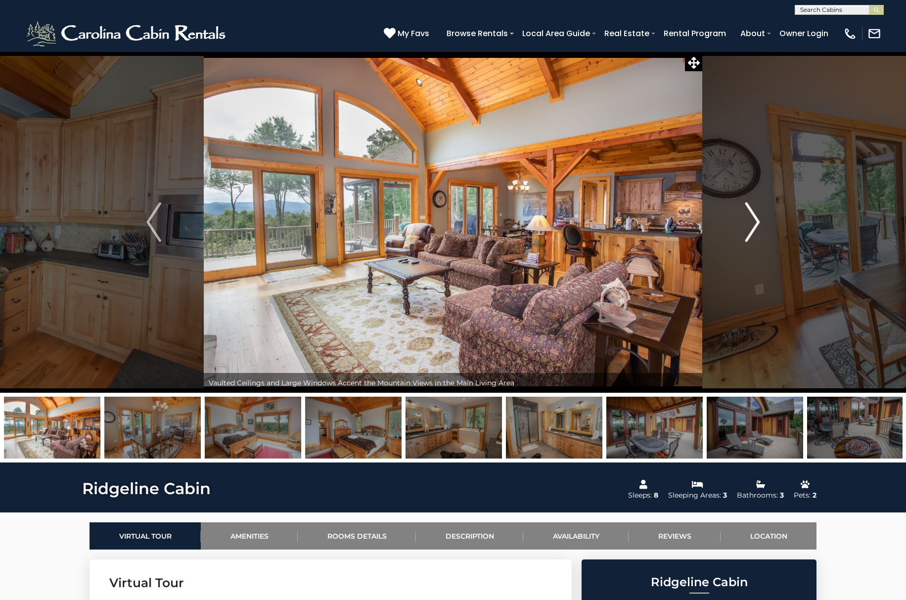
click at [752, 226] on img "Next" at bounding box center [752, 222] width 15 height 40
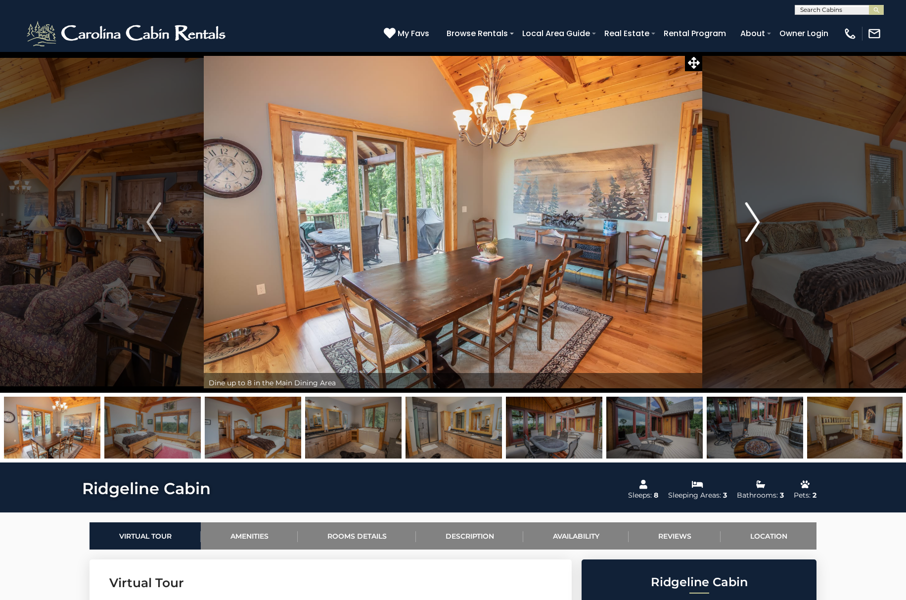
click at [750, 210] on img "Next" at bounding box center [752, 222] width 15 height 40
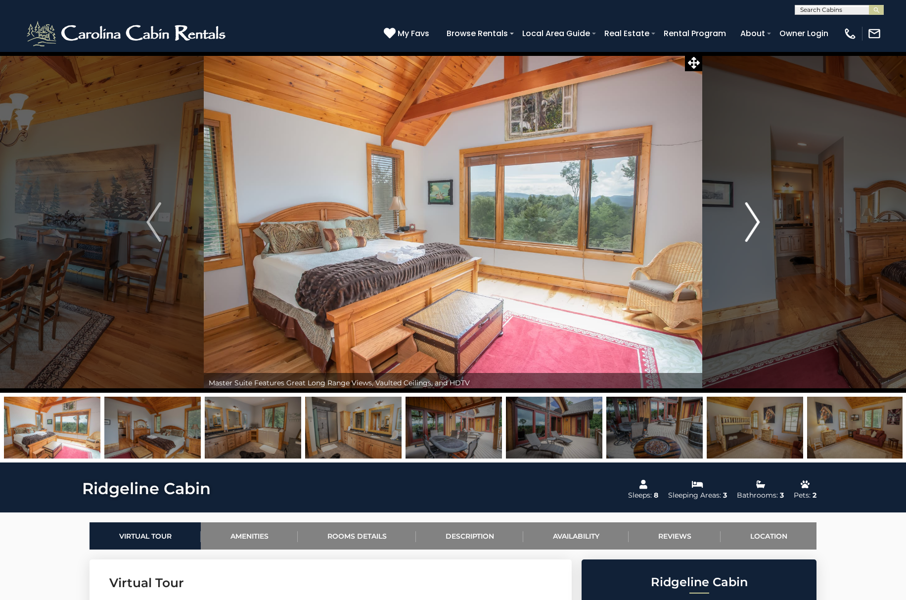
drag, startPoint x: 727, startPoint y: 178, endPoint x: 726, endPoint y: 173, distance: 5.5
click at [726, 177] on button "Next" at bounding box center [752, 221] width 100 height 341
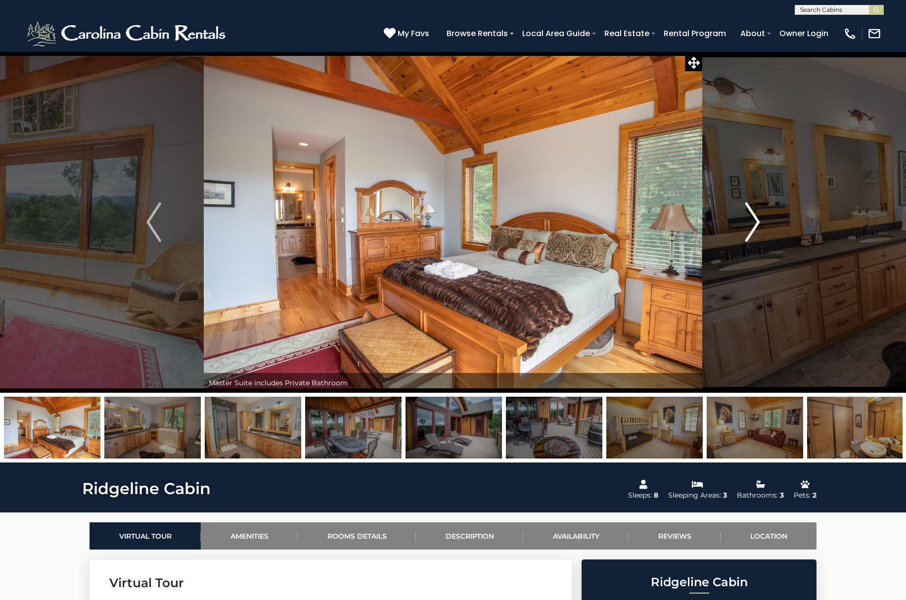
click at [756, 220] on img "Next" at bounding box center [752, 222] width 15 height 40
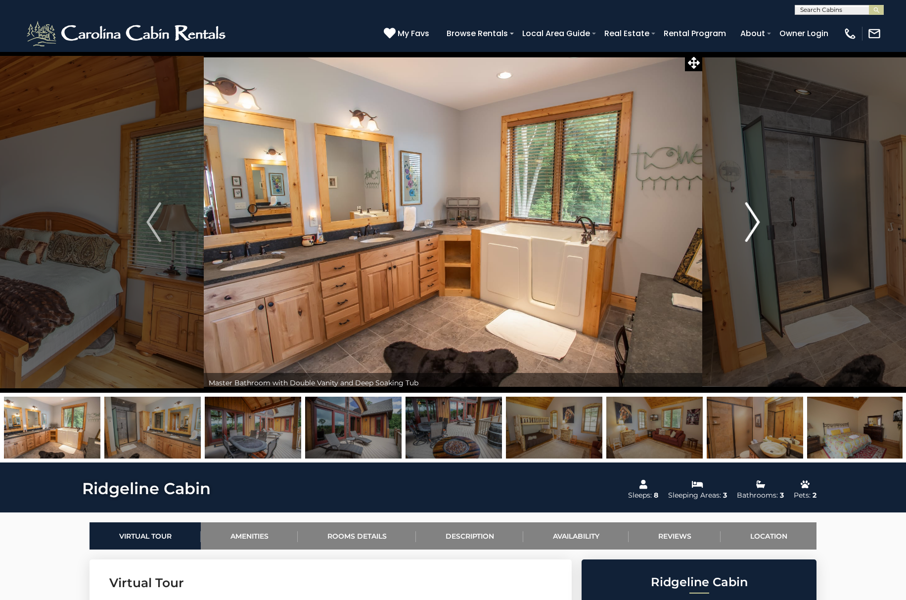
click at [753, 219] on img "Next" at bounding box center [752, 222] width 15 height 40
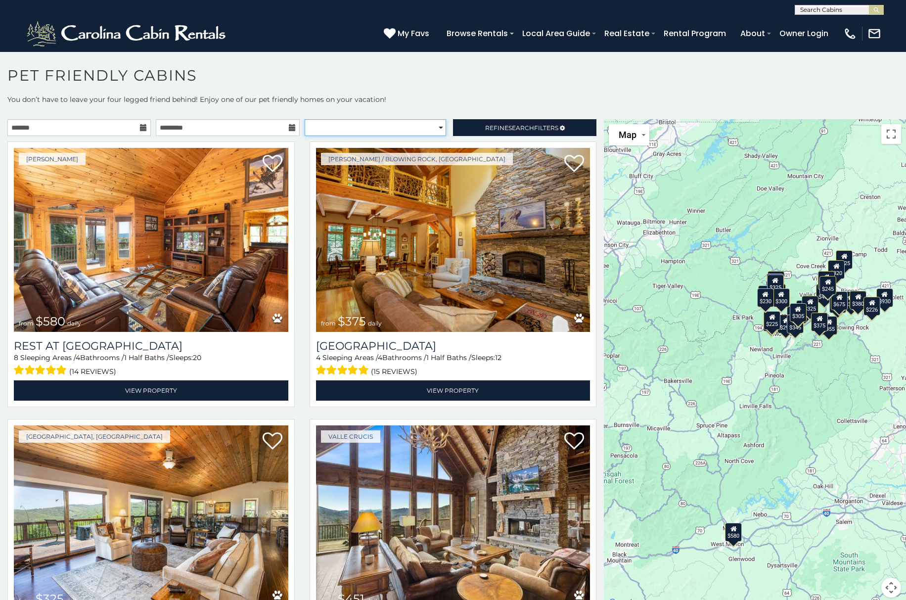
click at [436, 128] on select "**********" at bounding box center [375, 127] width 141 height 17
click at [305, 119] on select "**********" at bounding box center [375, 127] width 141 height 17
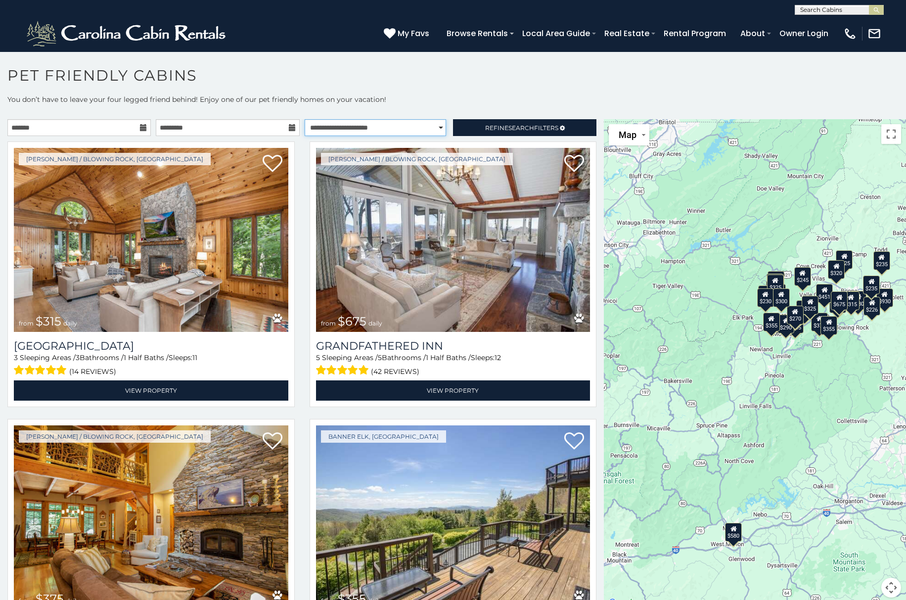
click at [431, 127] on select "**********" at bounding box center [375, 127] width 141 height 17
select select "**********"
click at [305, 119] on select "**********" at bounding box center [375, 127] width 141 height 17
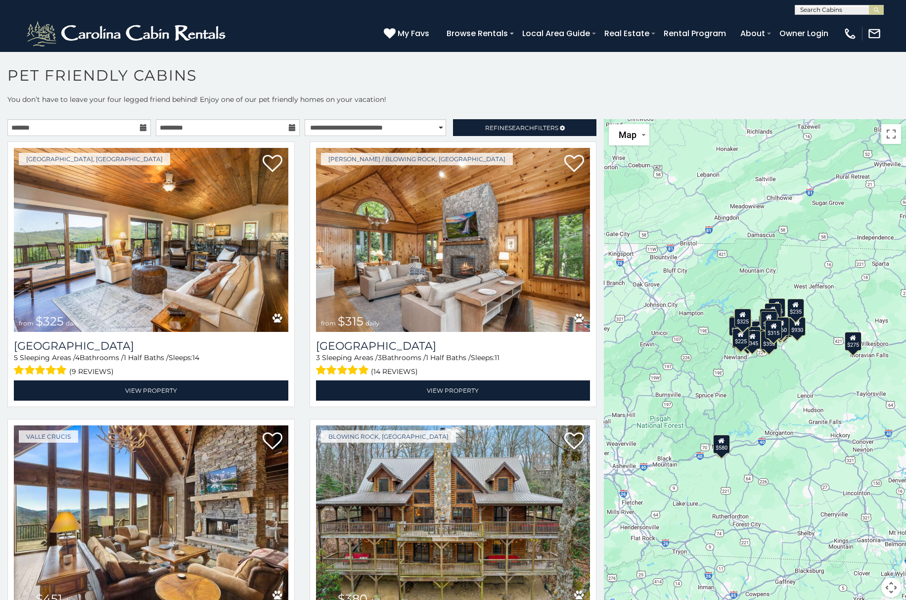
click at [140, 128] on icon at bounding box center [143, 127] width 7 height 7
click at [142, 127] on icon at bounding box center [143, 127] width 7 height 7
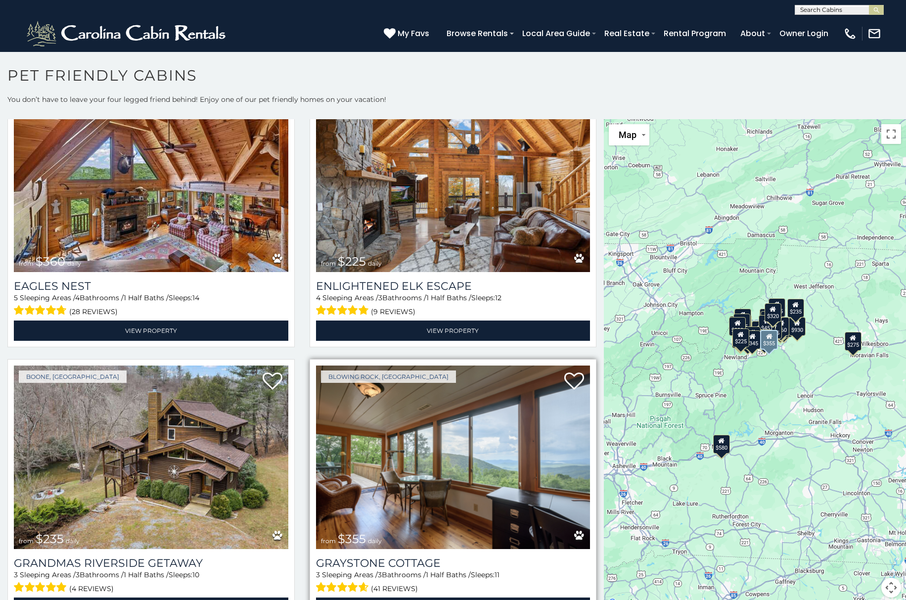
scroll to position [3461, 0]
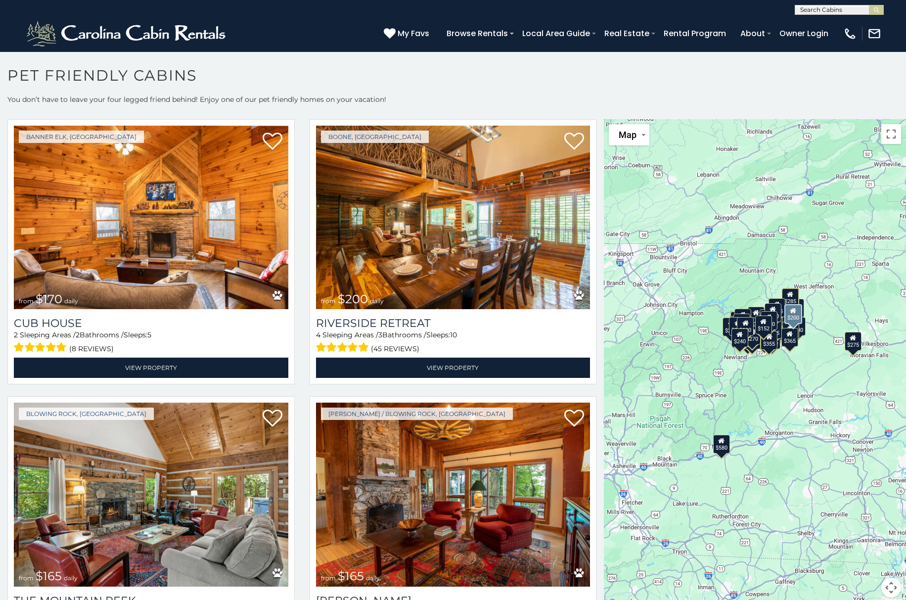
scroll to position [6368, 0]
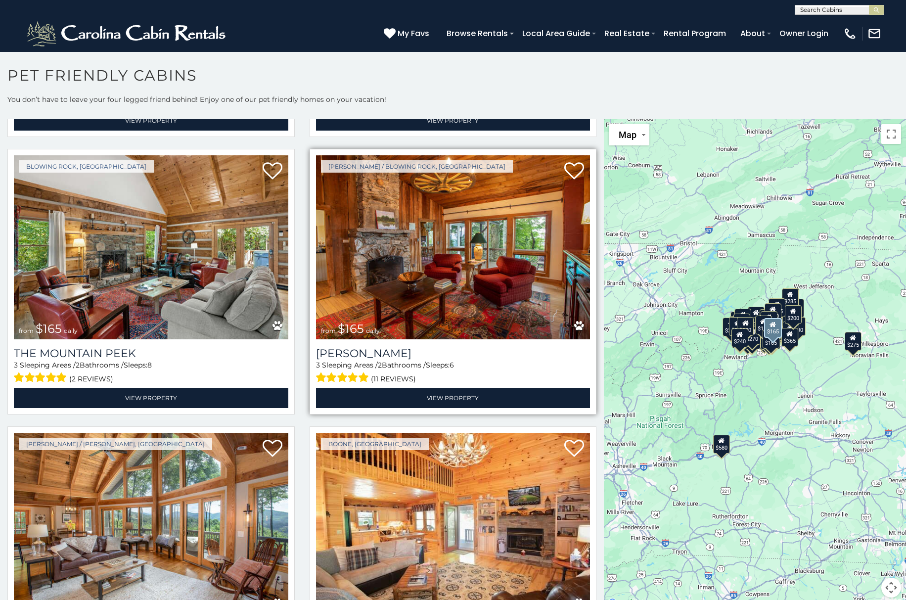
click at [392, 232] on img at bounding box center [453, 247] width 274 height 184
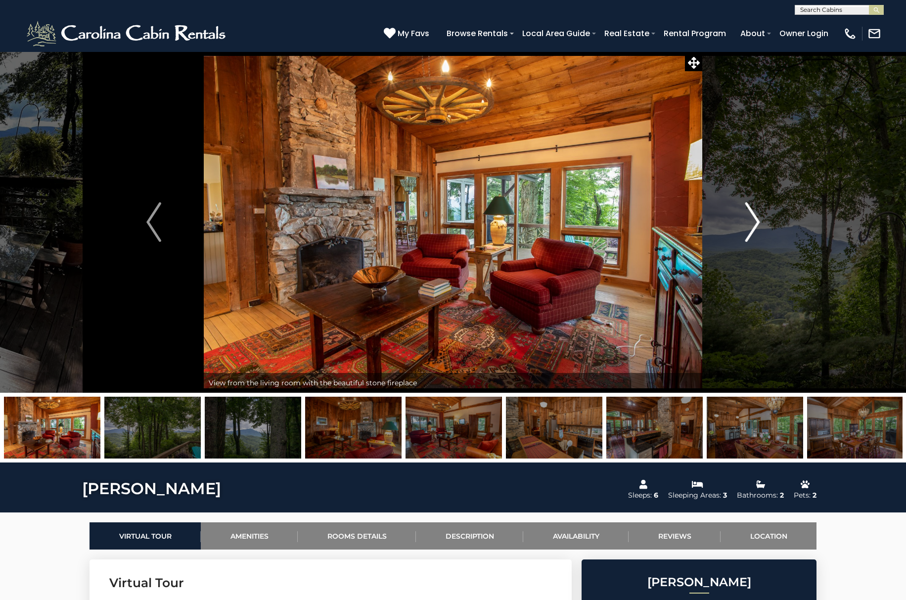
click at [750, 220] on img "Next" at bounding box center [752, 222] width 15 height 40
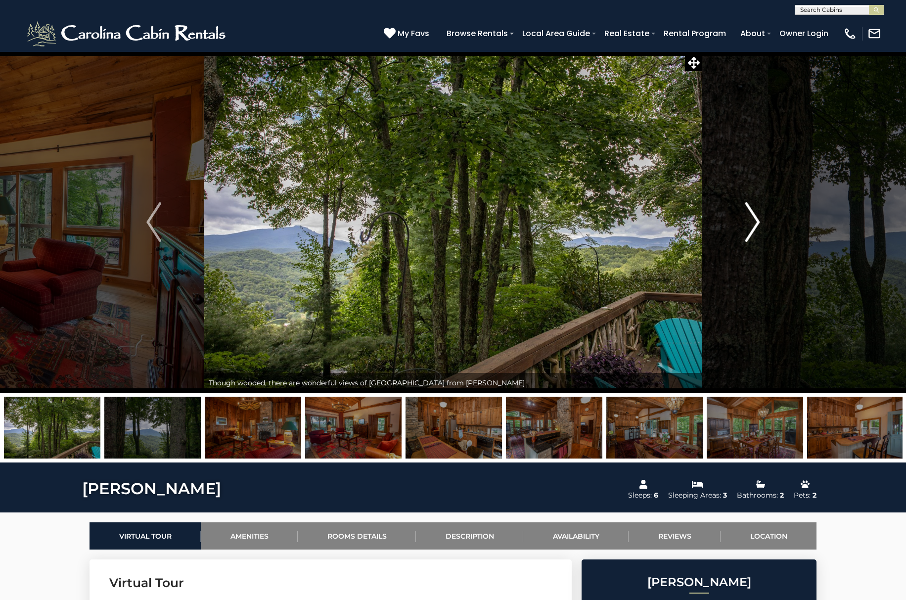
click at [750, 220] on img "Next" at bounding box center [752, 222] width 15 height 40
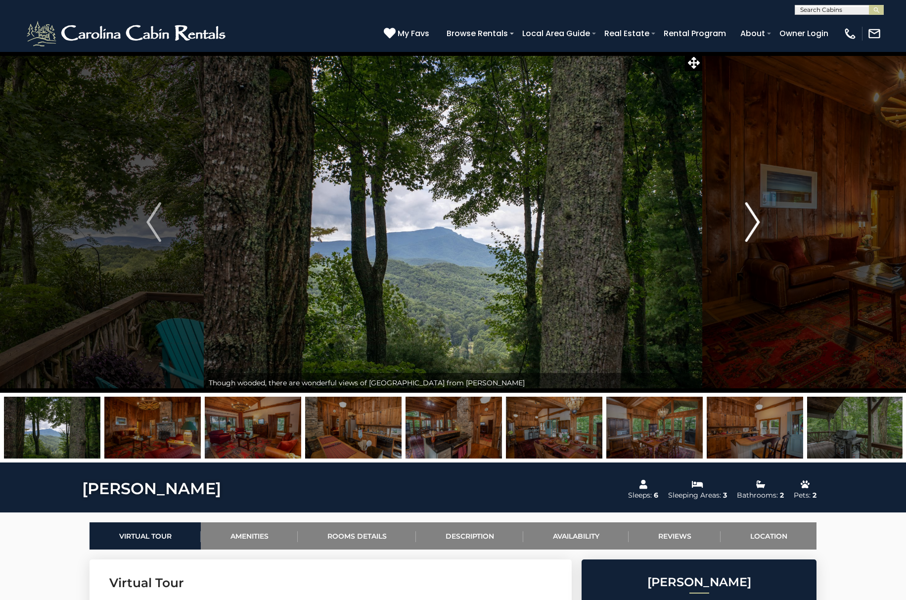
click at [750, 220] on img "Next" at bounding box center [752, 222] width 15 height 40
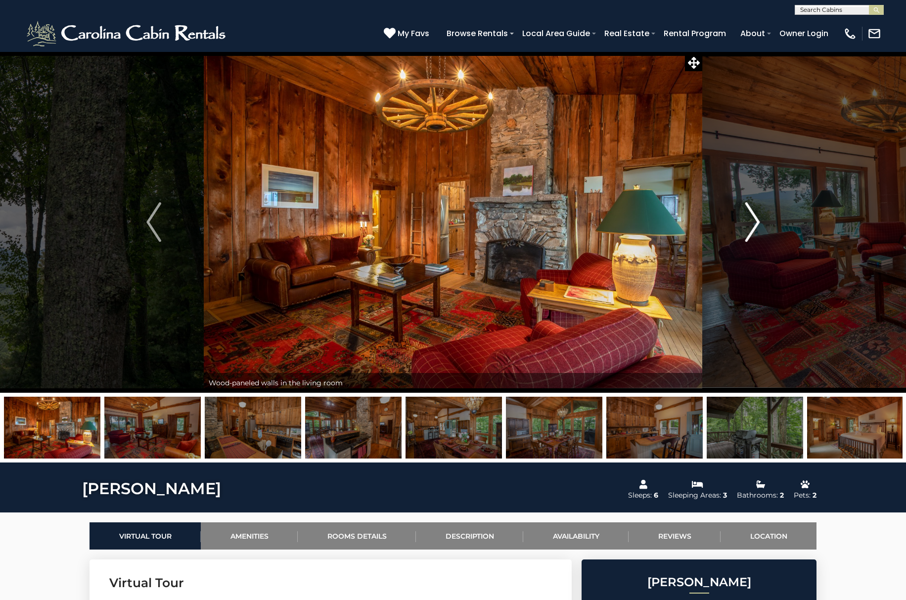
click at [750, 220] on img "Next" at bounding box center [752, 222] width 15 height 40
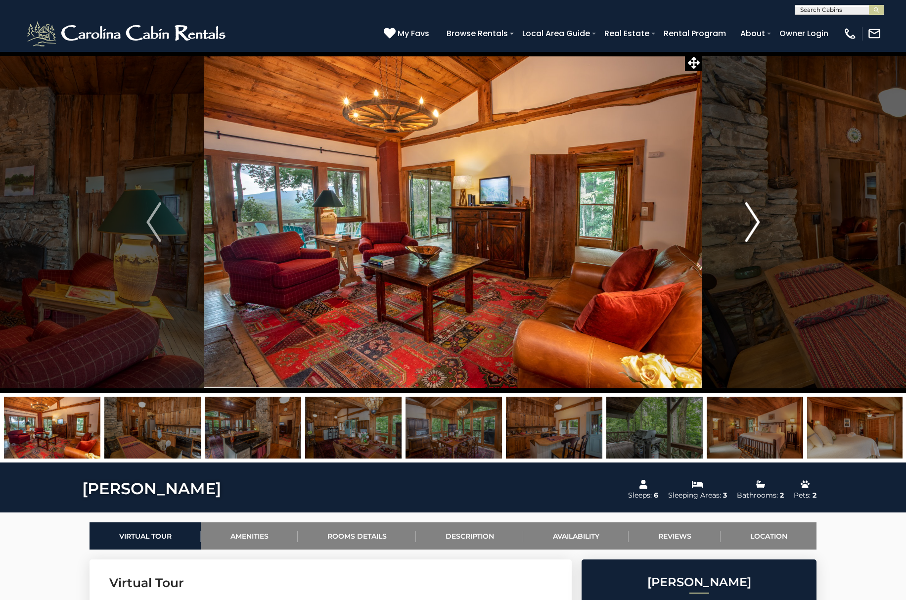
click at [750, 220] on img "Next" at bounding box center [752, 222] width 15 height 40
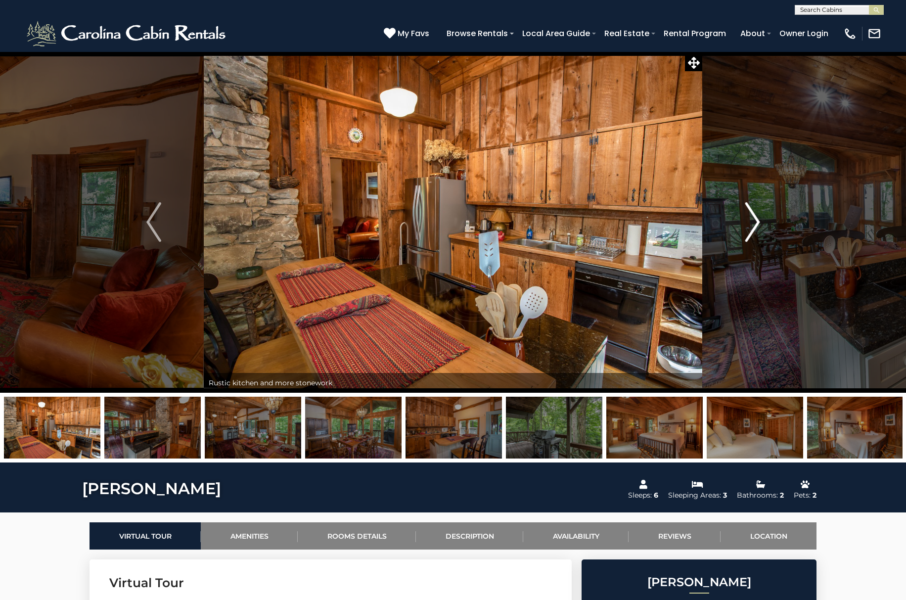
click at [750, 220] on img "Next" at bounding box center [752, 222] width 15 height 40
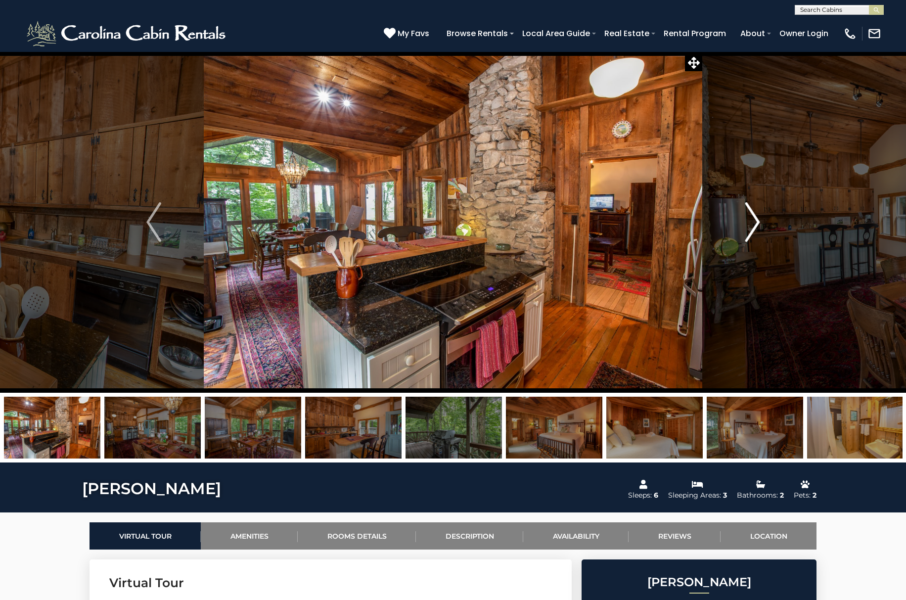
click at [750, 220] on img "Next" at bounding box center [752, 222] width 15 height 40
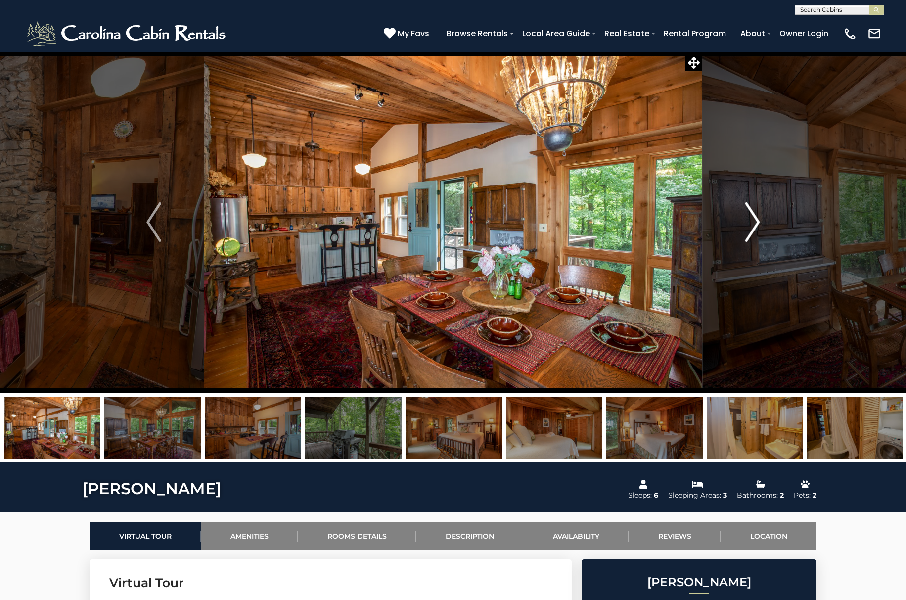
click at [750, 220] on img "Next" at bounding box center [752, 222] width 15 height 40
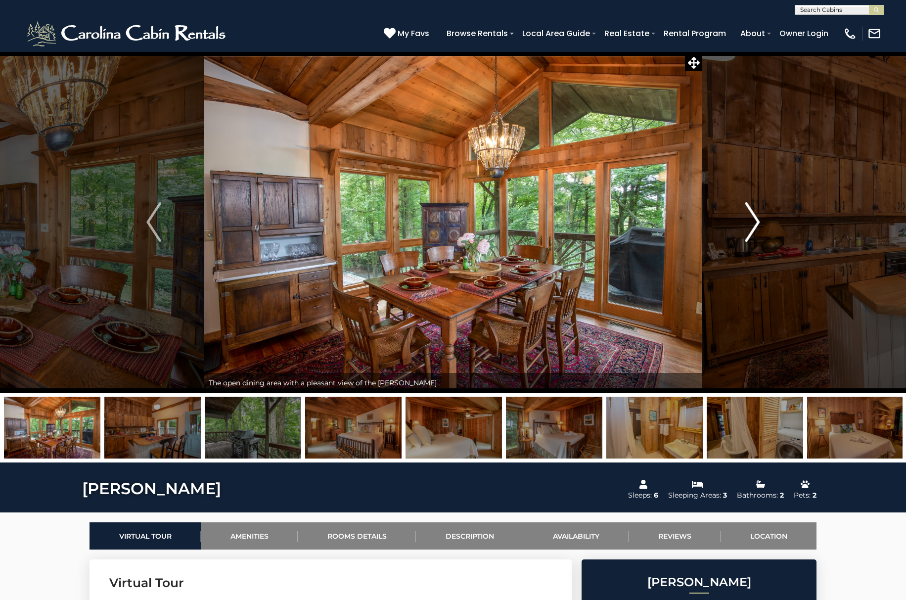
click at [756, 221] on img "Next" at bounding box center [752, 222] width 15 height 40
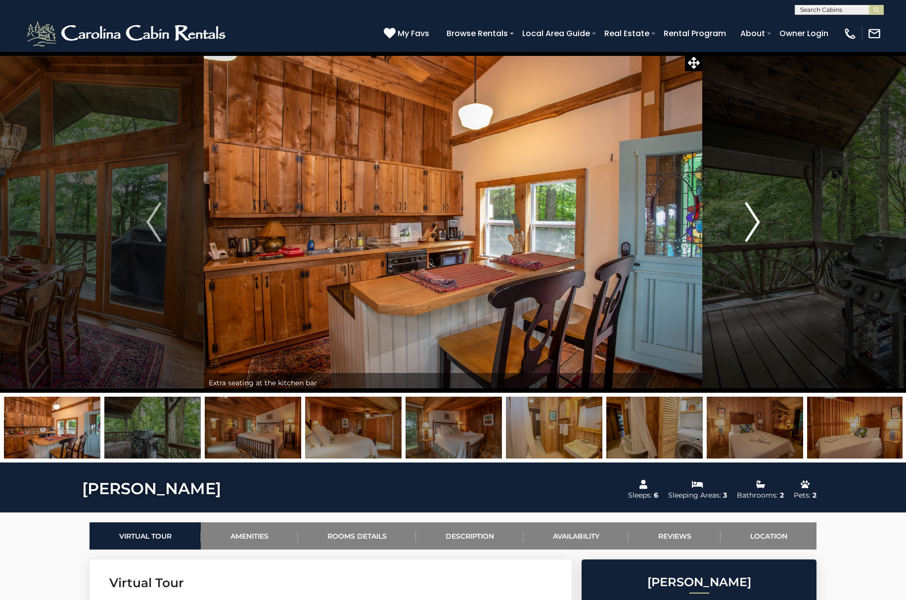
click at [756, 221] on img "Next" at bounding box center [752, 222] width 15 height 40
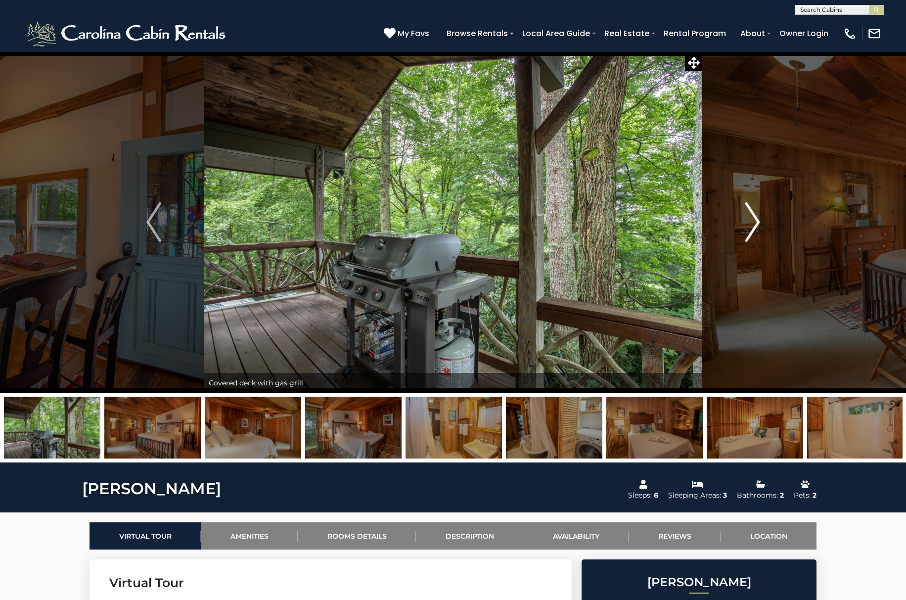
click at [756, 221] on img "Next" at bounding box center [752, 222] width 15 height 40
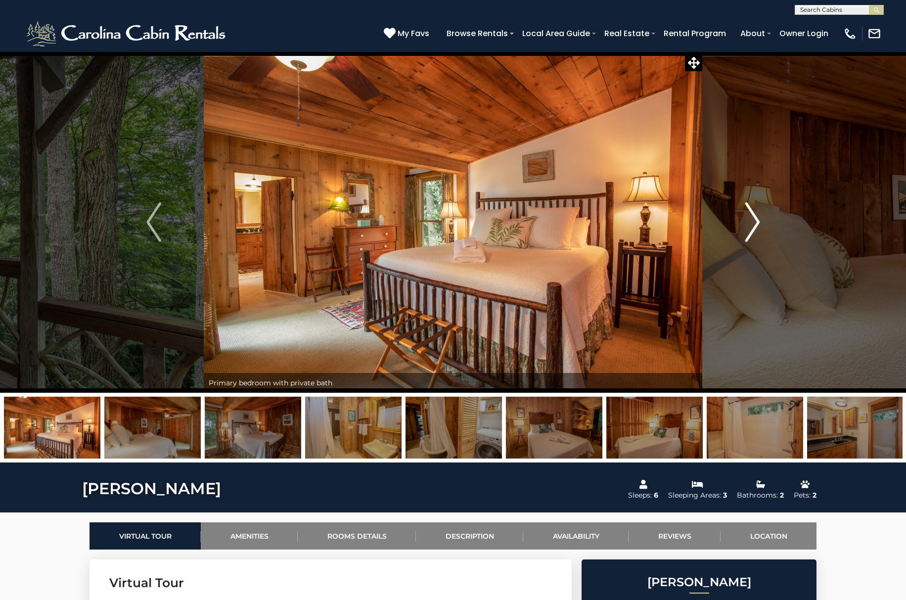
click at [756, 221] on img "Next" at bounding box center [752, 222] width 15 height 40
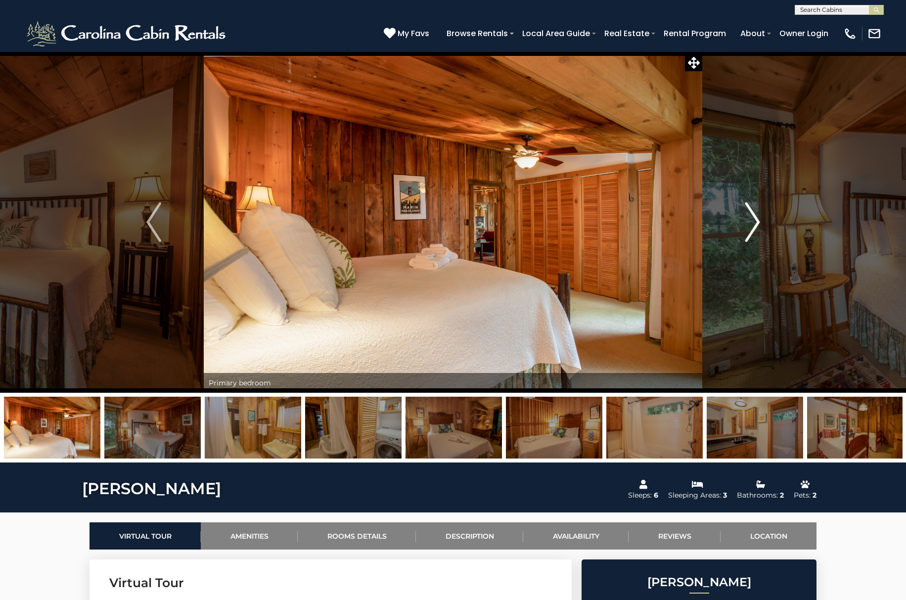
click at [756, 221] on img "Next" at bounding box center [752, 222] width 15 height 40
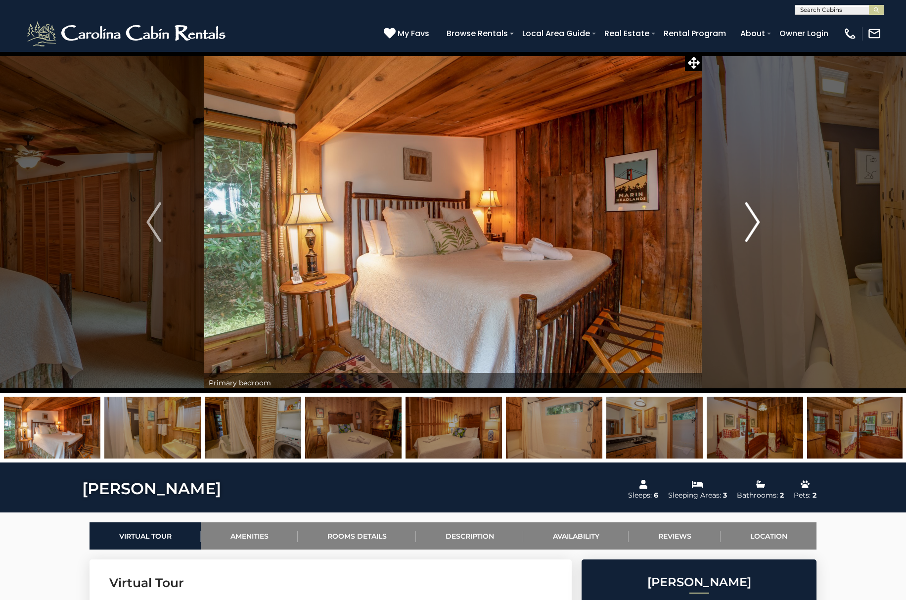
click at [756, 221] on img "Next" at bounding box center [752, 222] width 15 height 40
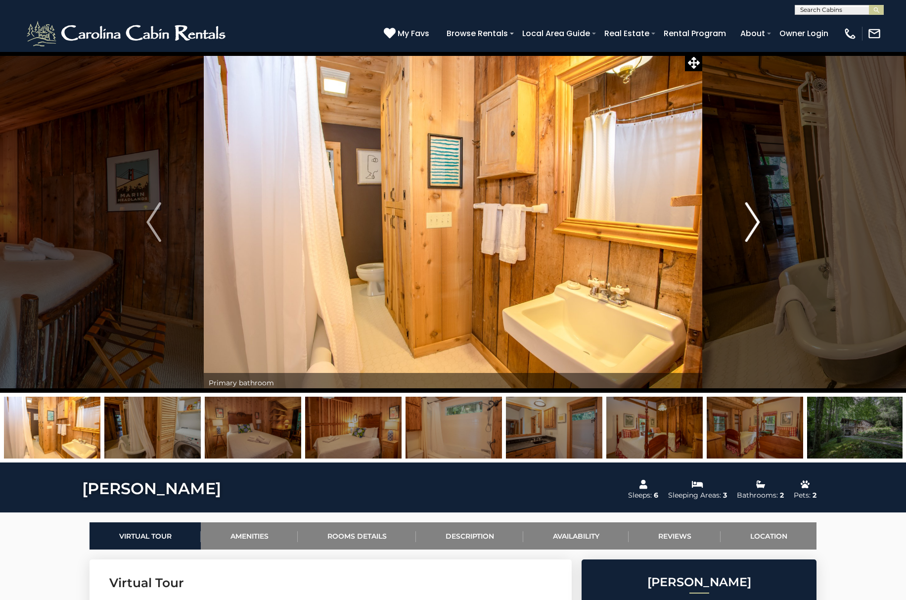
click at [756, 221] on img "Next" at bounding box center [752, 222] width 15 height 40
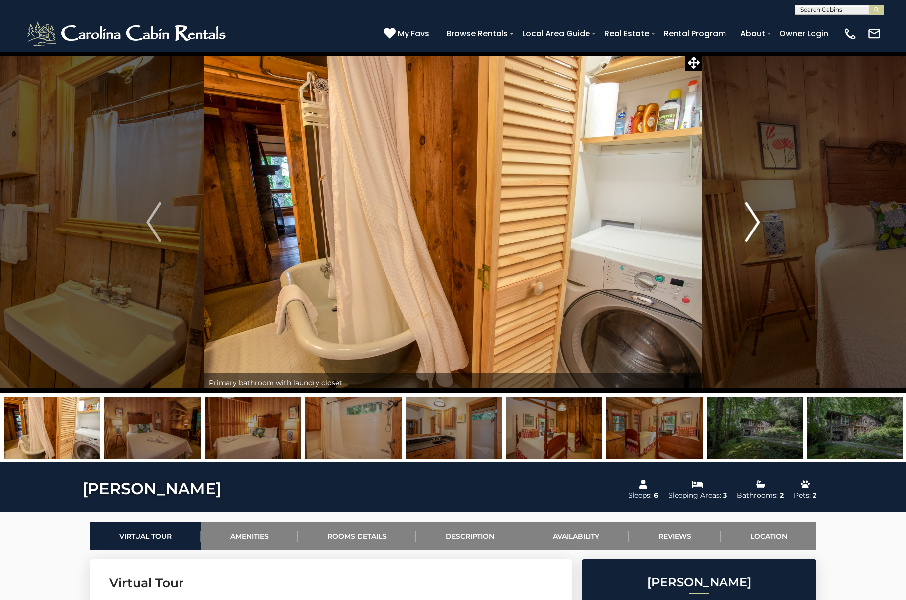
click at [756, 221] on img "Next" at bounding box center [752, 222] width 15 height 40
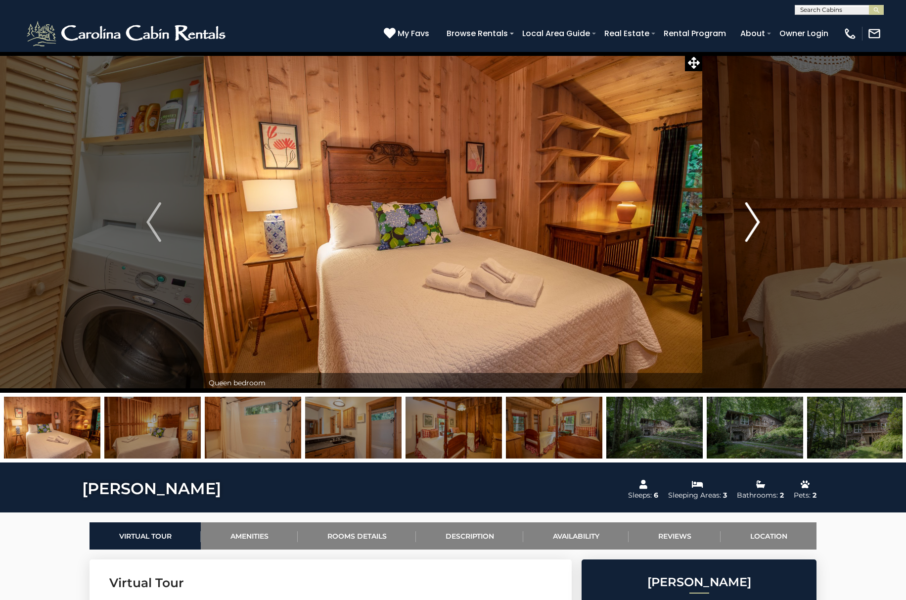
click at [756, 221] on img "Next" at bounding box center [752, 222] width 15 height 40
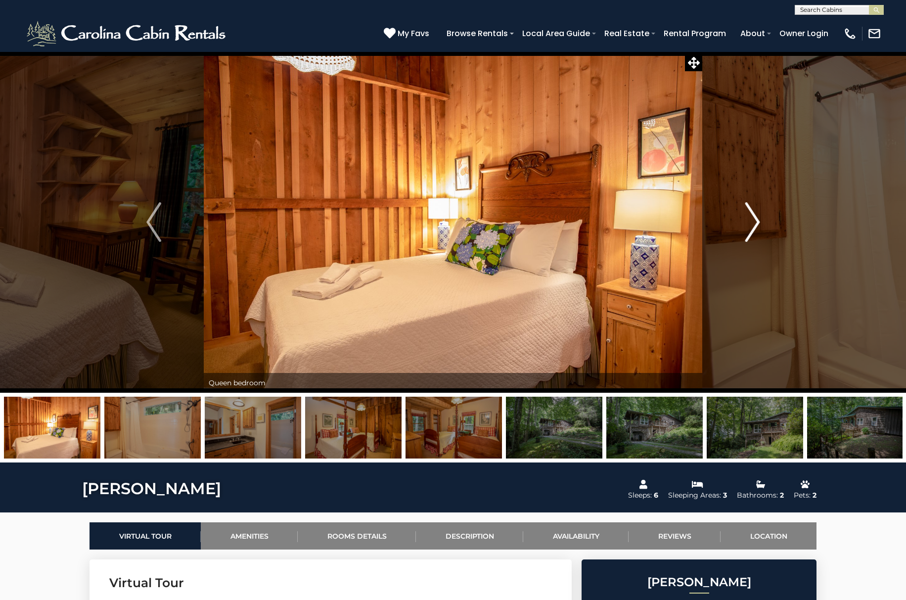
click at [756, 221] on img "Next" at bounding box center [752, 222] width 15 height 40
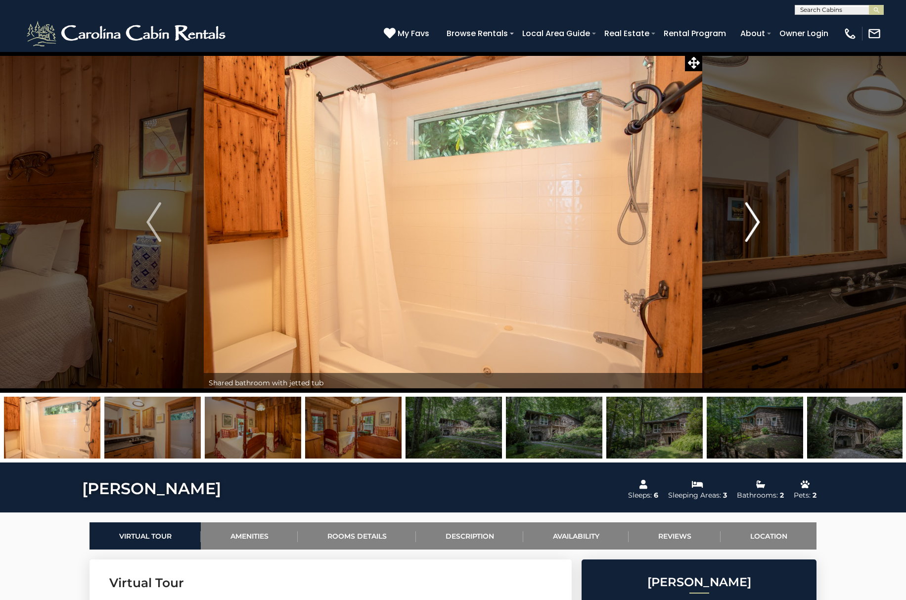
click at [756, 221] on img "Next" at bounding box center [752, 222] width 15 height 40
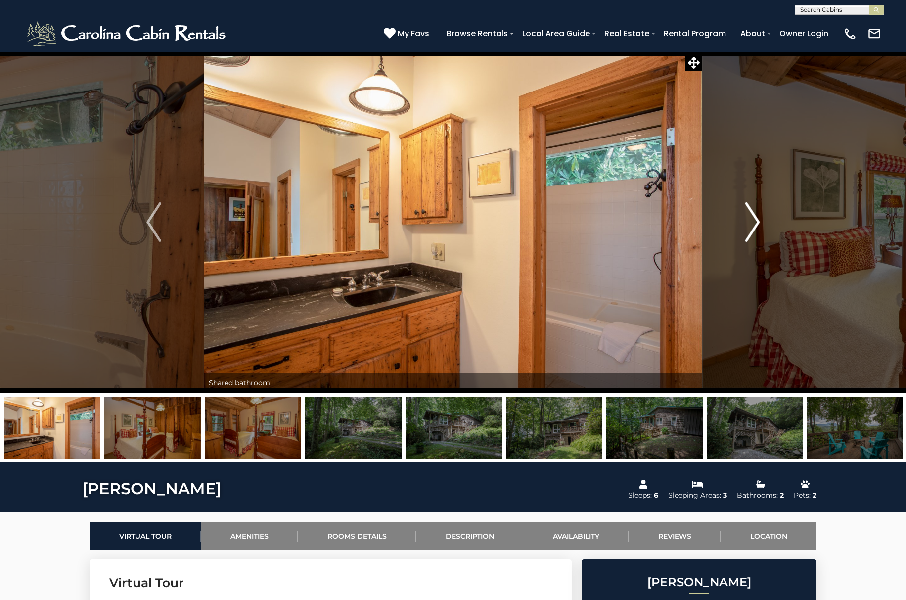
click at [756, 221] on img "Next" at bounding box center [752, 222] width 15 height 40
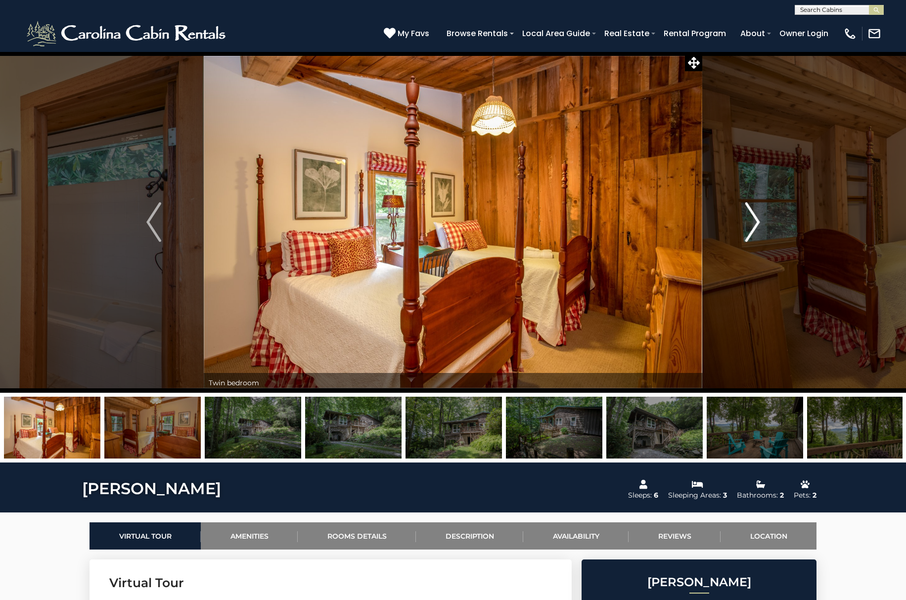
click at [756, 221] on img "Next" at bounding box center [752, 222] width 15 height 40
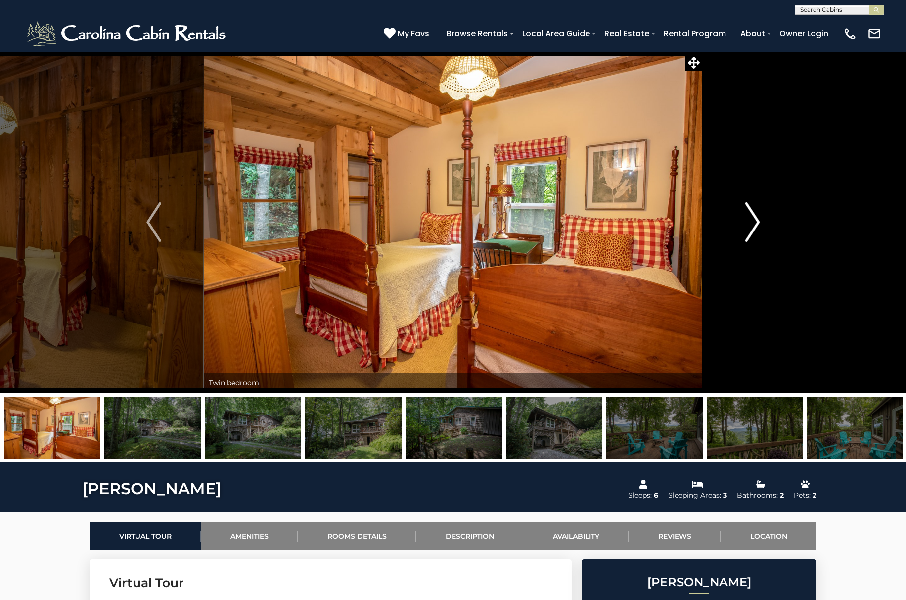
click at [756, 221] on img "Next" at bounding box center [752, 222] width 15 height 40
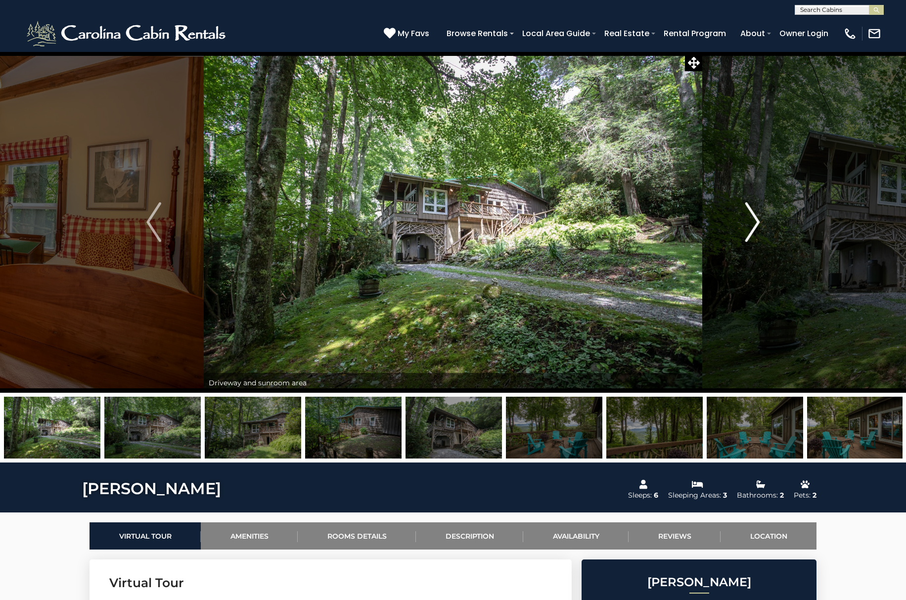
click at [756, 221] on img "Next" at bounding box center [752, 222] width 15 height 40
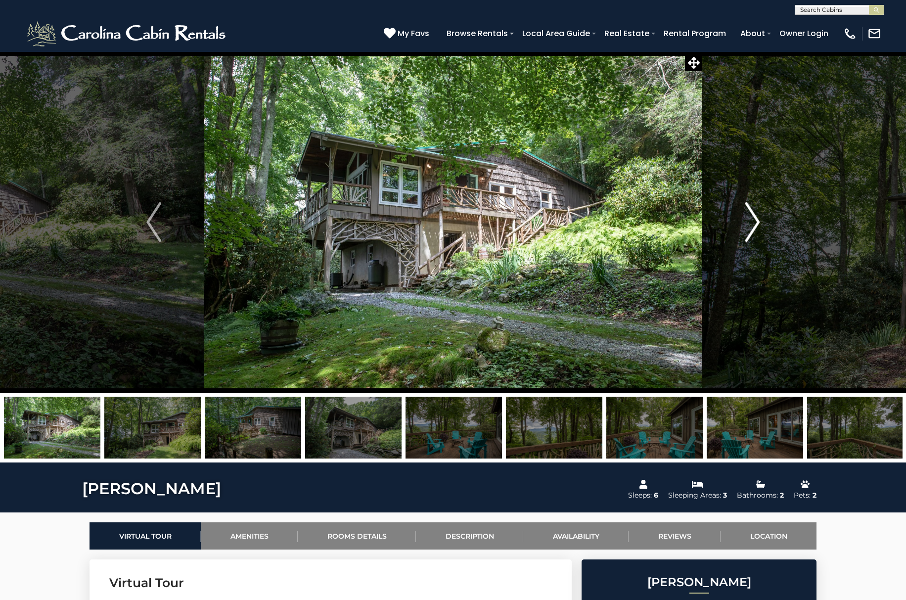
click at [756, 221] on img "Next" at bounding box center [752, 222] width 15 height 40
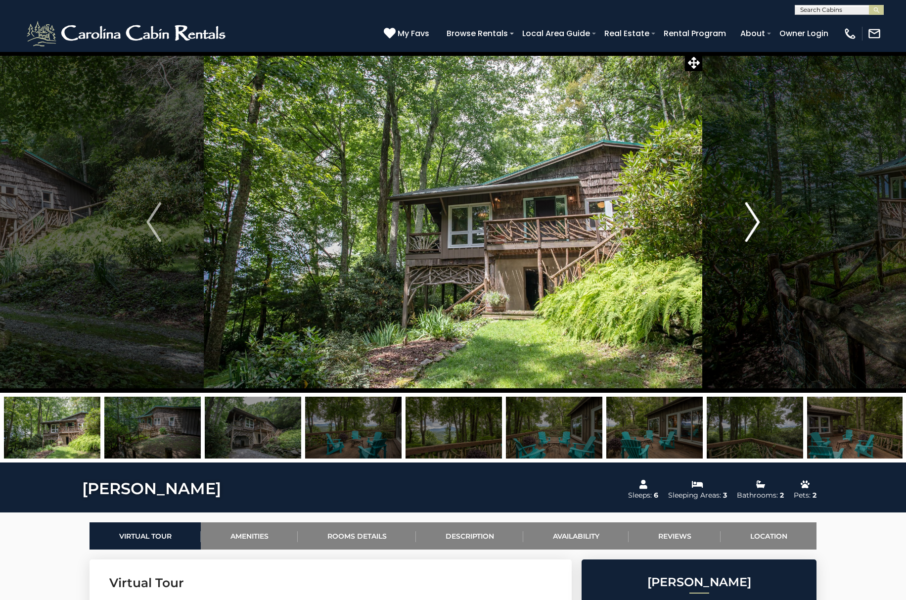
click at [756, 221] on img "Next" at bounding box center [752, 222] width 15 height 40
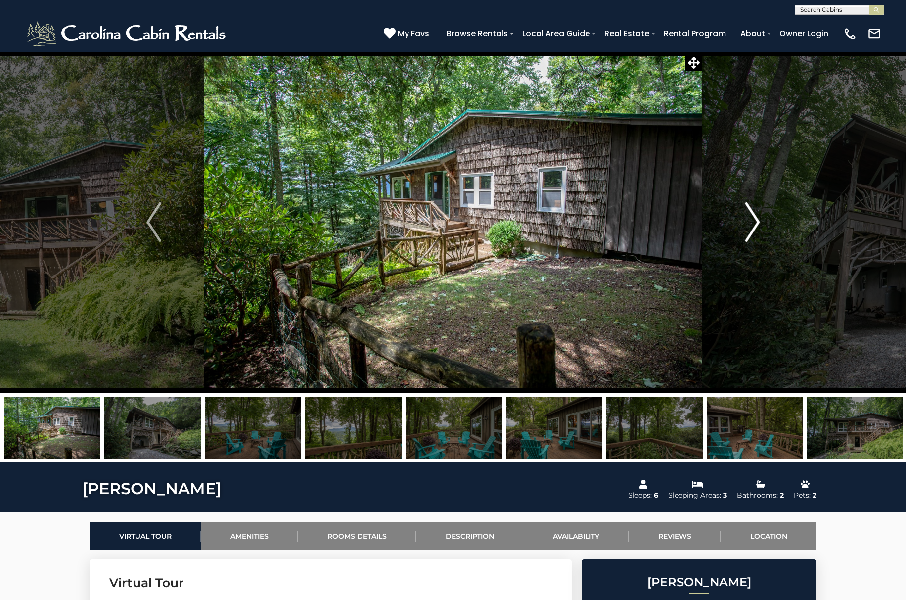
click at [756, 221] on img "Next" at bounding box center [752, 222] width 15 height 40
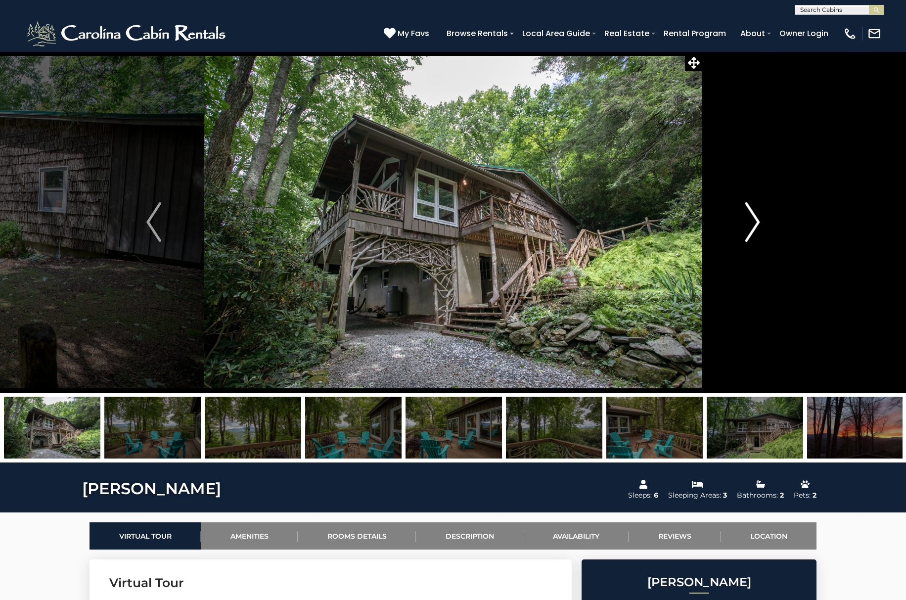
click at [756, 221] on img "Next" at bounding box center [752, 222] width 15 height 40
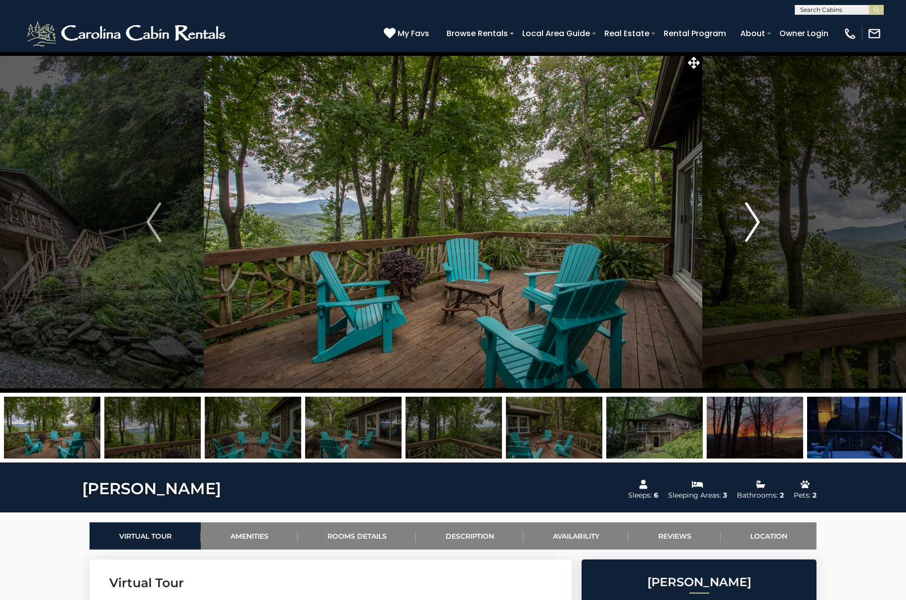
click at [756, 221] on img "Next" at bounding box center [752, 222] width 15 height 40
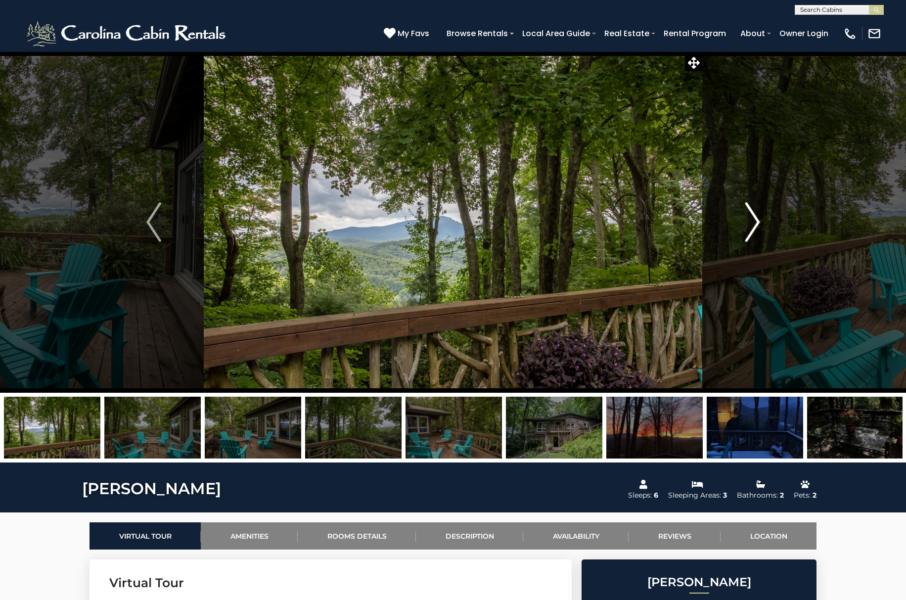
click at [756, 221] on img "Next" at bounding box center [752, 222] width 15 height 40
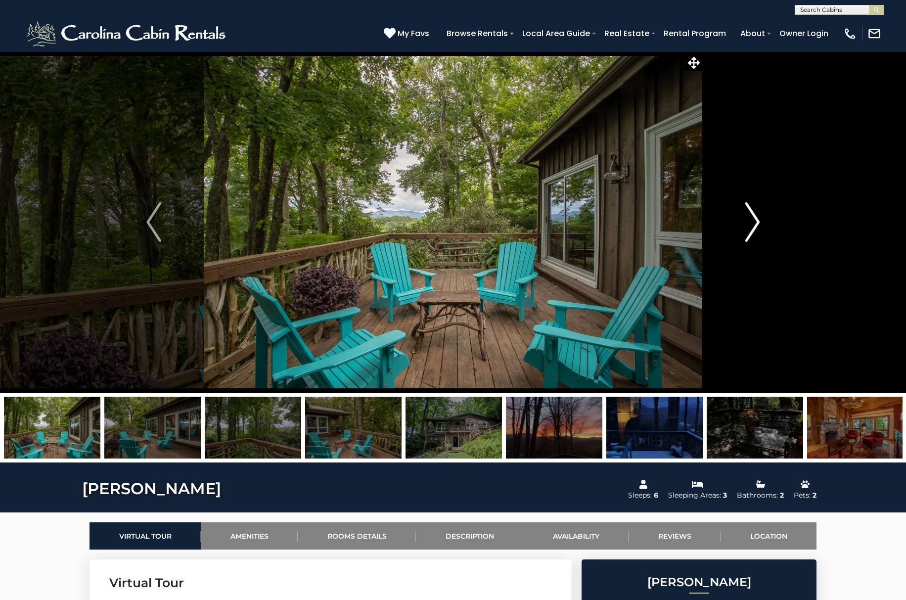
click at [756, 221] on img "Next" at bounding box center [752, 222] width 15 height 40
